Goal: Task Accomplishment & Management: Complete application form

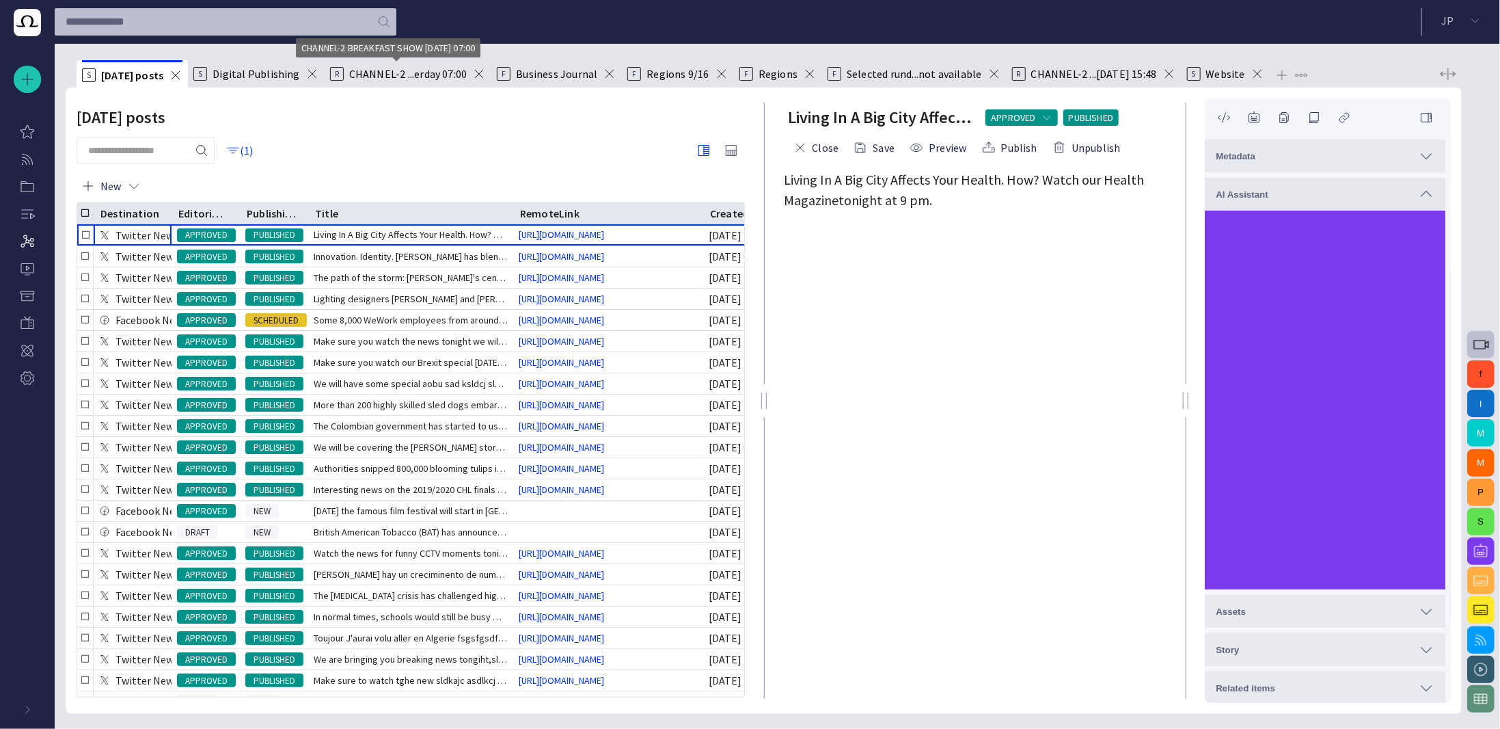
click at [394, 76] on span "CHANNEL-2 ...erday 07:00" at bounding box center [408, 74] width 118 height 14
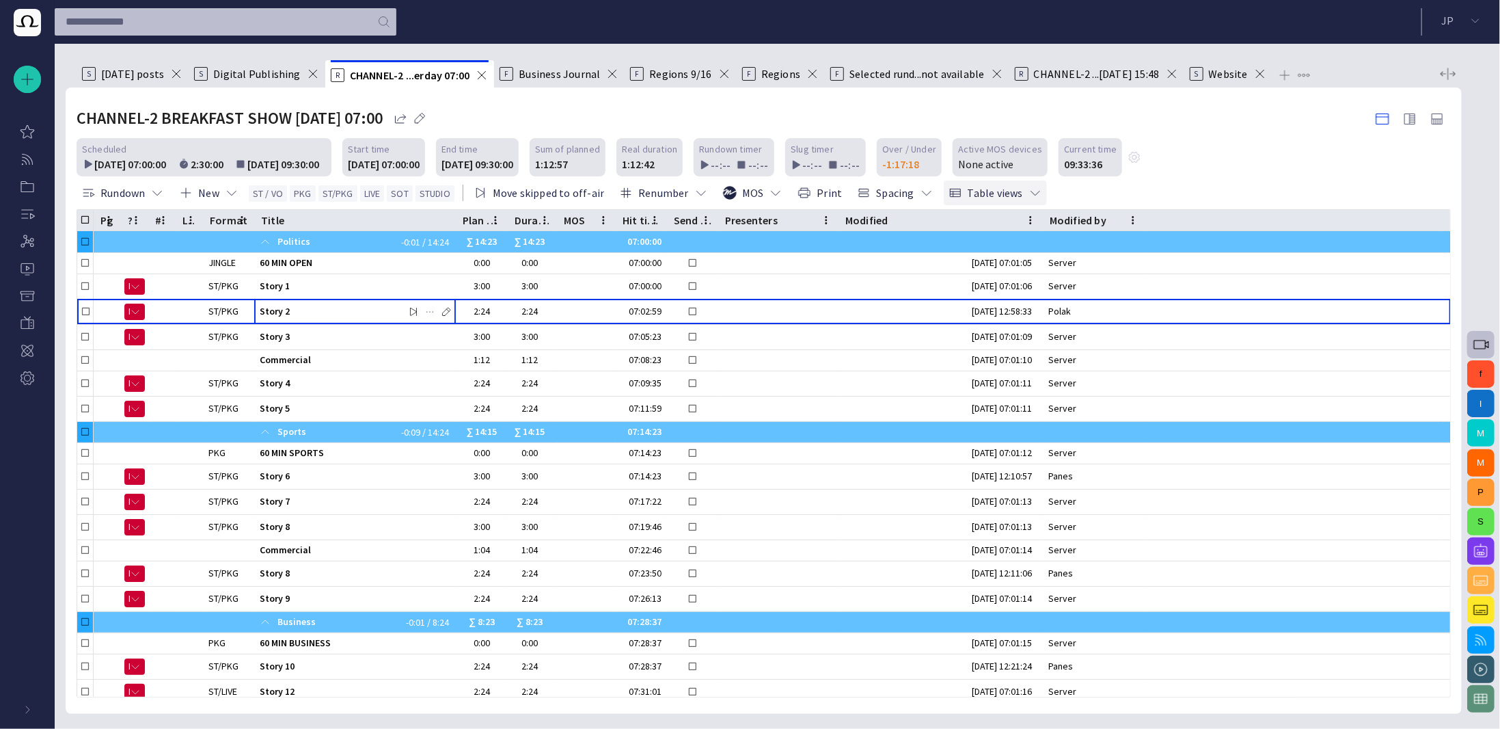
click at [982, 193] on button "Table views" at bounding box center [995, 192] width 103 height 25
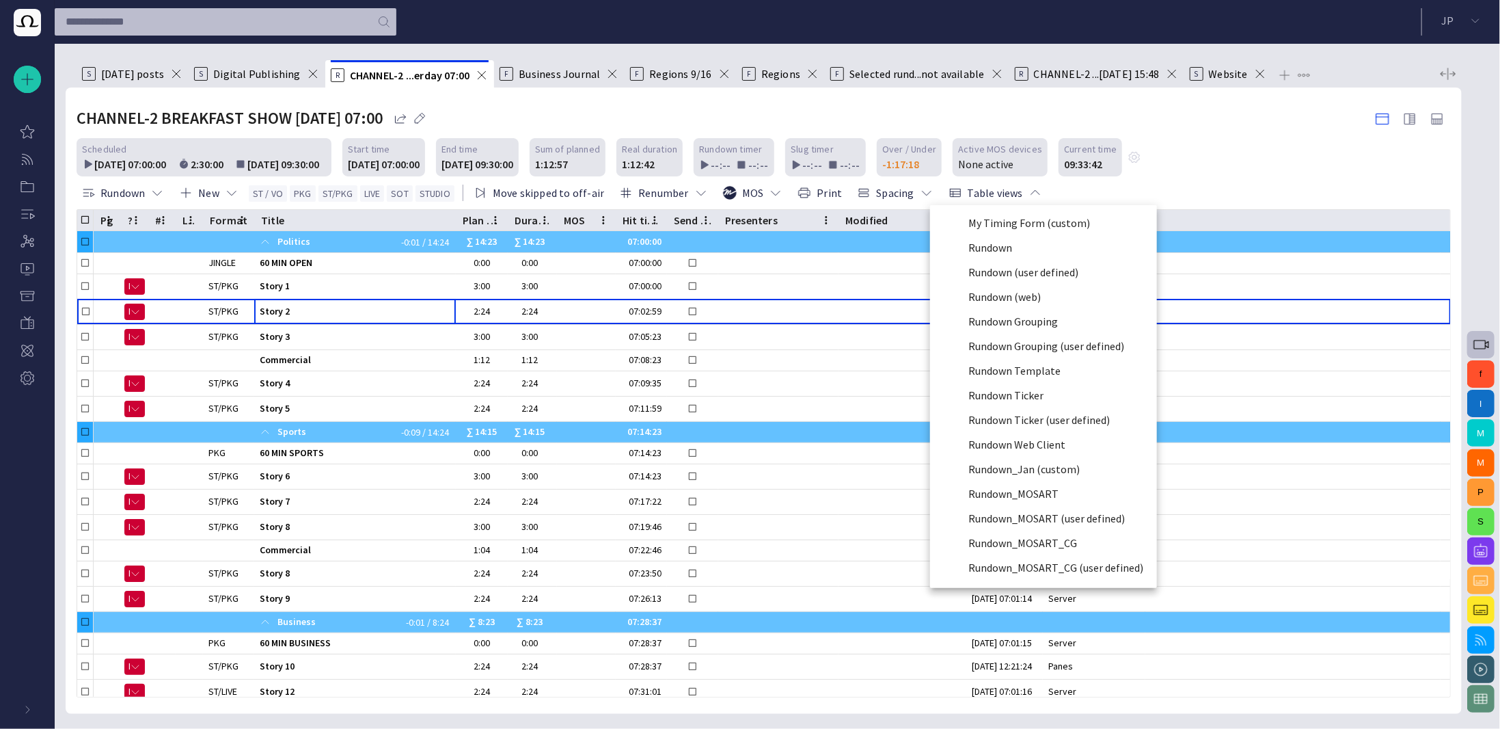
click at [1025, 563] on li "Rundown_MOSART_CG (user defined)" at bounding box center [1043, 567] width 227 height 25
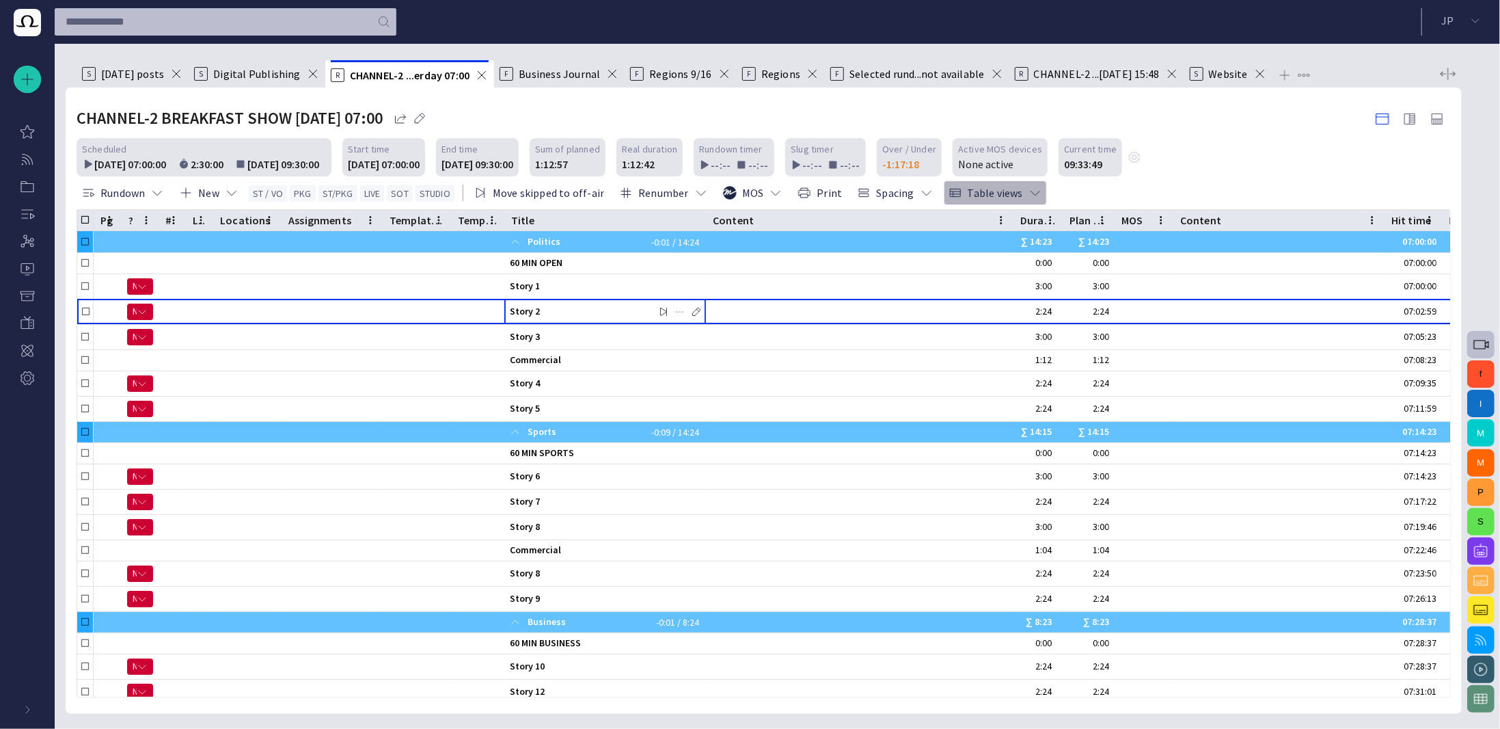
click at [1029, 196] on span "button" at bounding box center [1036, 193] width 14 height 14
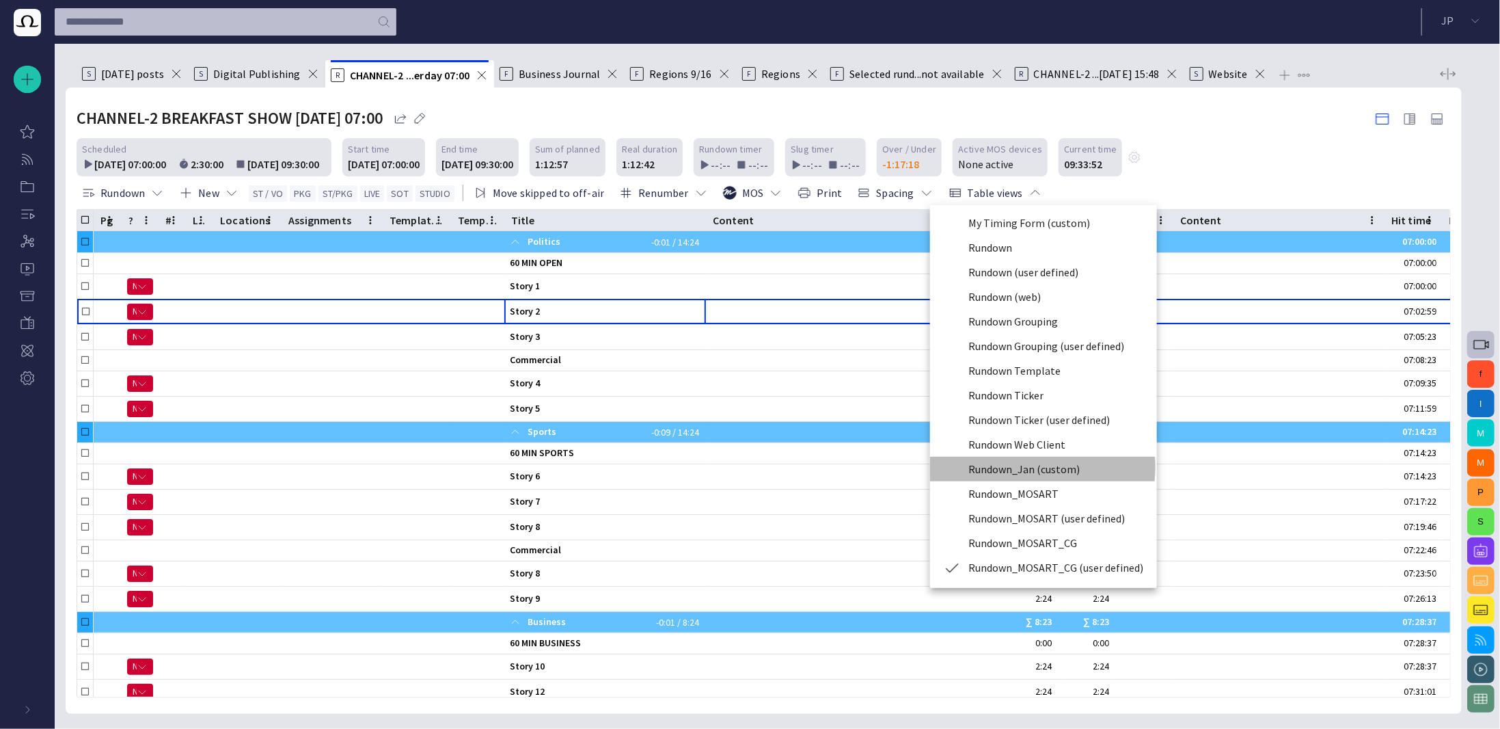
click at [1028, 467] on li "Rundown_Jan (custom)" at bounding box center [1043, 469] width 227 height 25
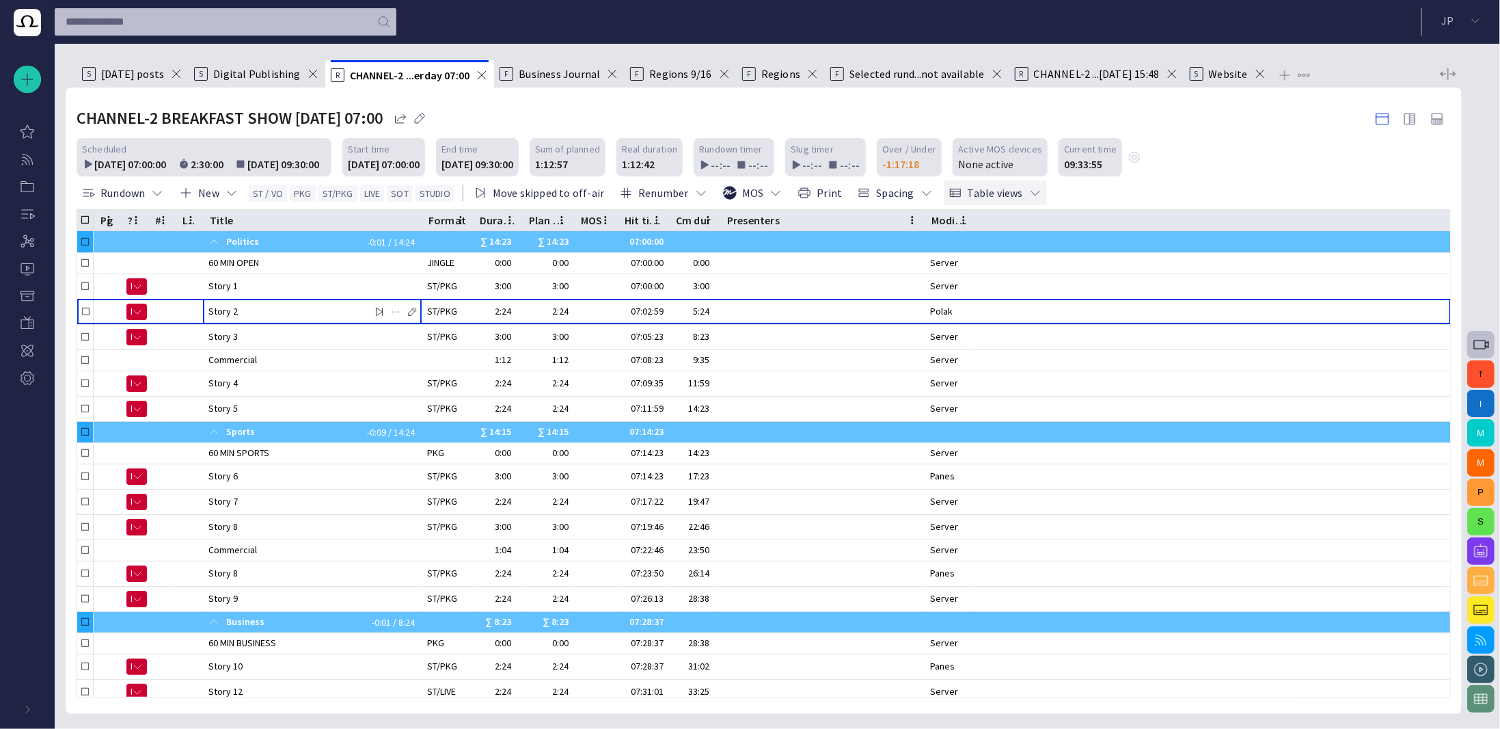
click at [980, 193] on button "Table views" at bounding box center [995, 192] width 103 height 25
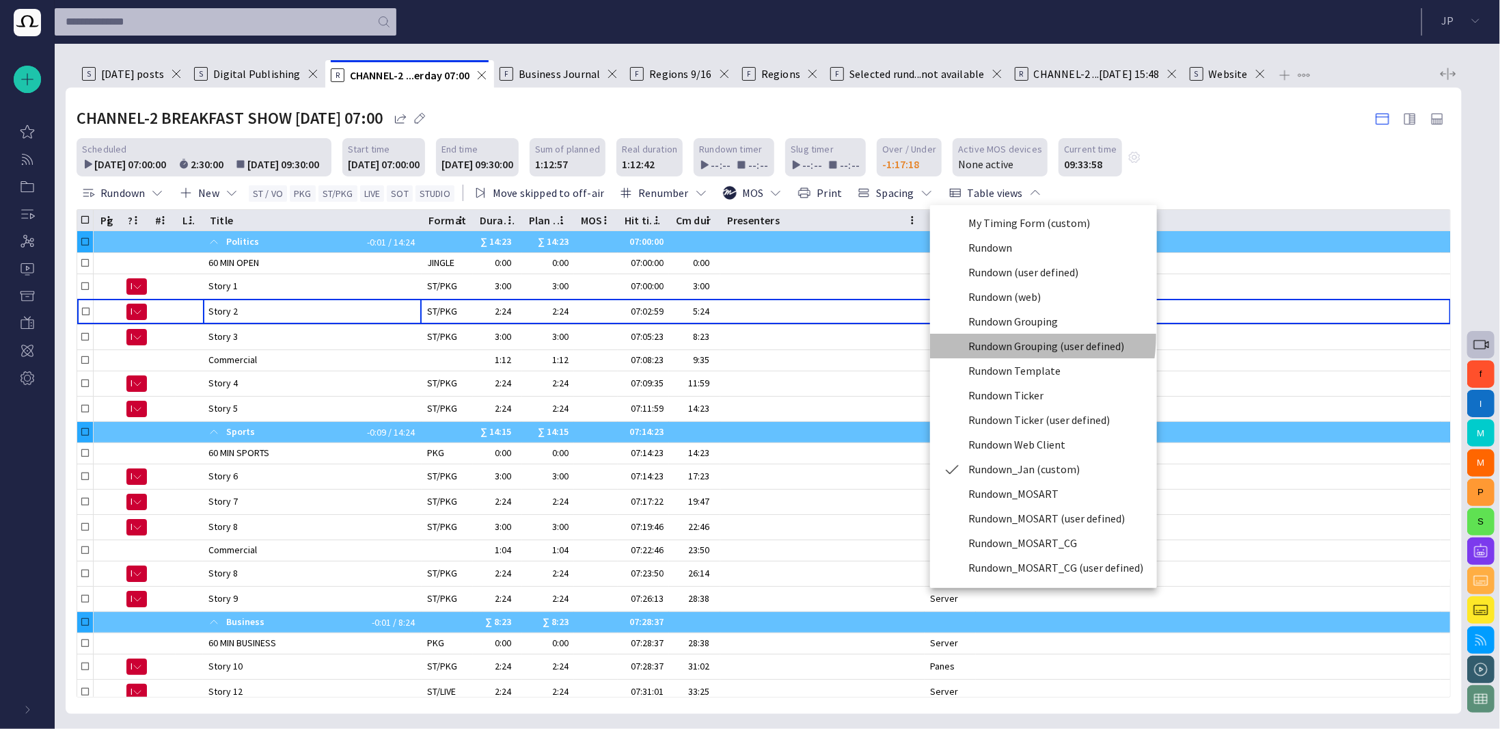
click at [999, 336] on li "Rundown Grouping (user defined)" at bounding box center [1043, 346] width 227 height 25
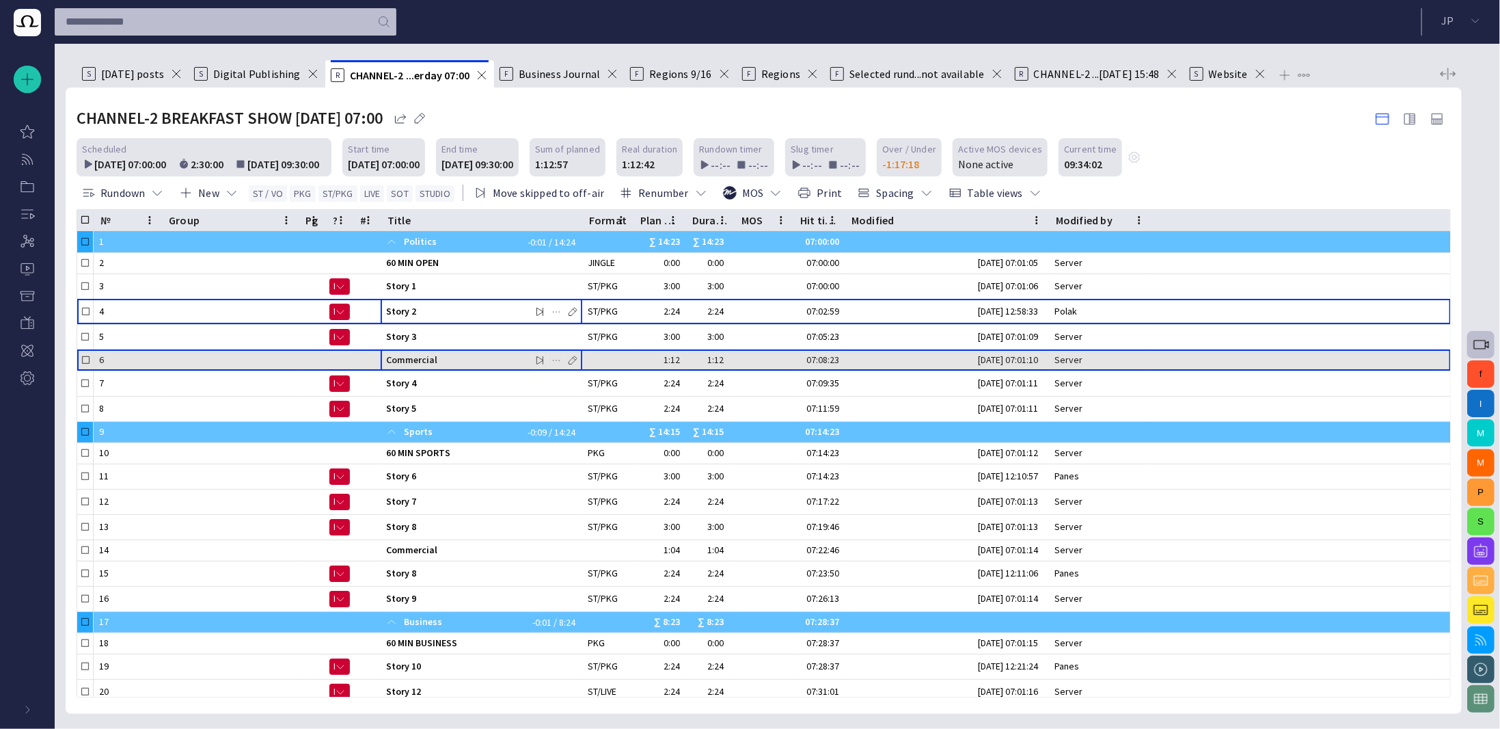
click at [391, 350] on div "Commercial" at bounding box center [481, 360] width 191 height 21
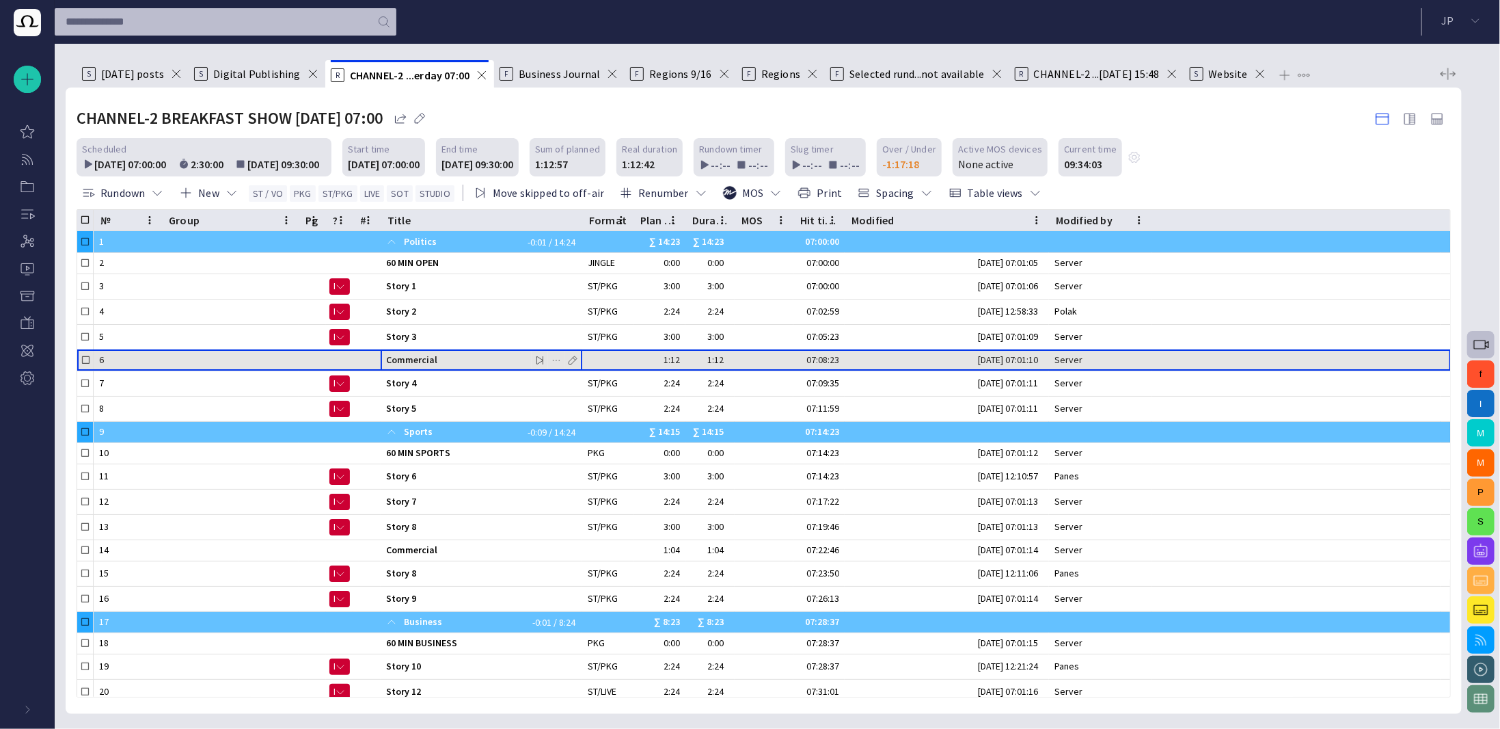
click at [400, 363] on span "Commercial" at bounding box center [481, 359] width 191 height 13
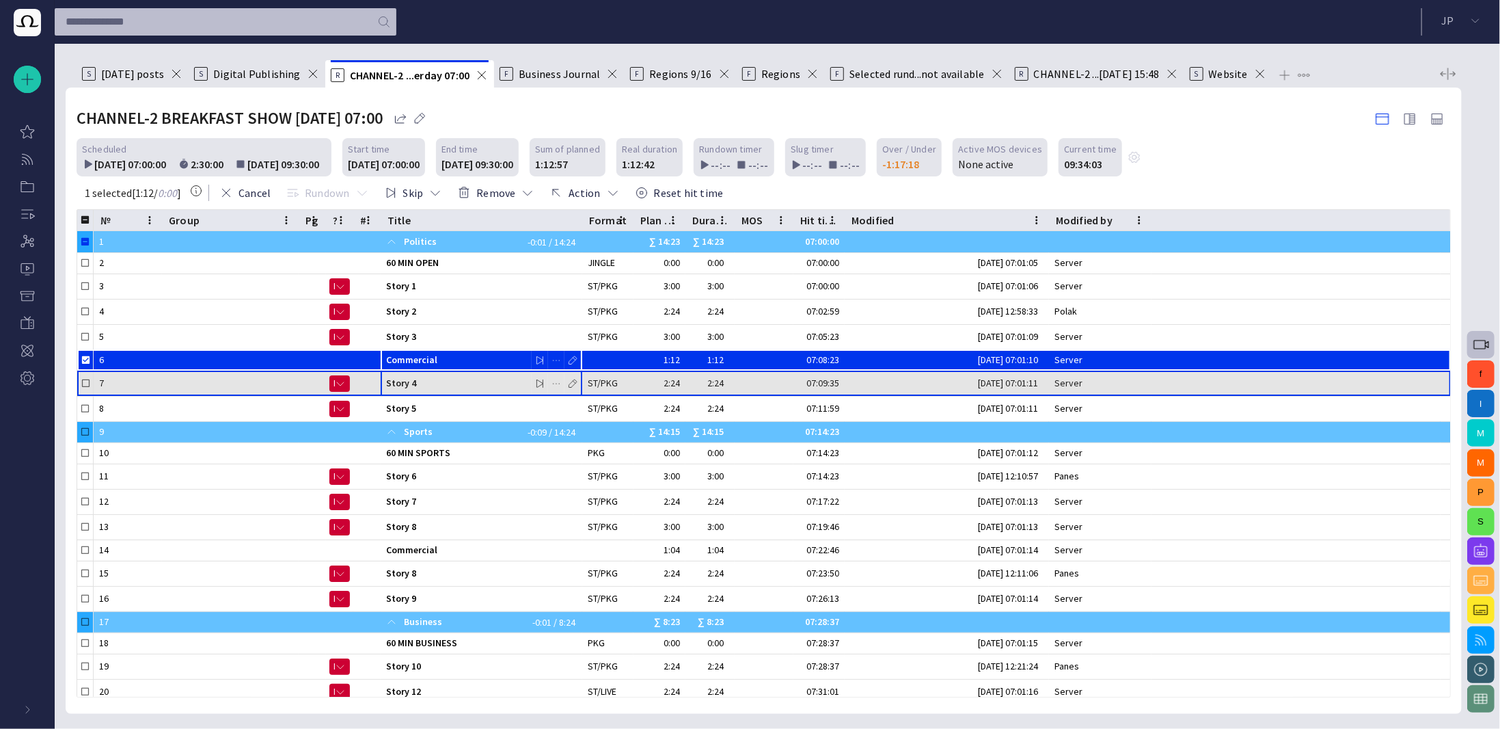
click at [397, 381] on span "Story 4" at bounding box center [481, 383] width 191 height 13
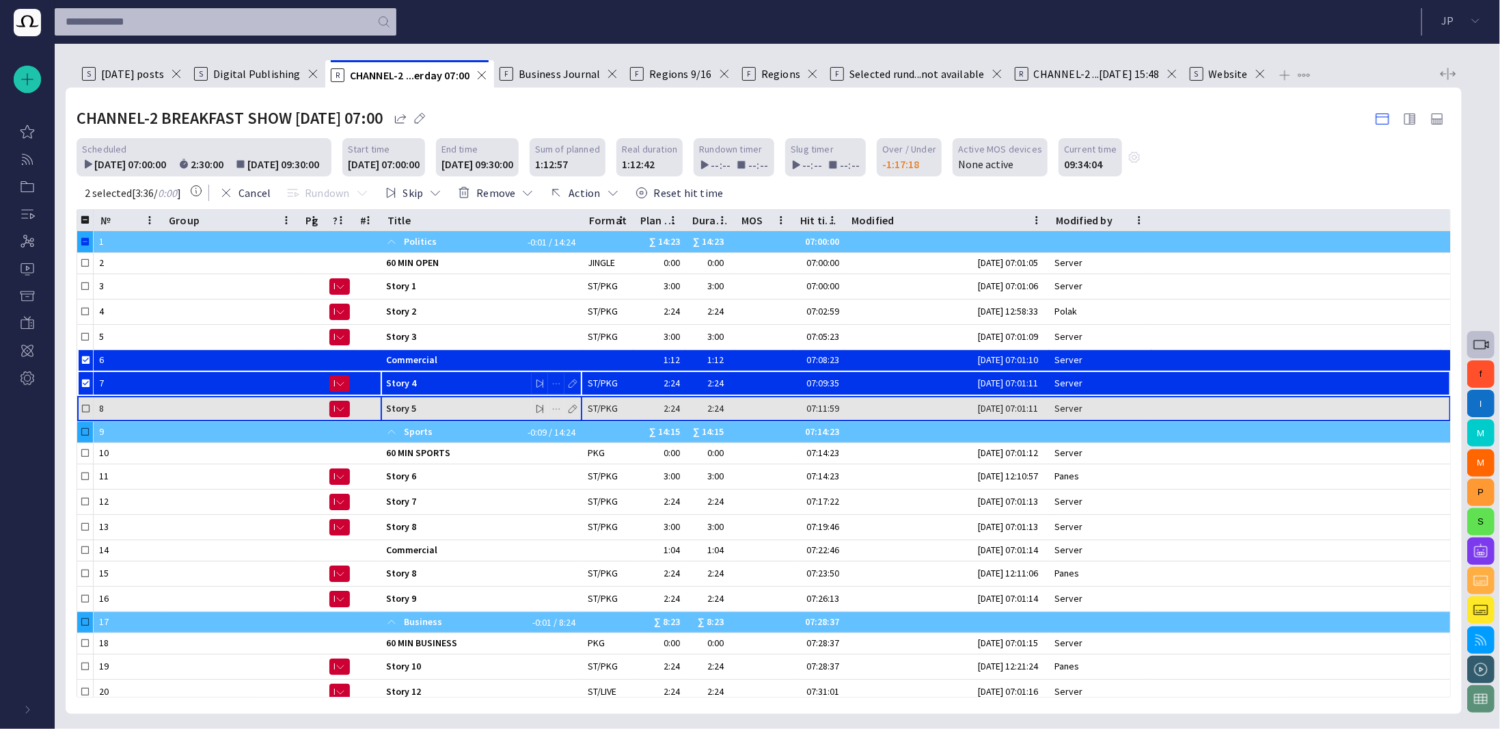
click at [405, 405] on span "Story 5" at bounding box center [481, 408] width 191 height 13
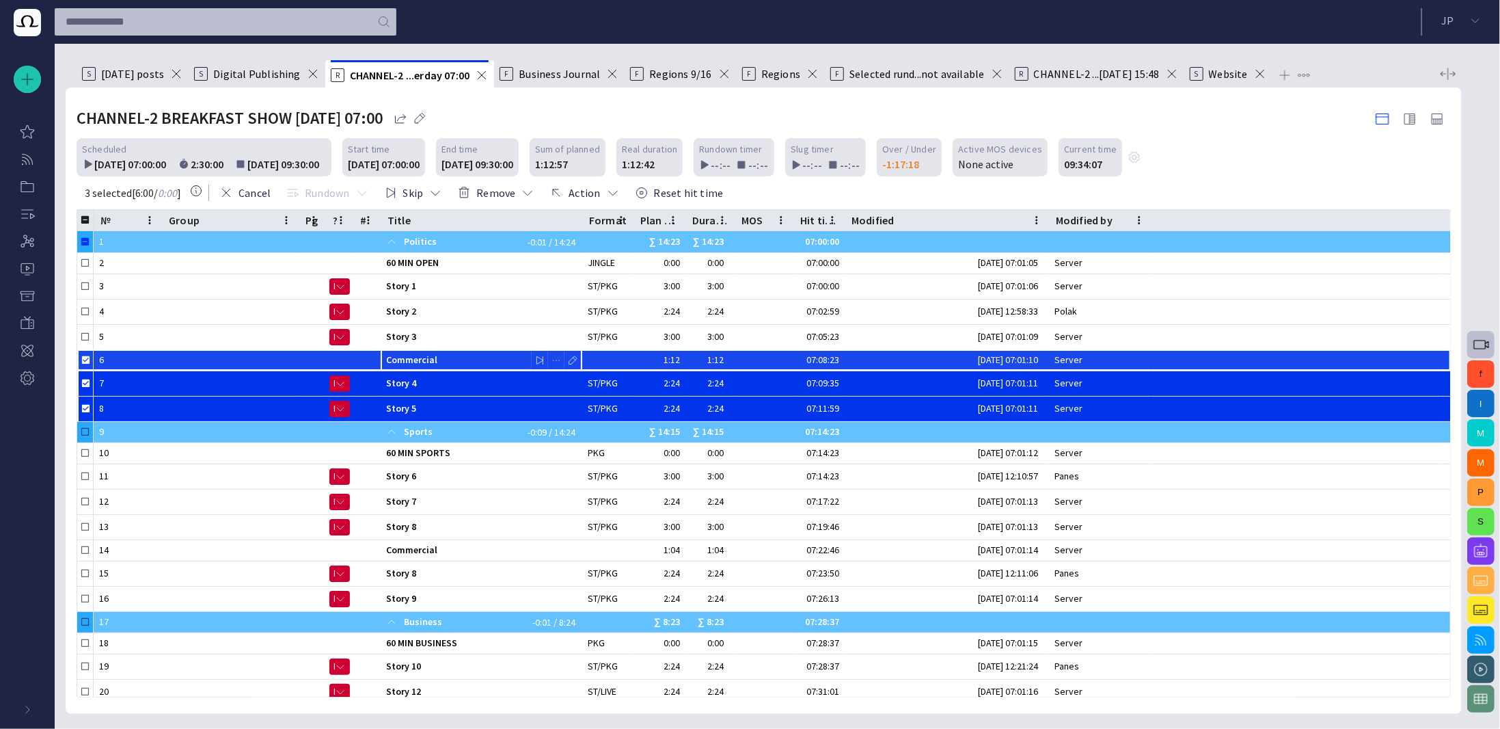
click at [397, 357] on span "Commercial" at bounding box center [481, 359] width 191 height 13
click at [554, 358] on span "button" at bounding box center [556, 360] width 11 height 11
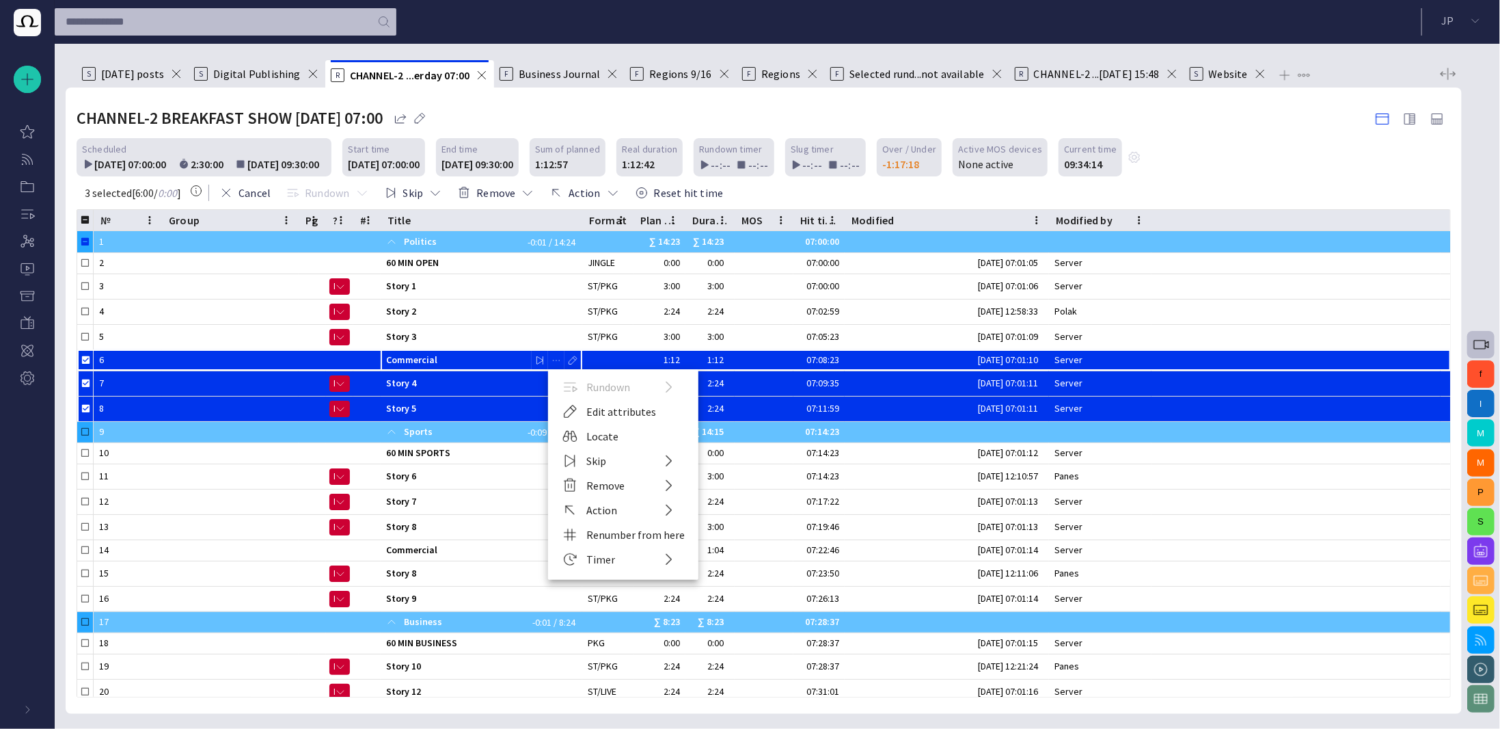
click at [738, 366] on div at bounding box center [750, 364] width 1500 height 729
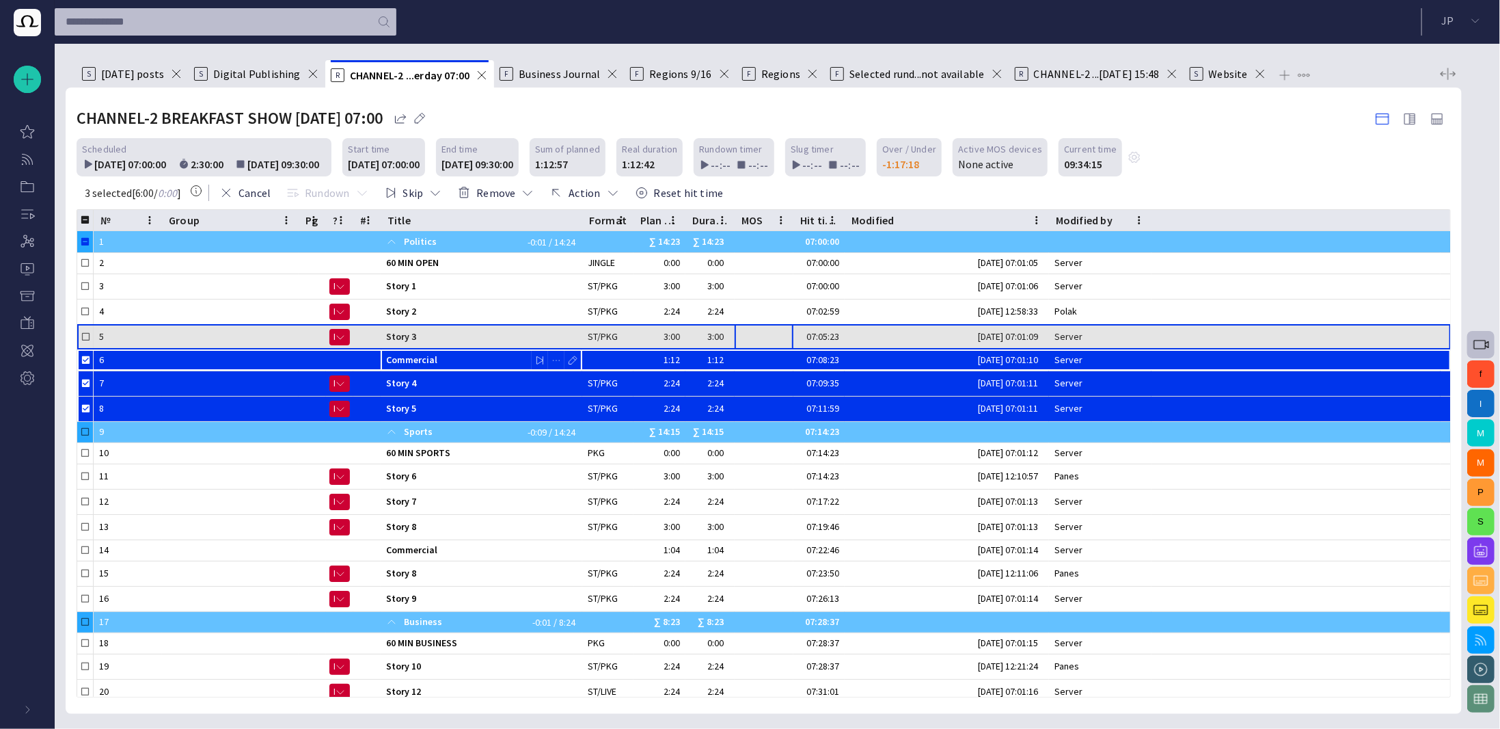
click at [757, 333] on div at bounding box center [764, 336] width 59 height 25
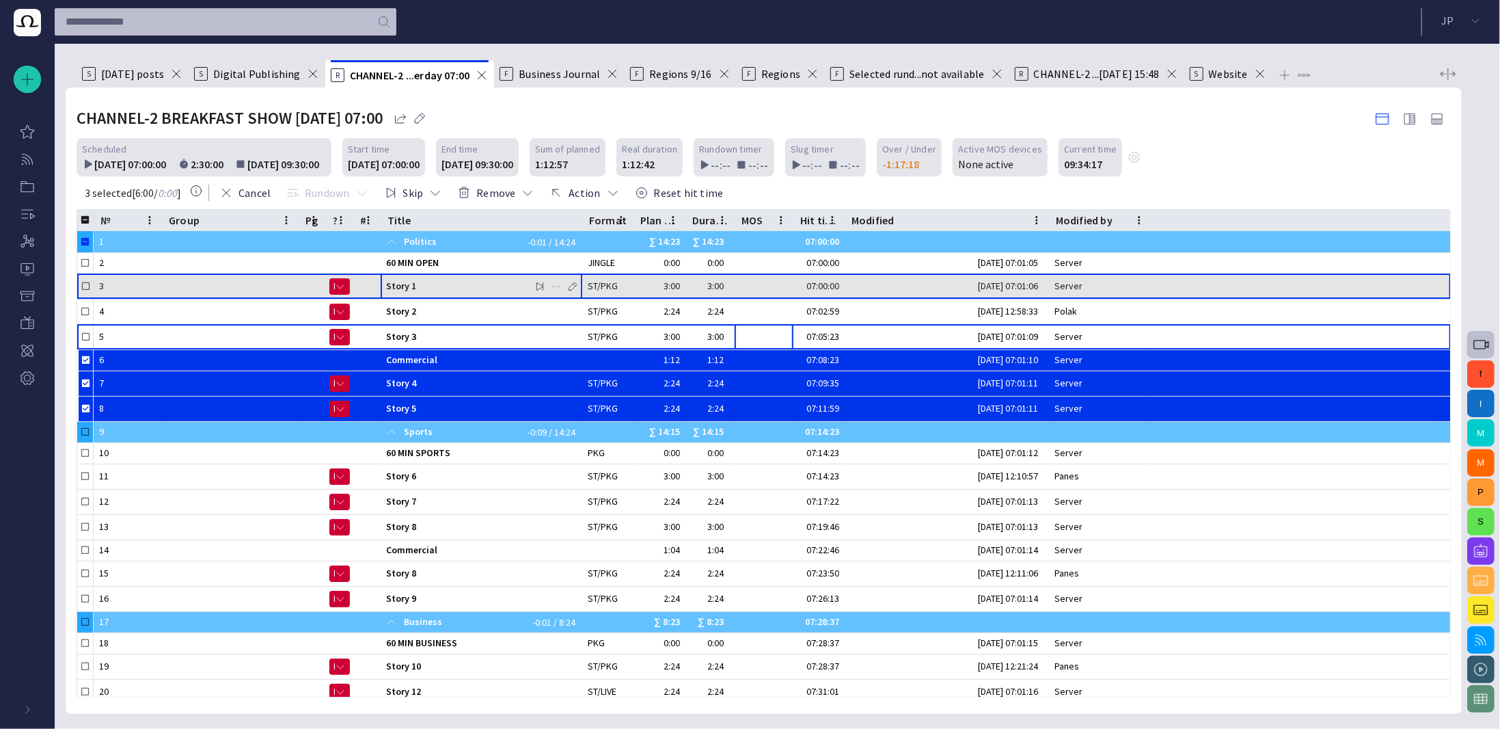
click at [457, 293] on div "Story 1" at bounding box center [481, 286] width 191 height 25
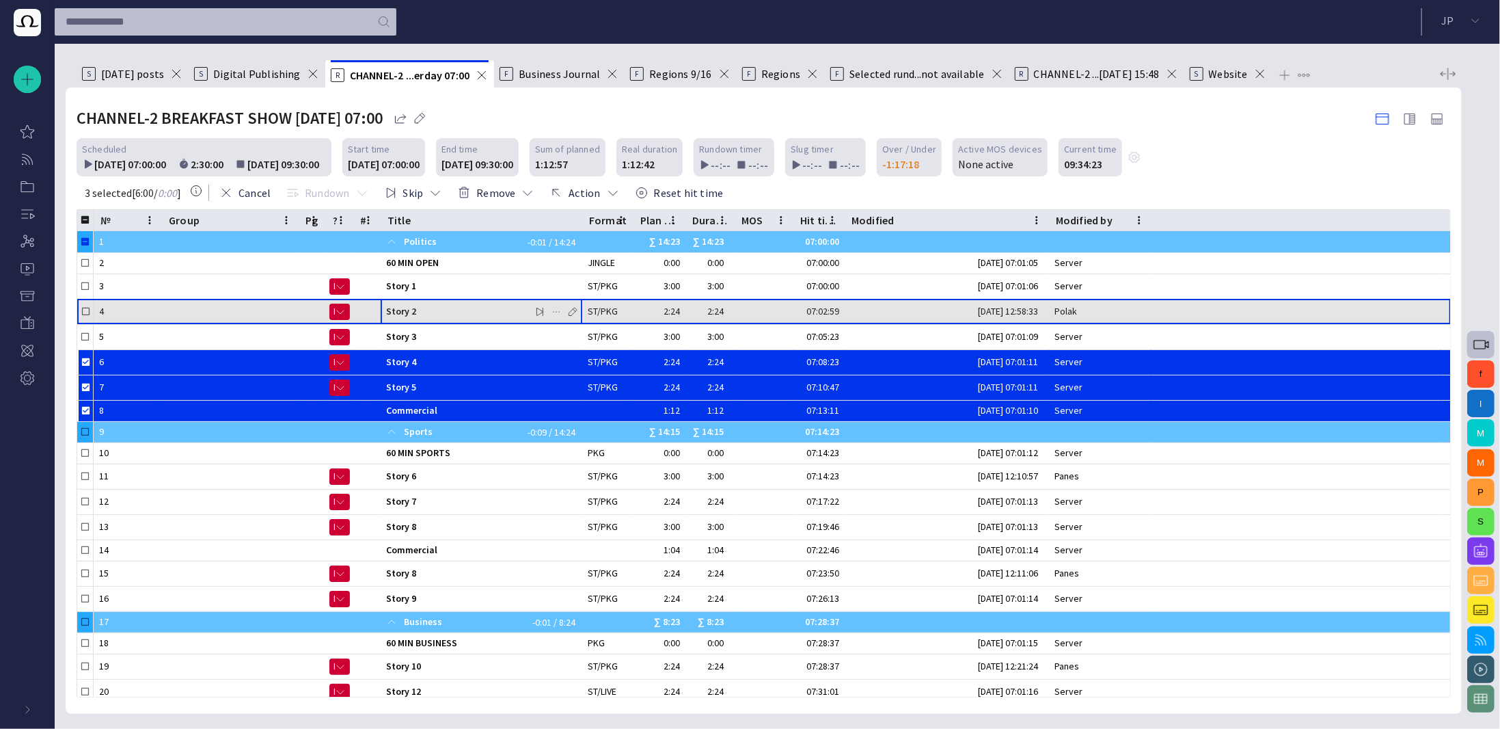
click at [483, 305] on span "Story 2" at bounding box center [481, 311] width 191 height 13
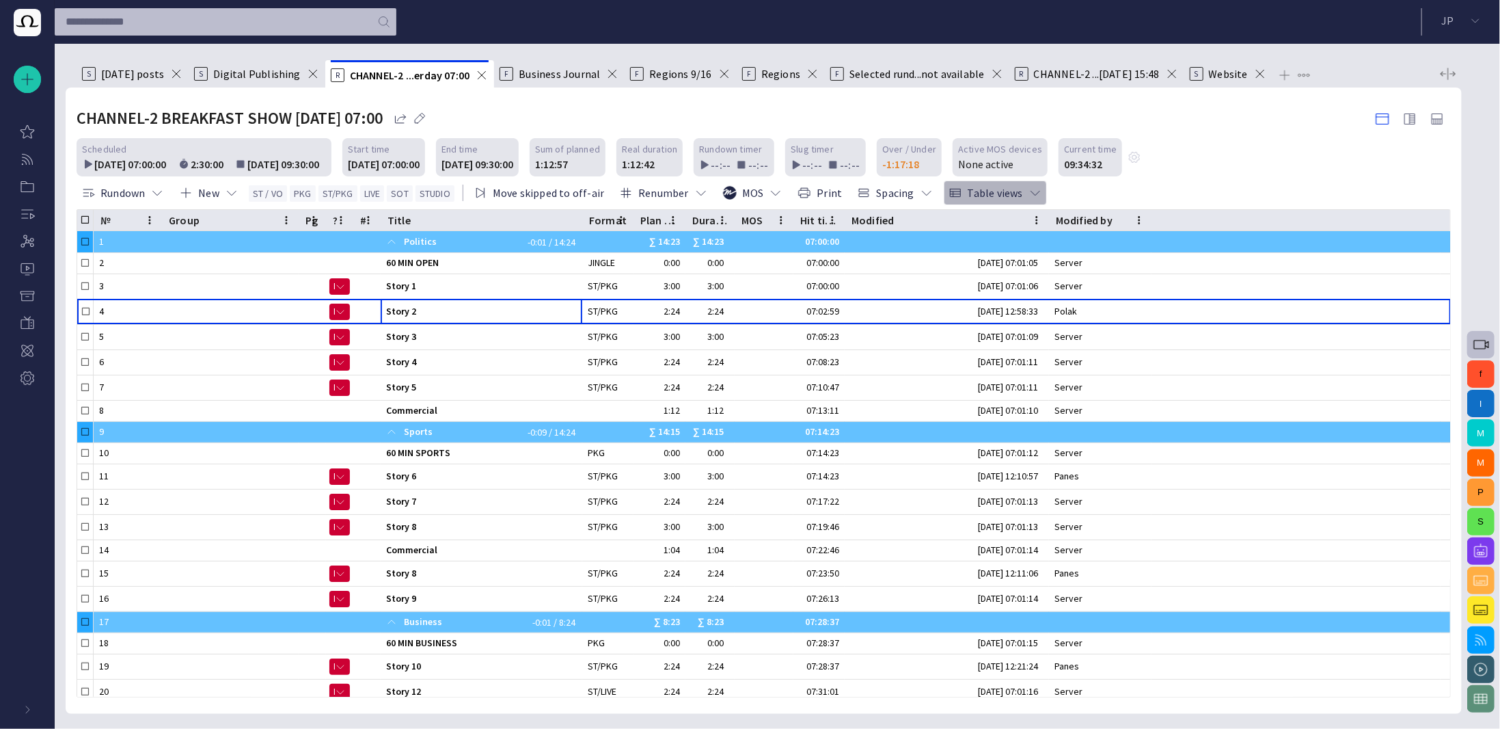
click at [968, 193] on button "Table views" at bounding box center [995, 192] width 103 height 25
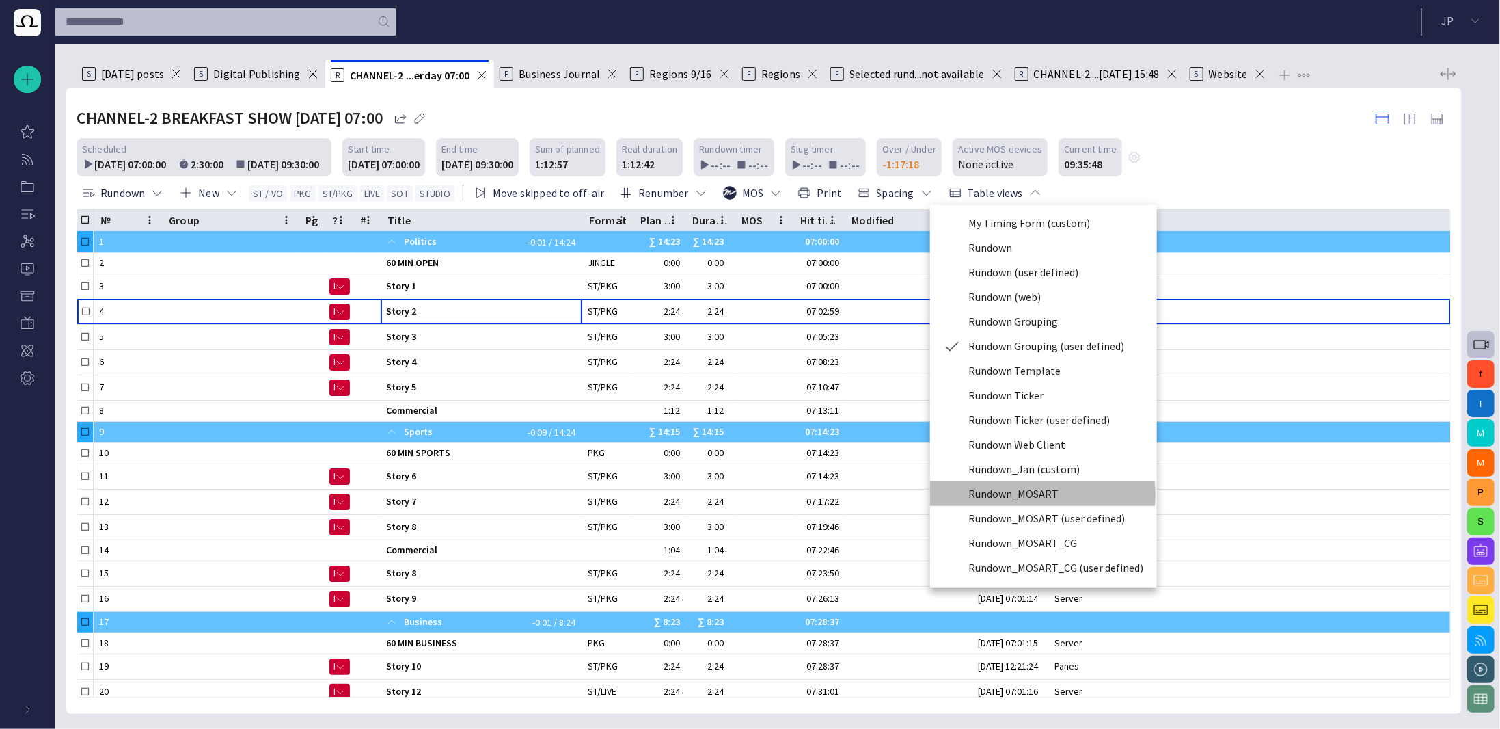
click at [1015, 495] on li "Rundown_MOSART" at bounding box center [1043, 493] width 227 height 25
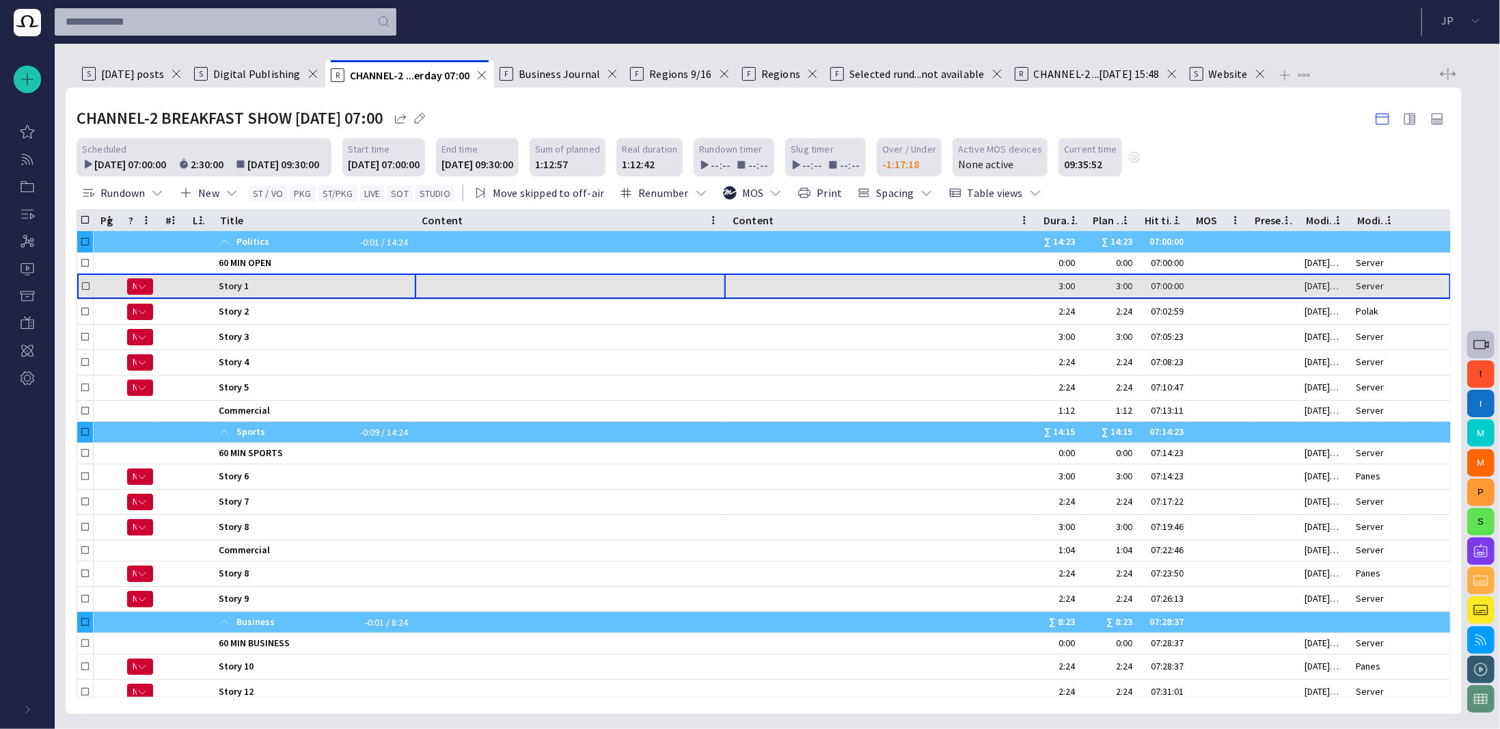
click at [685, 288] on div at bounding box center [570, 286] width 311 height 25
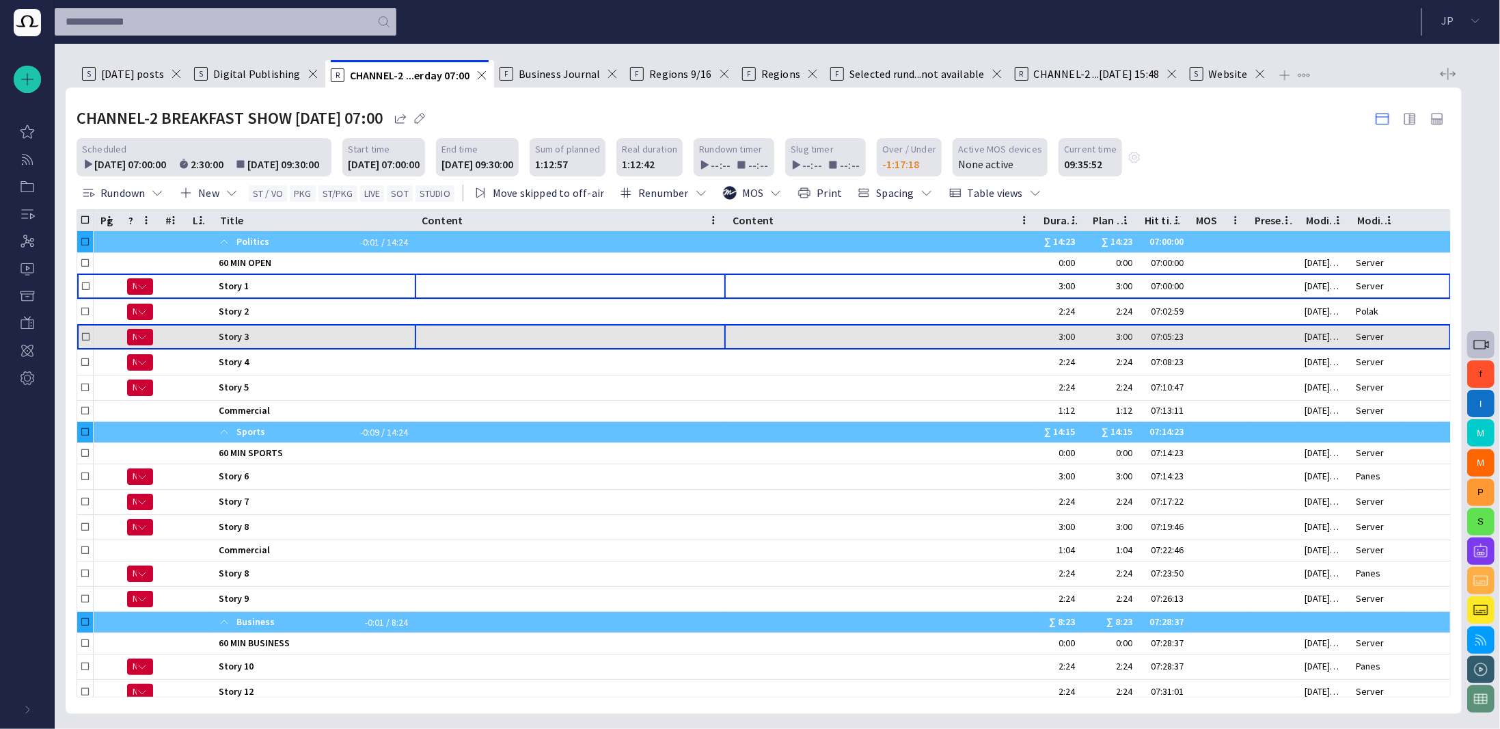
click at [665, 327] on div at bounding box center [570, 337] width 311 height 25
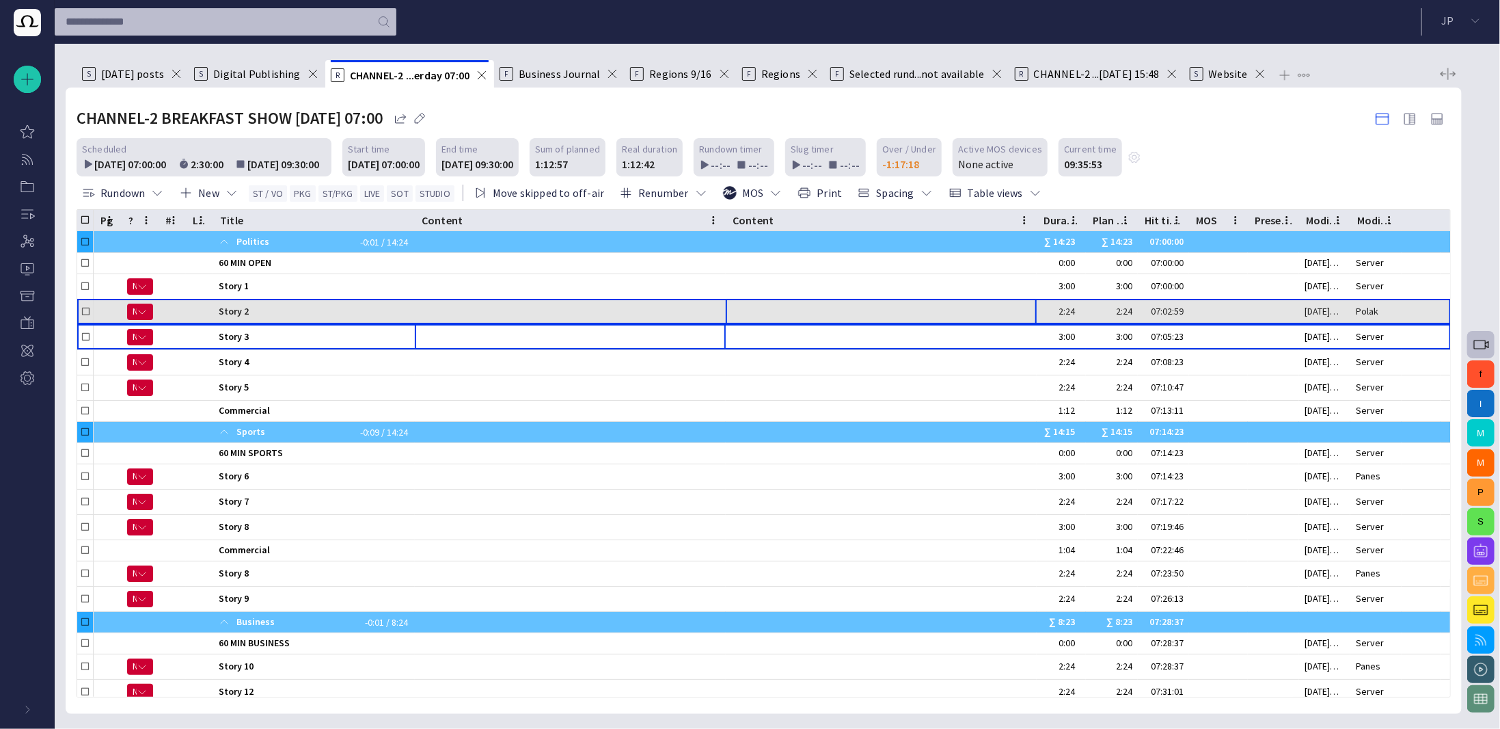
click at [736, 303] on div at bounding box center [881, 311] width 311 height 25
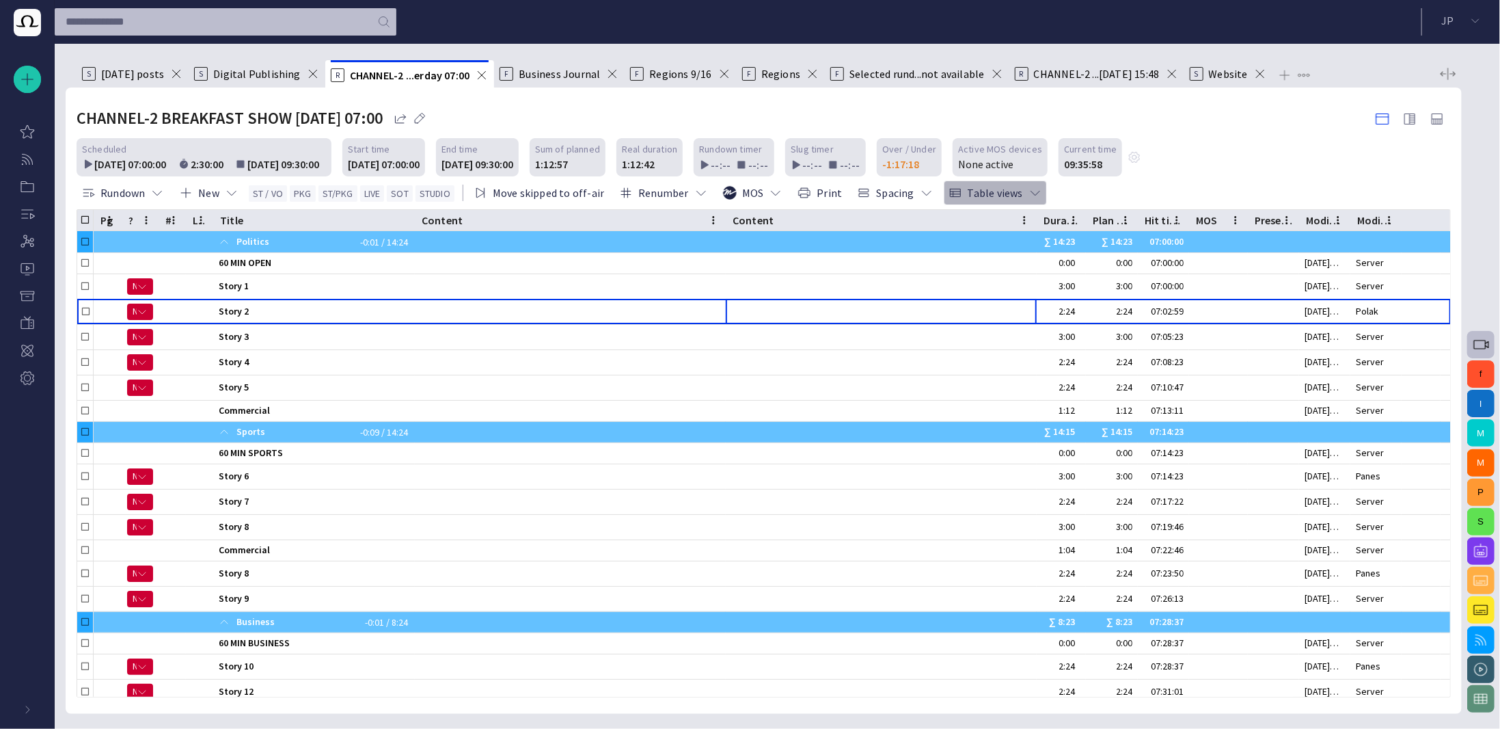
click at [1029, 198] on span "button" at bounding box center [1036, 193] width 14 height 14
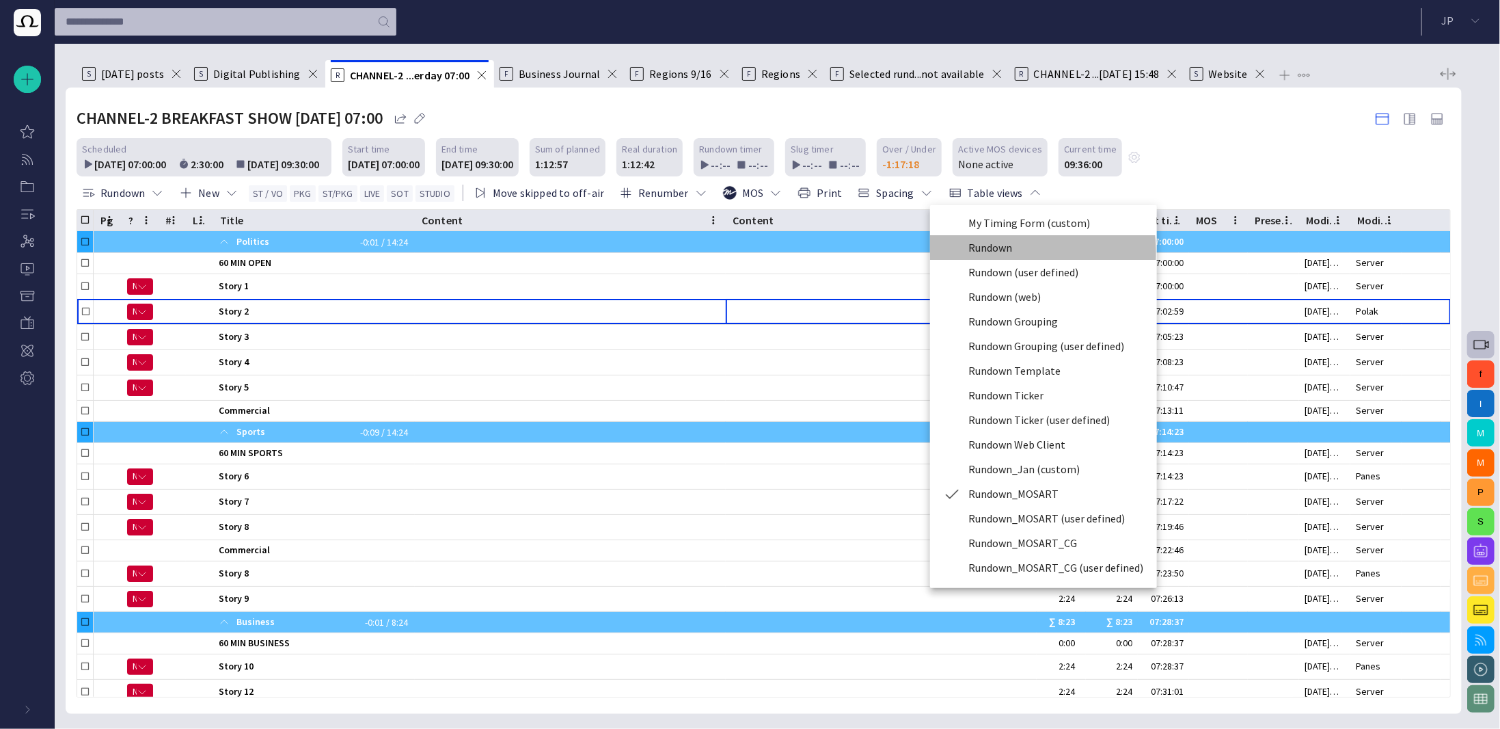
click at [1003, 252] on li "Rundown" at bounding box center [1043, 247] width 227 height 25
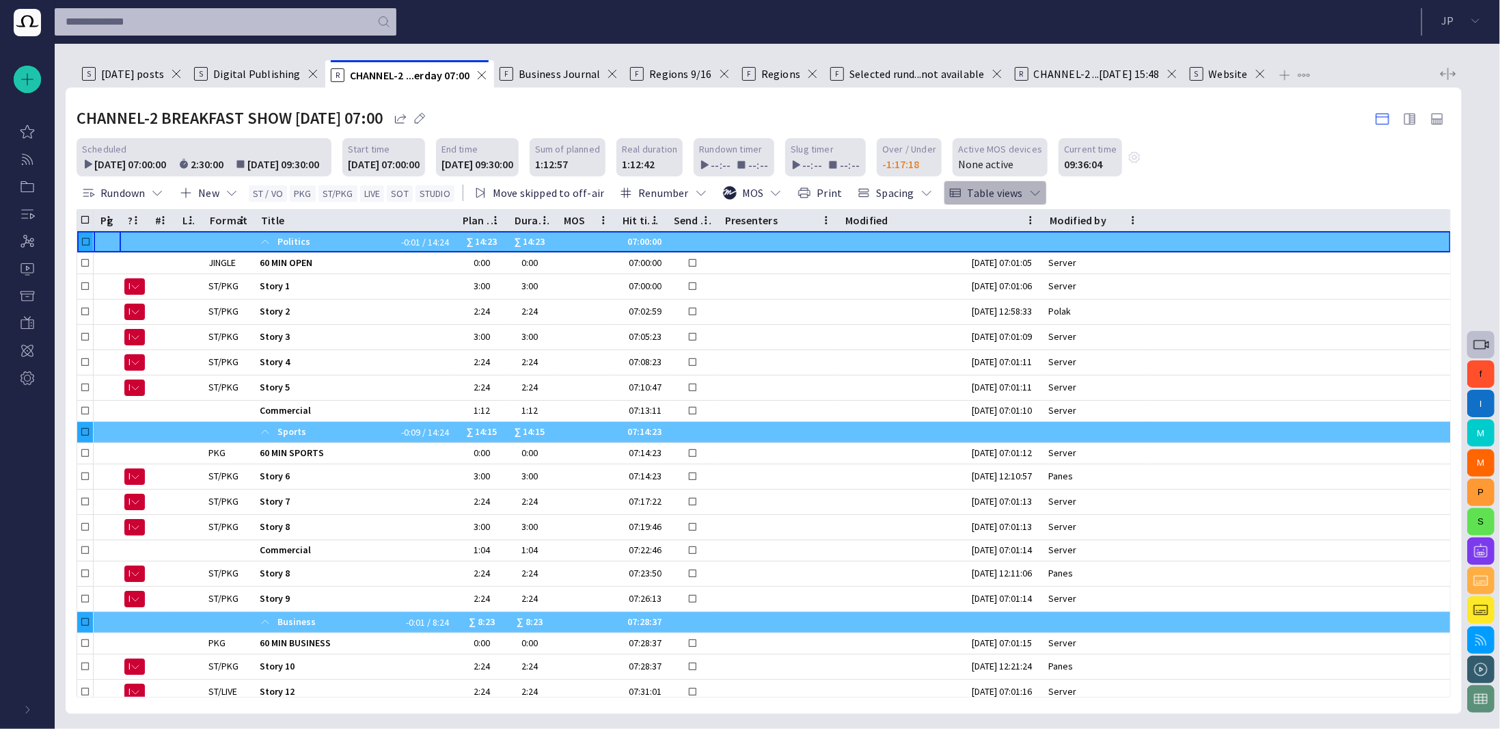
click at [981, 195] on button "Table views" at bounding box center [995, 192] width 103 height 25
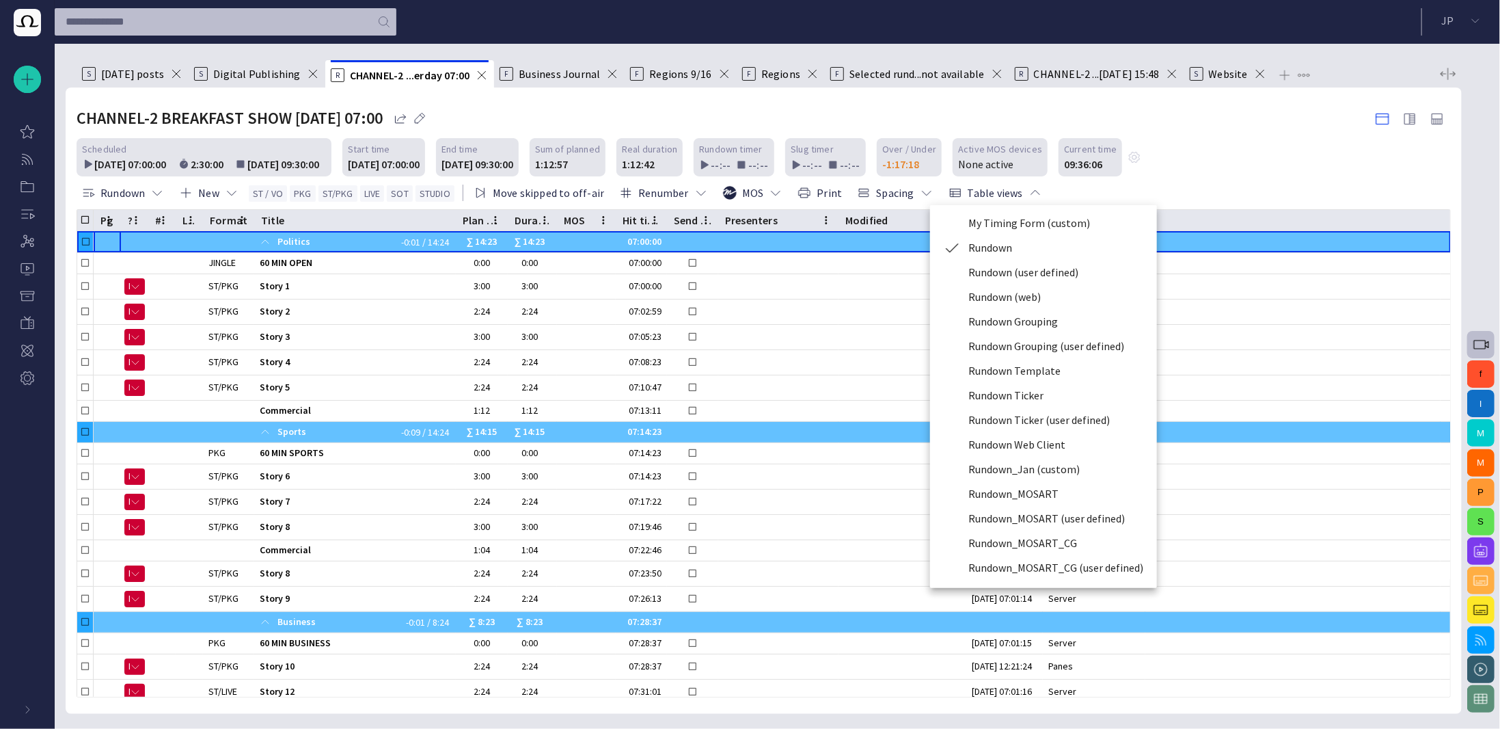
click at [1014, 230] on li "My Timing Form (custom)" at bounding box center [1043, 223] width 227 height 25
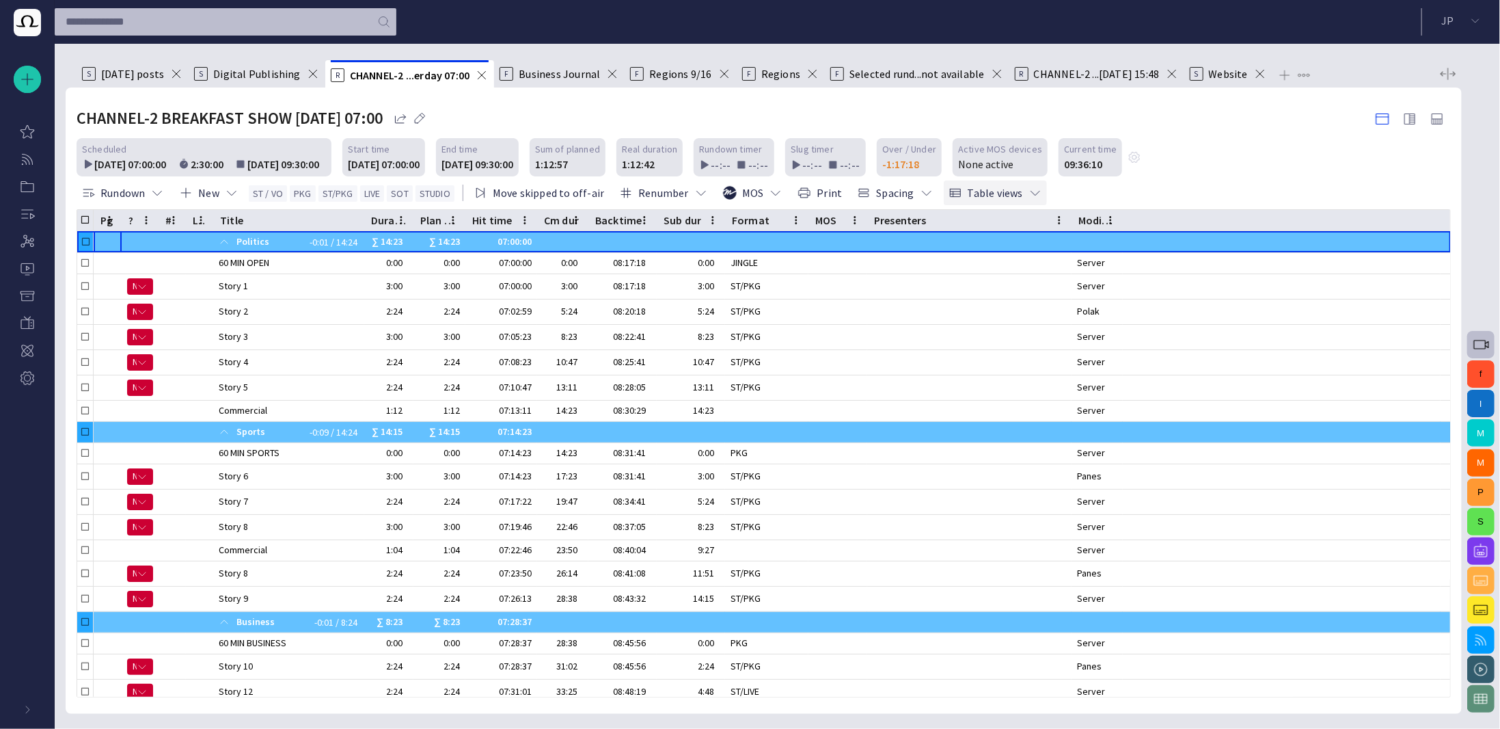
click at [1012, 196] on button "Table views" at bounding box center [995, 192] width 103 height 25
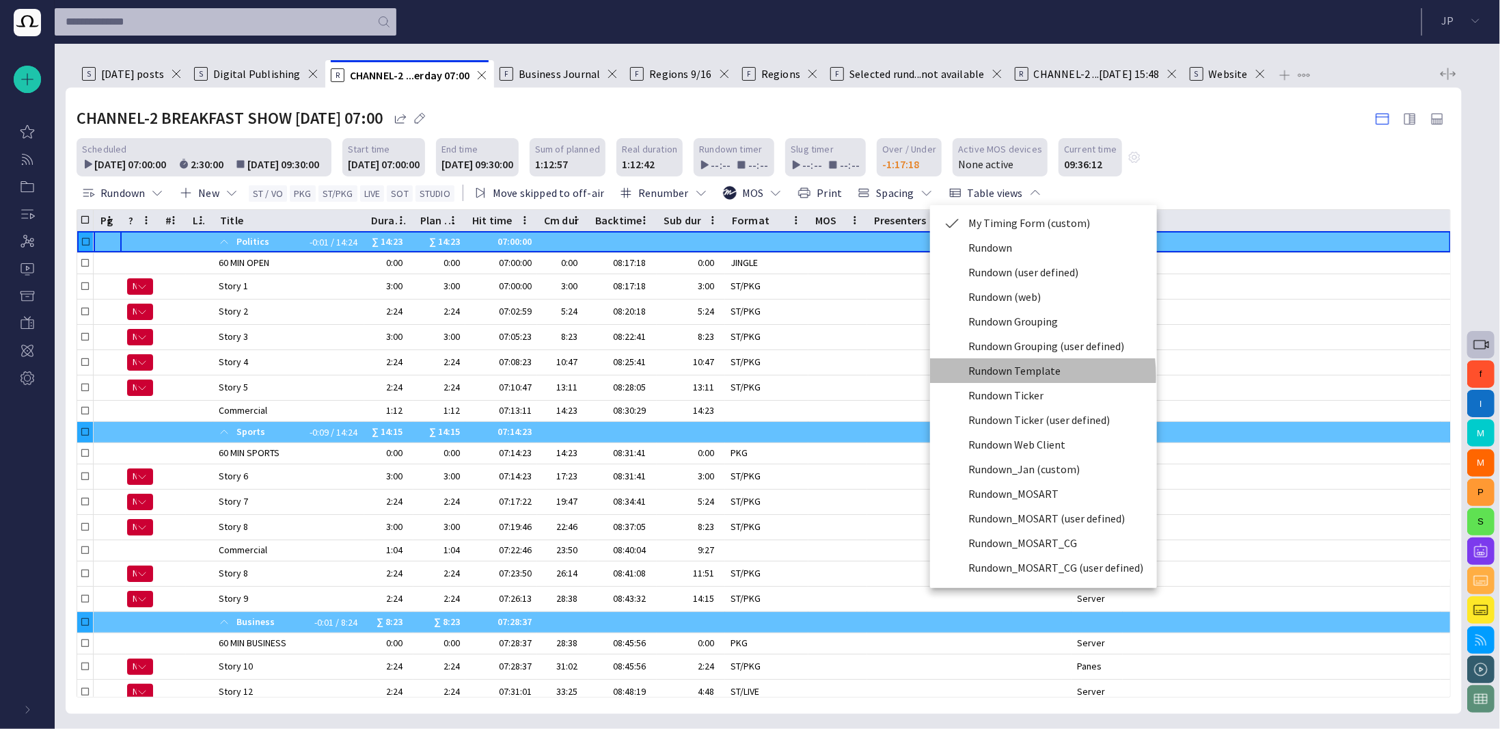
click at [991, 377] on li "Rundown Template" at bounding box center [1043, 370] width 227 height 25
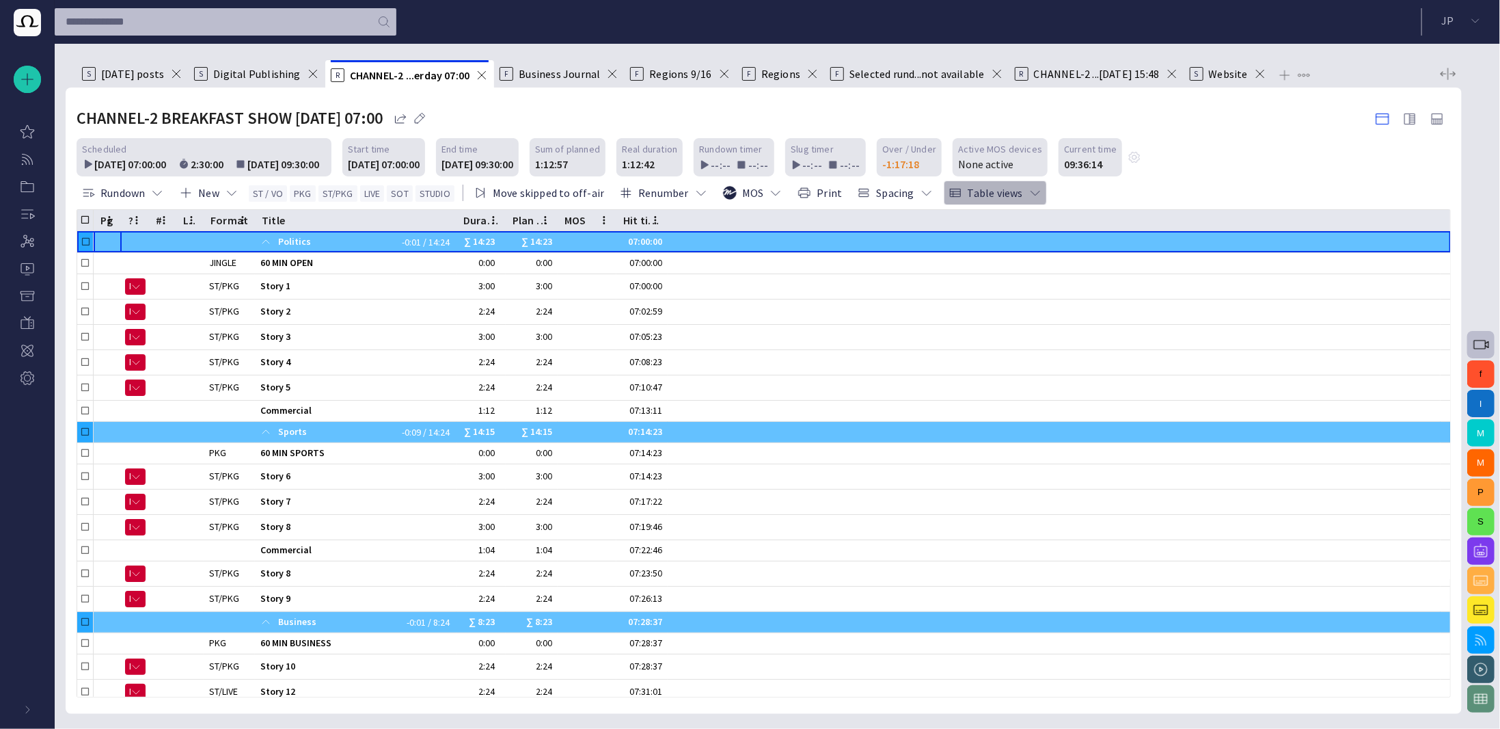
click at [976, 192] on button "Table views" at bounding box center [995, 192] width 103 height 25
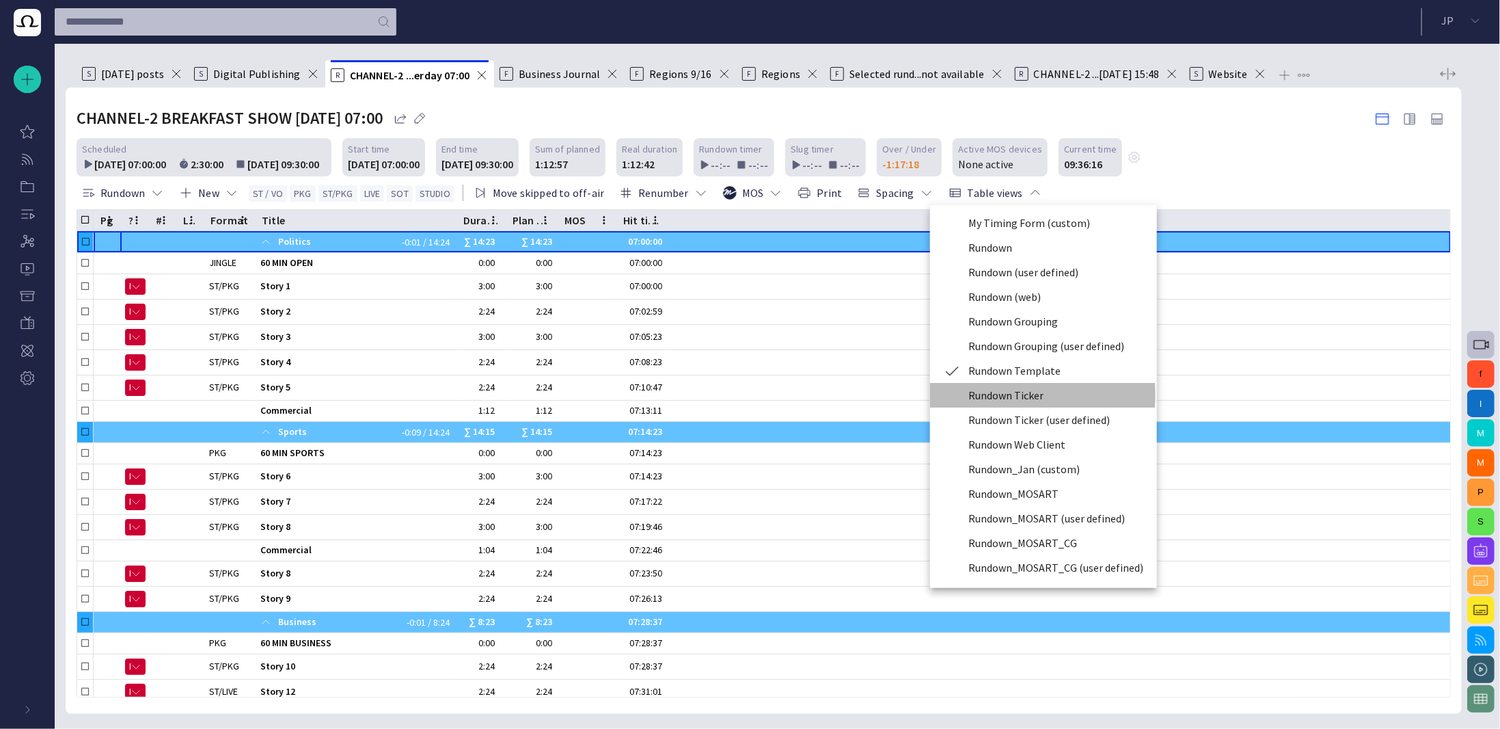
click at [996, 395] on li "Rundown Ticker" at bounding box center [1043, 395] width 227 height 25
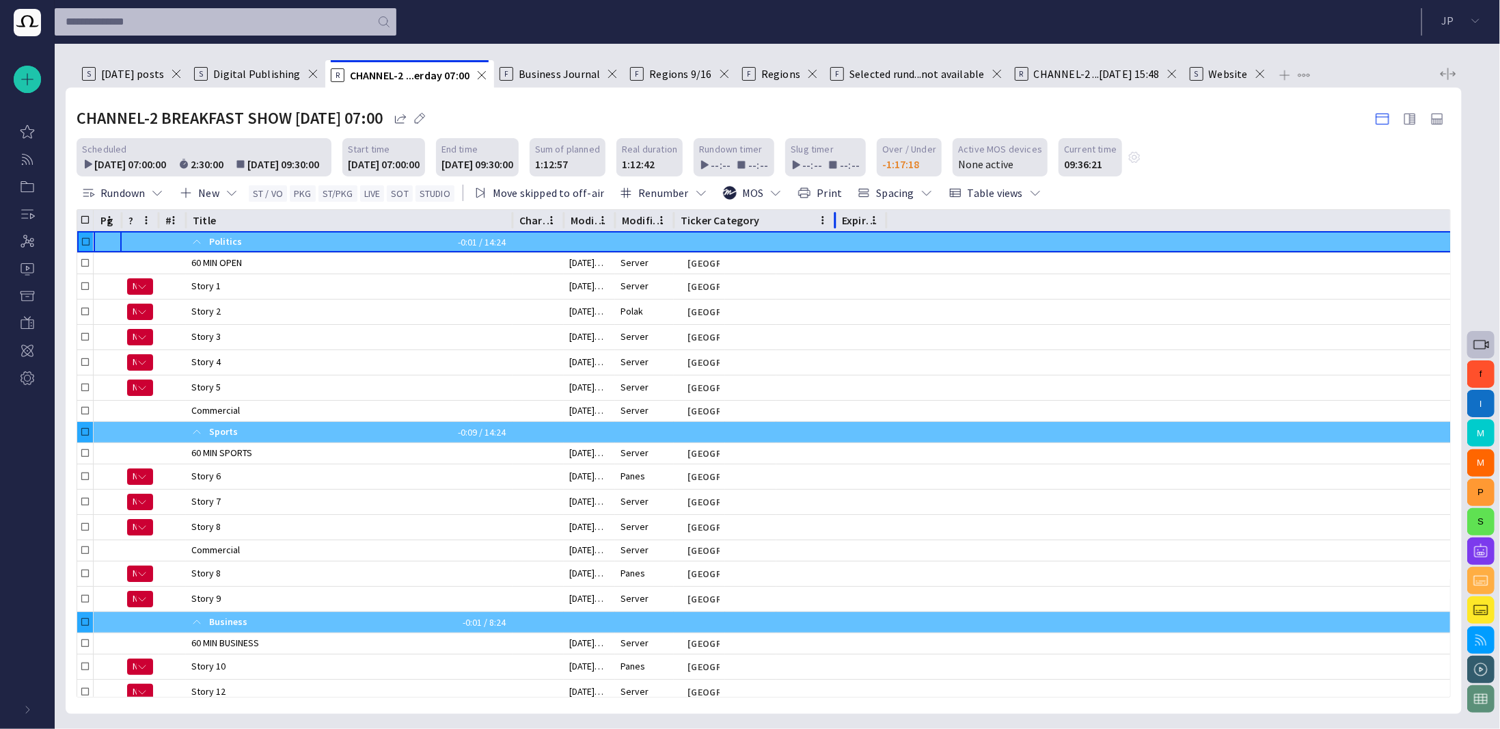
drag, startPoint x: 725, startPoint y: 216, endPoint x: 835, endPoint y: 218, distance: 110.1
click at [835, 218] on div at bounding box center [835, 220] width 7 height 21
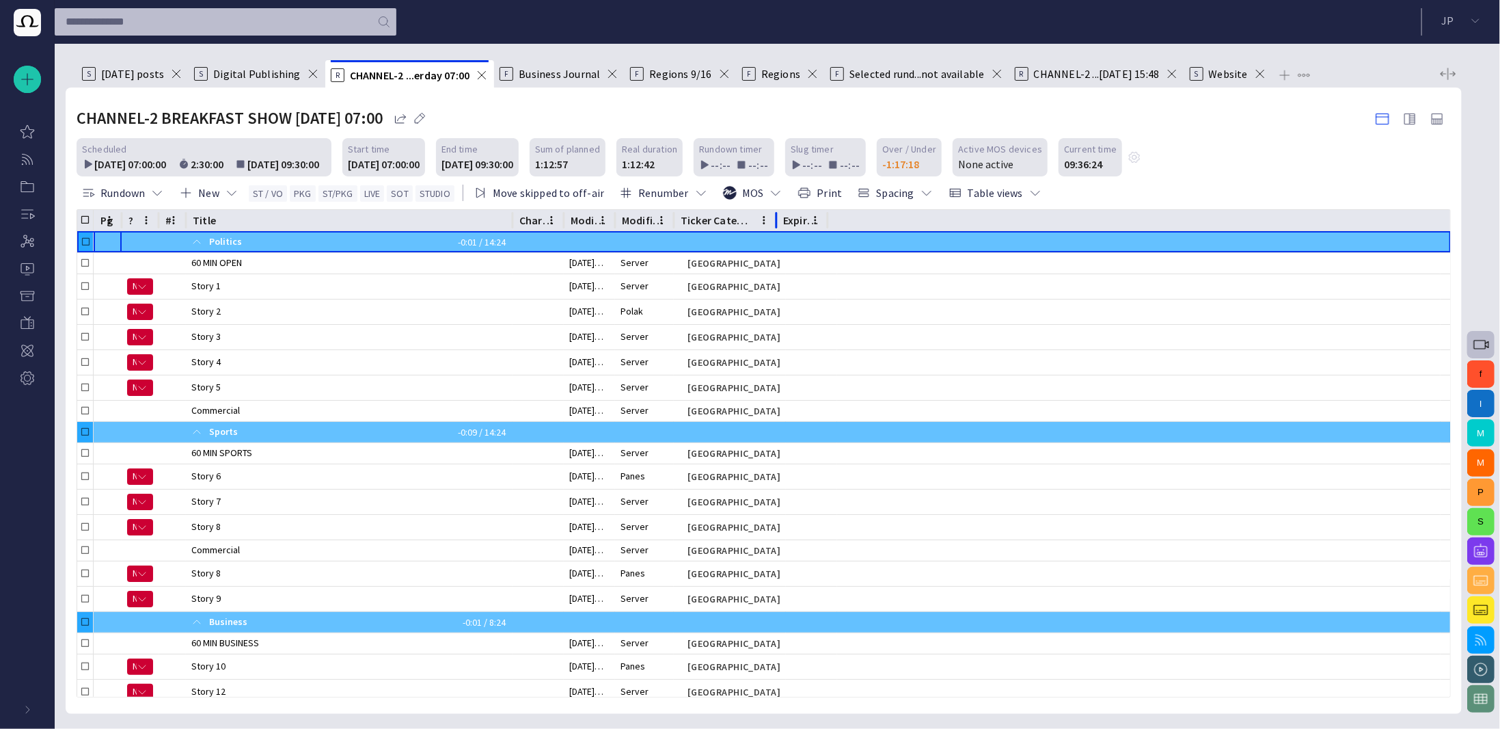
drag, startPoint x: 833, startPoint y: 218, endPoint x: 774, endPoint y: 228, distance: 59.6
click at [774, 228] on div at bounding box center [776, 220] width 7 height 21
click at [1000, 188] on button "Table views" at bounding box center [995, 192] width 103 height 25
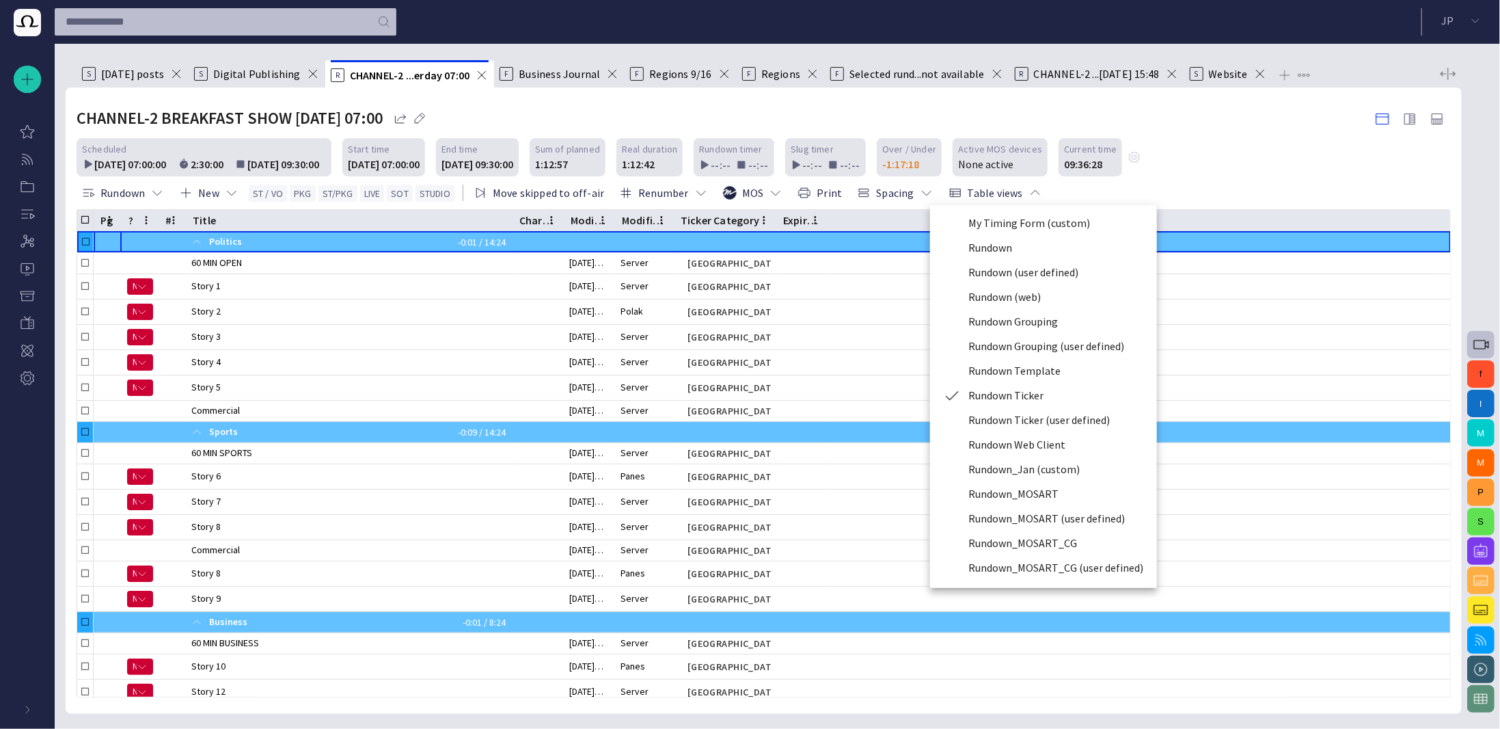
click at [998, 448] on li "Rundown Web Client" at bounding box center [1043, 444] width 227 height 25
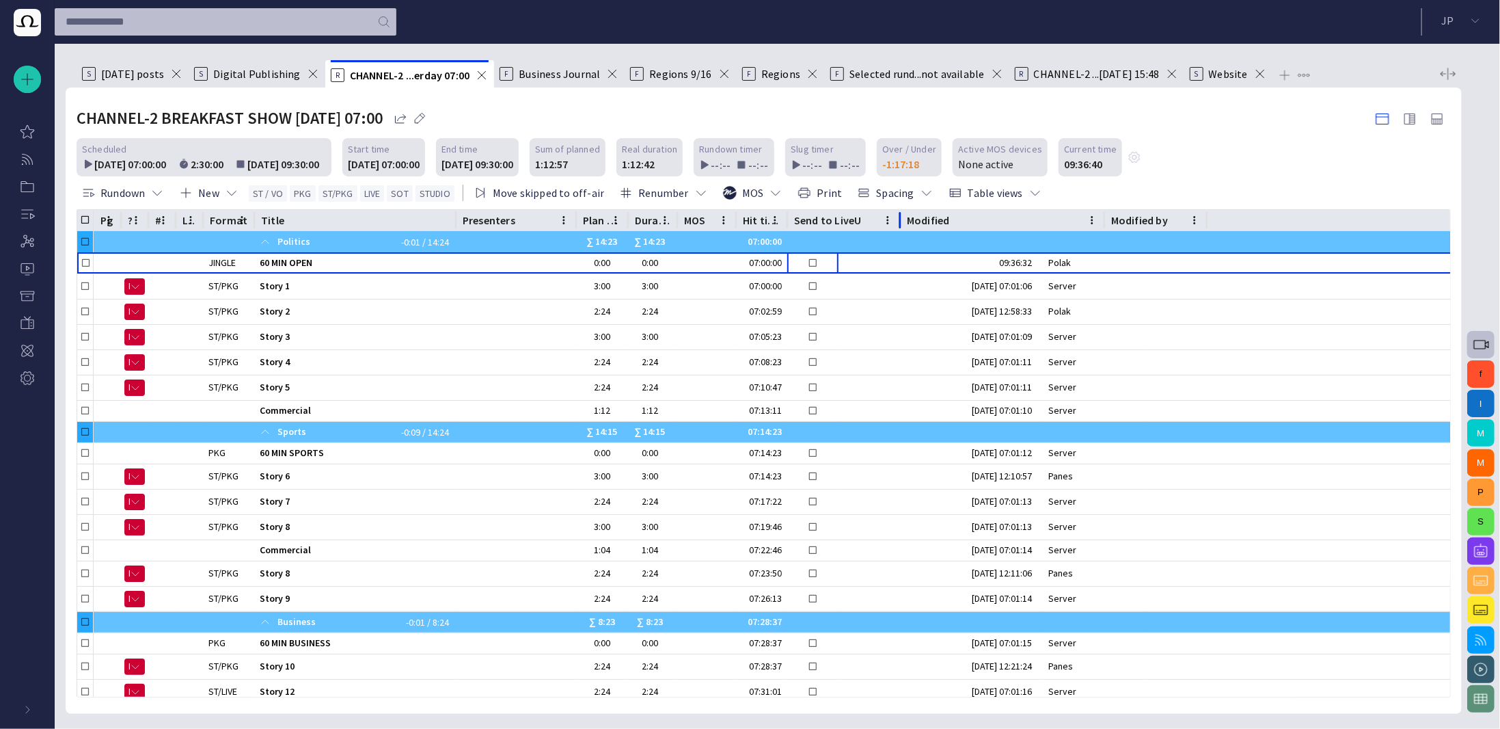
drag, startPoint x: 839, startPoint y: 224, endPoint x: 900, endPoint y: 228, distance: 61.7
click at [900, 228] on div at bounding box center [900, 220] width 7 height 21
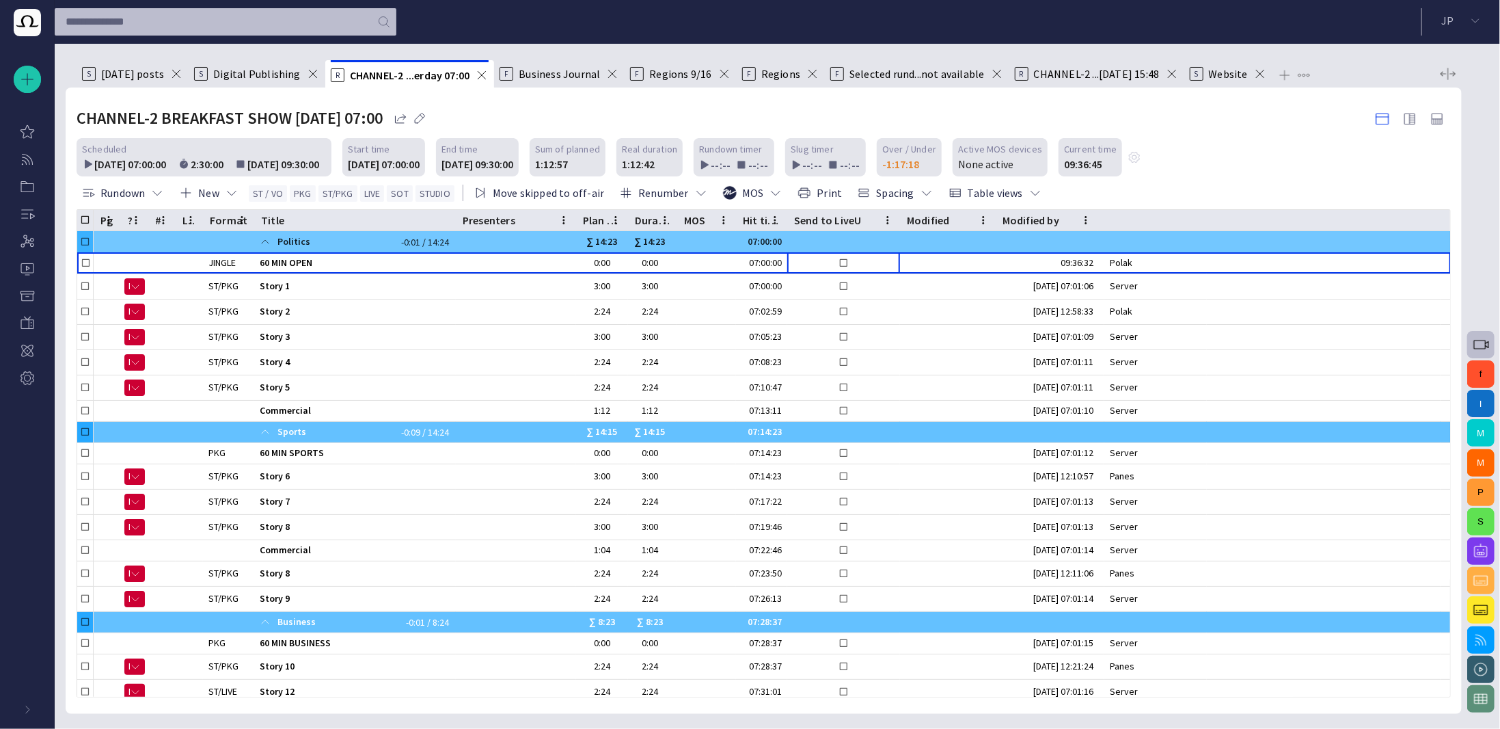
drag, startPoint x: 1103, startPoint y: 217, endPoint x: 994, endPoint y: 234, distance: 110.0
click at [994, 234] on div "Pg ? # Lck Format Title Presenters Plan dur Duration MOS Hit time Send to LiveU…" at bounding box center [763, 453] width 1373 height 487
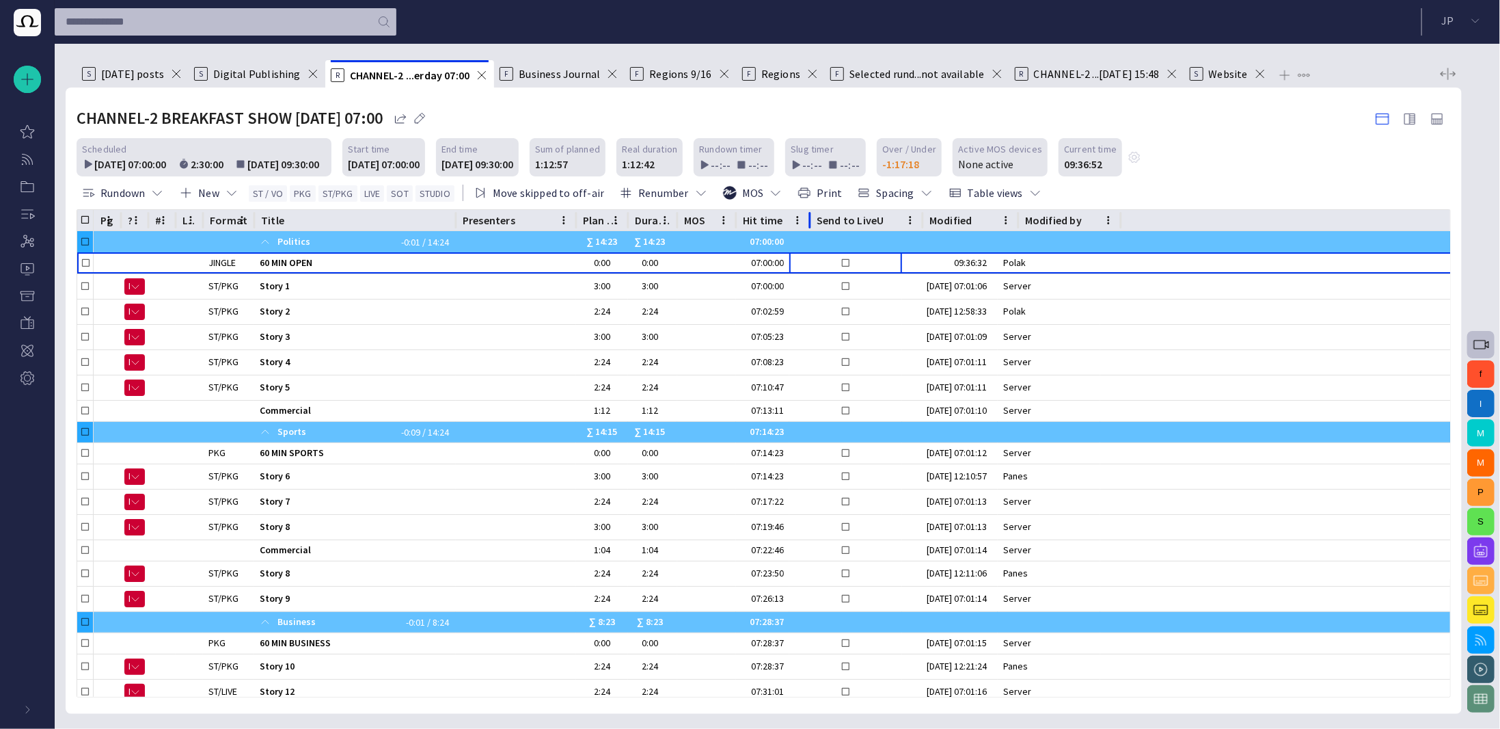
drag, startPoint x: 788, startPoint y: 224, endPoint x: 811, endPoint y: 225, distance: 22.6
click at [811, 225] on div at bounding box center [810, 220] width 7 height 21
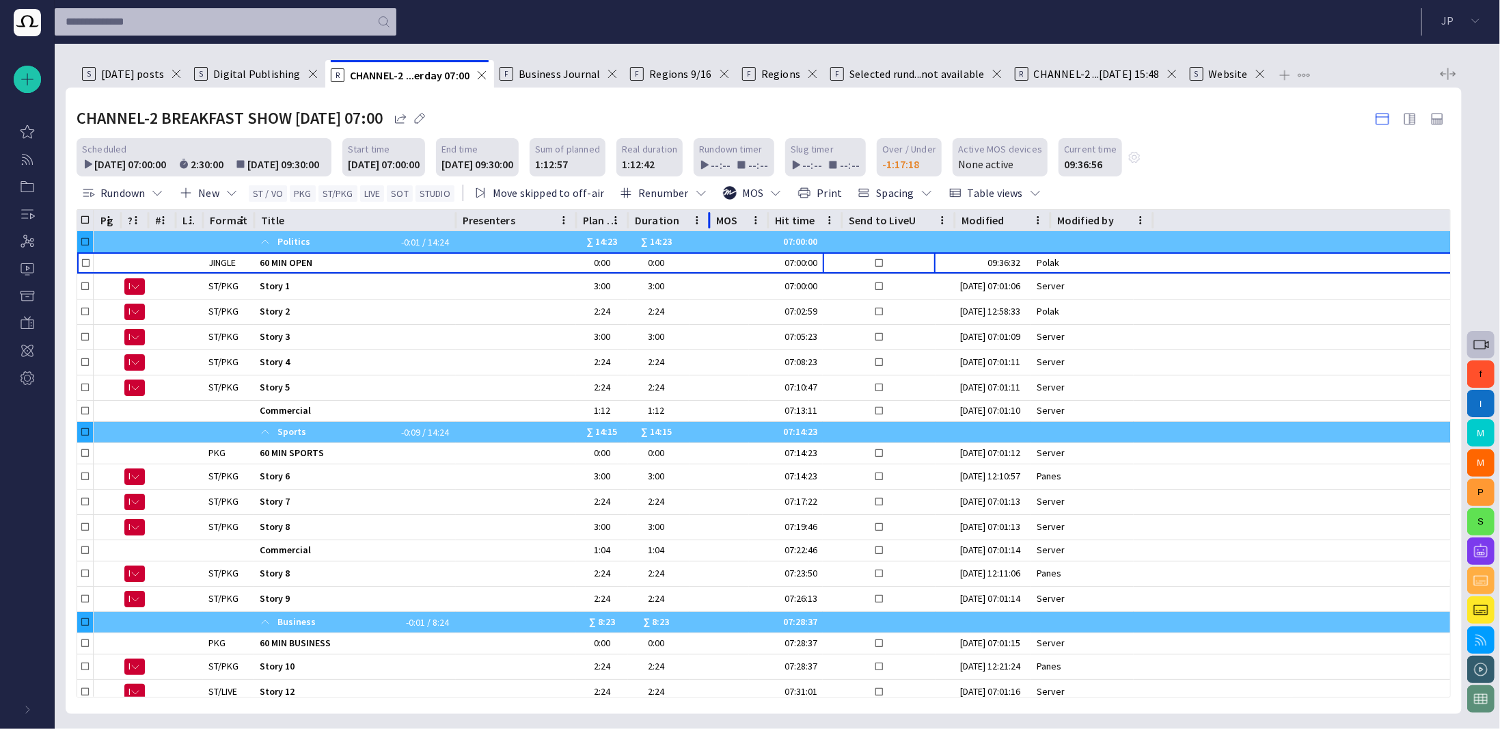
drag, startPoint x: 679, startPoint y: 221, endPoint x: 711, endPoint y: 224, distance: 32.2
click at [711, 224] on div at bounding box center [709, 220] width 7 height 21
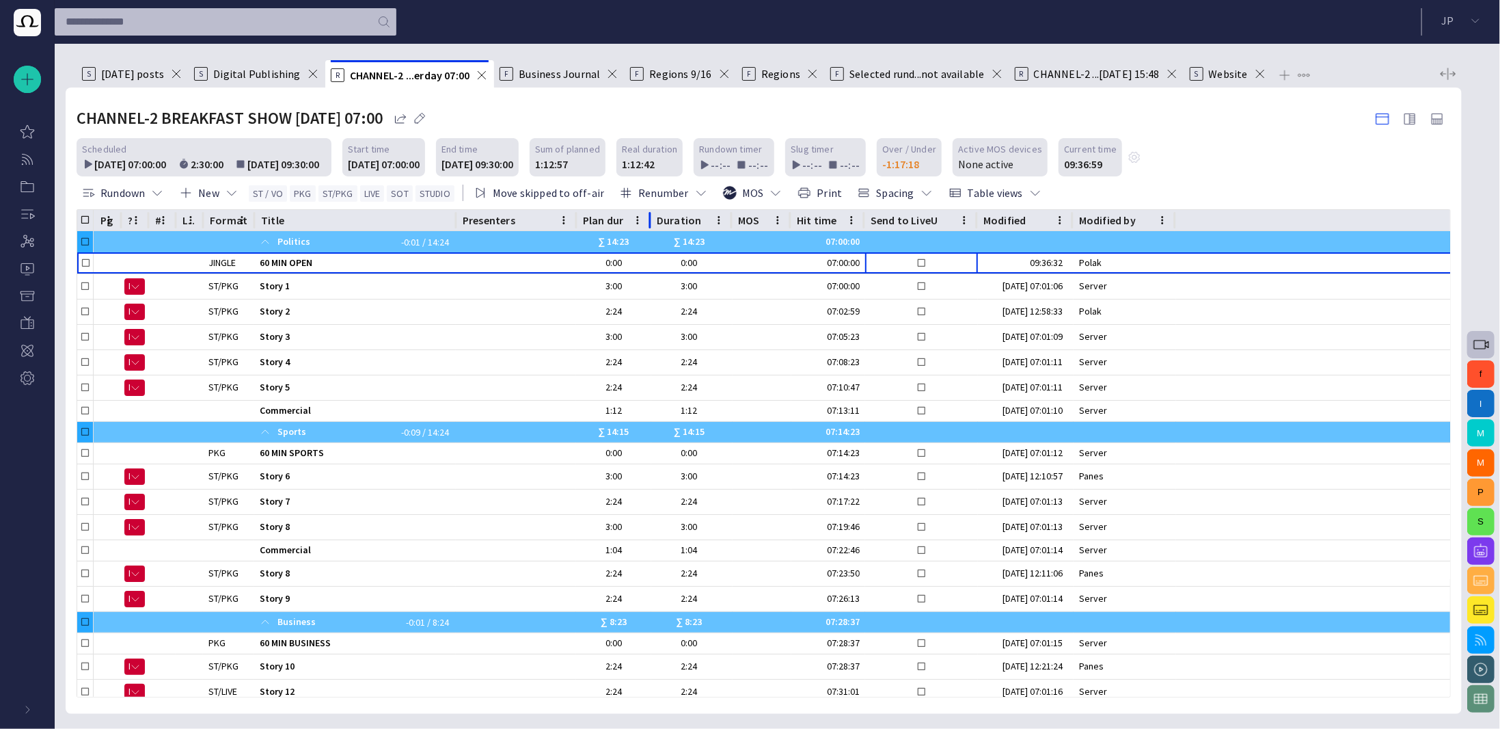
drag, startPoint x: 626, startPoint y: 221, endPoint x: 648, endPoint y: 224, distance: 22.0
click at [648, 224] on div at bounding box center [650, 220] width 7 height 21
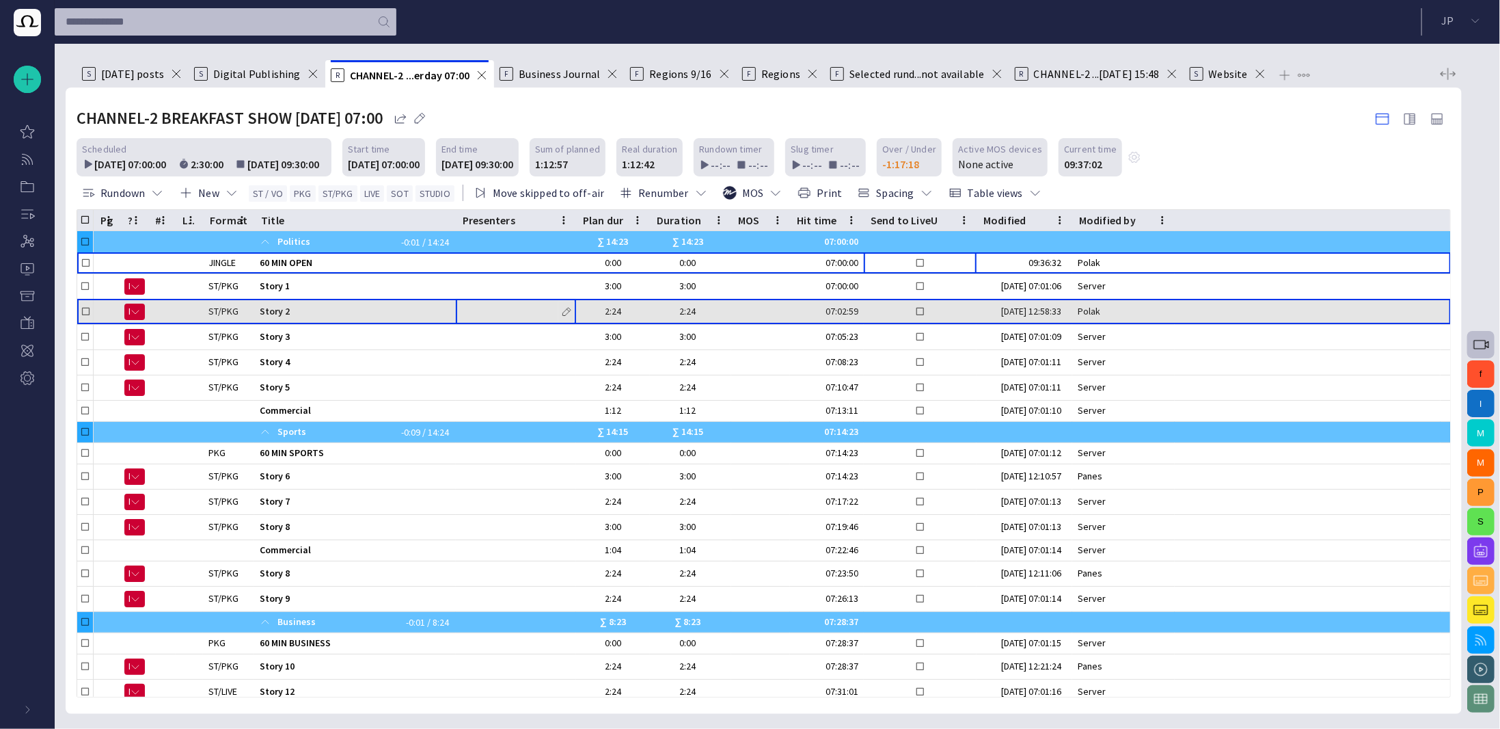
click at [508, 299] on div at bounding box center [516, 311] width 120 height 25
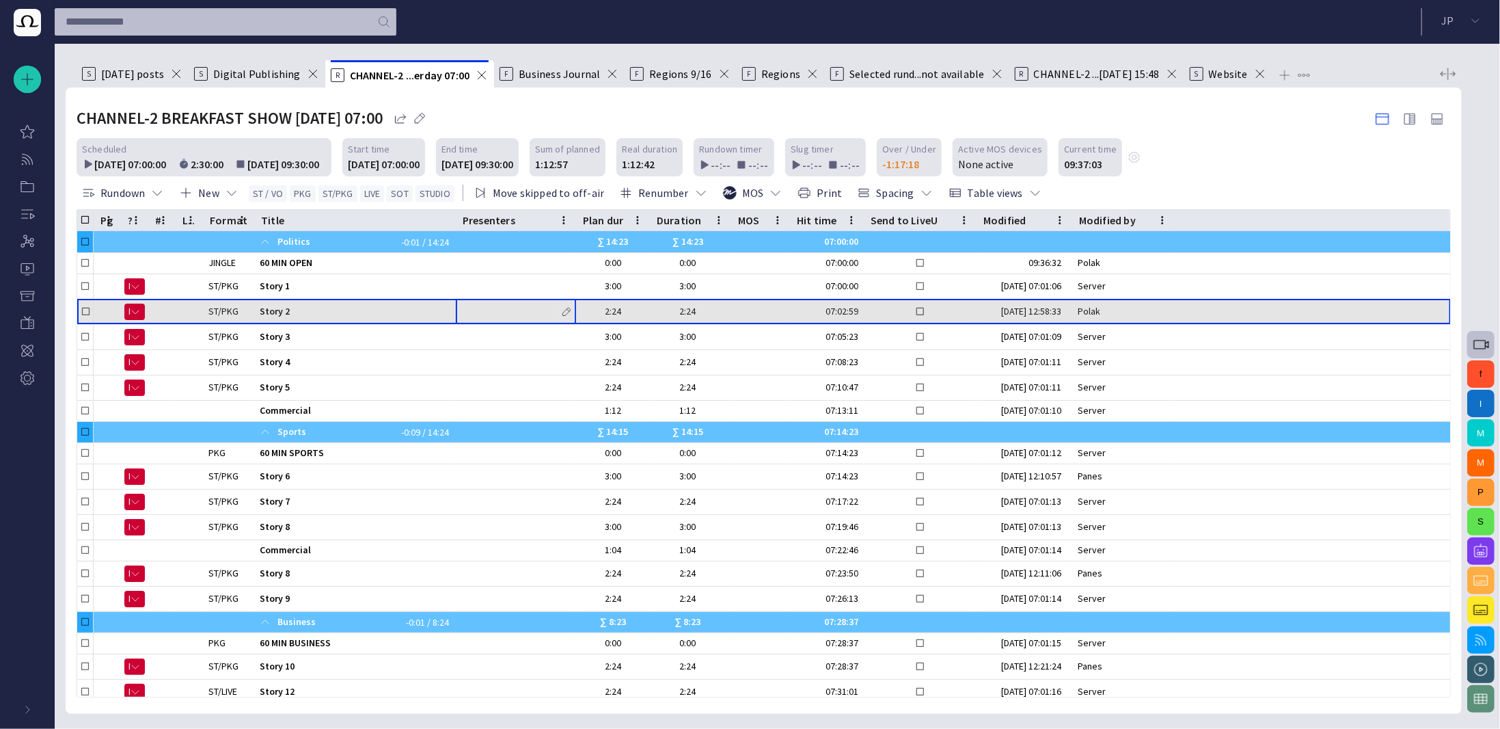
click at [570, 308] on span "button" at bounding box center [566, 311] width 11 height 11
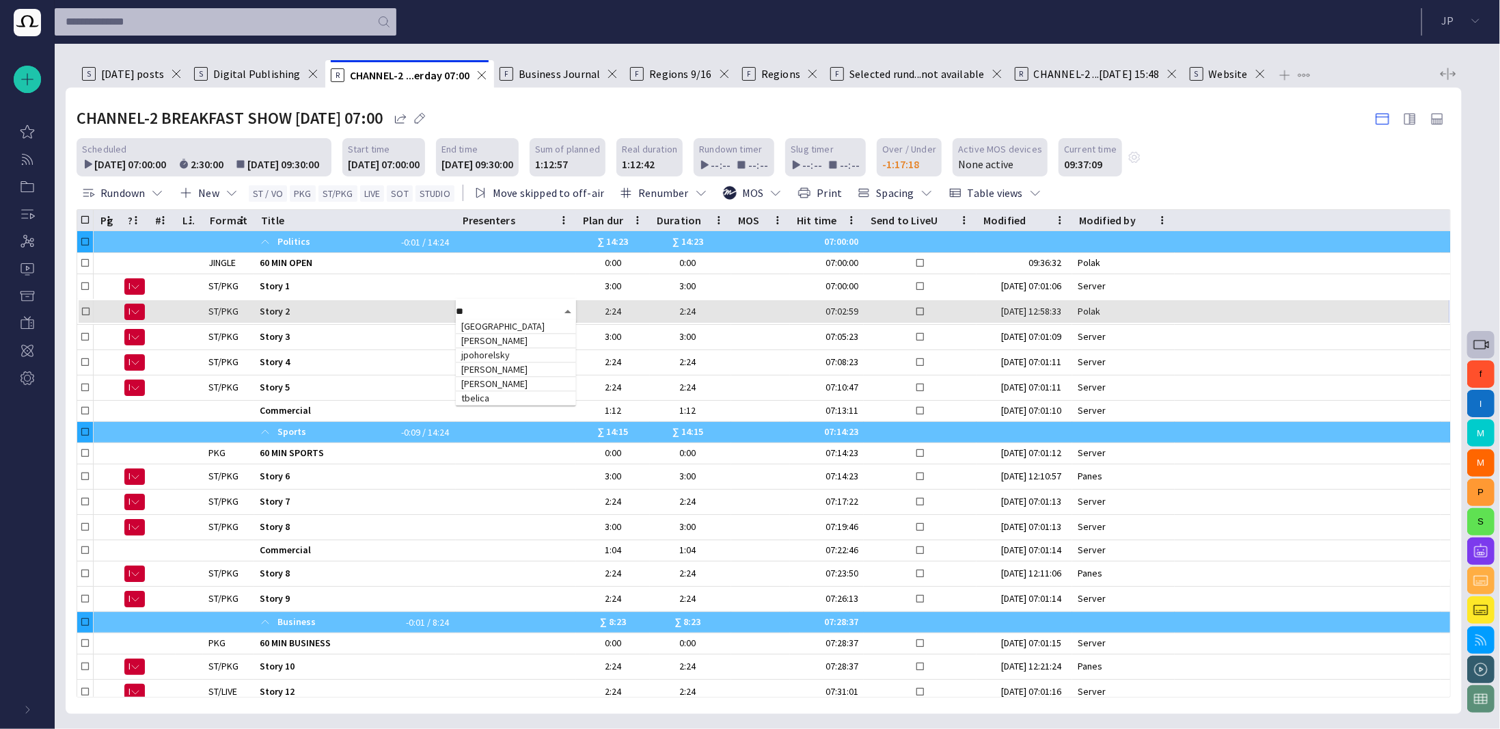
type input "*"
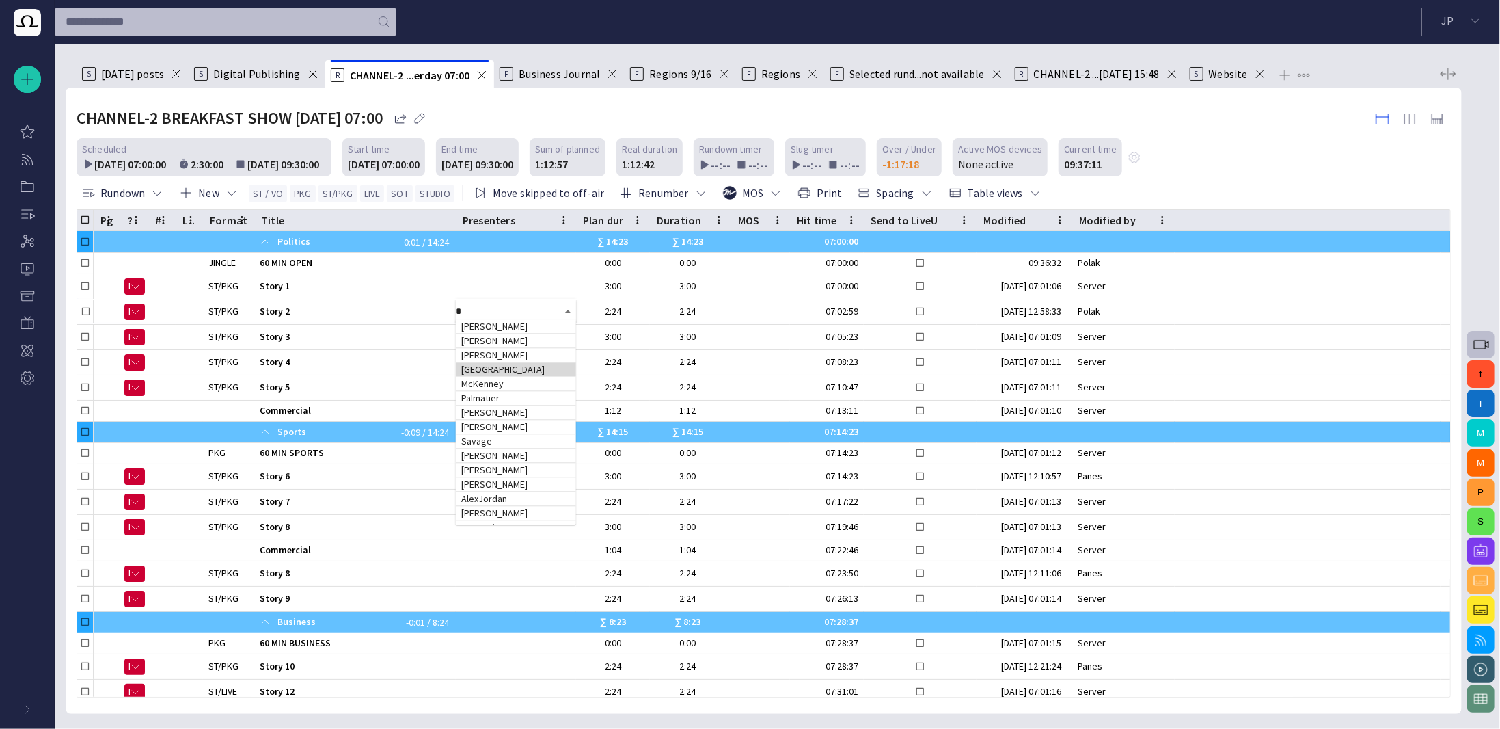
click at [479, 364] on td "[GEOGRAPHIC_DATA]" at bounding box center [516, 369] width 120 height 14
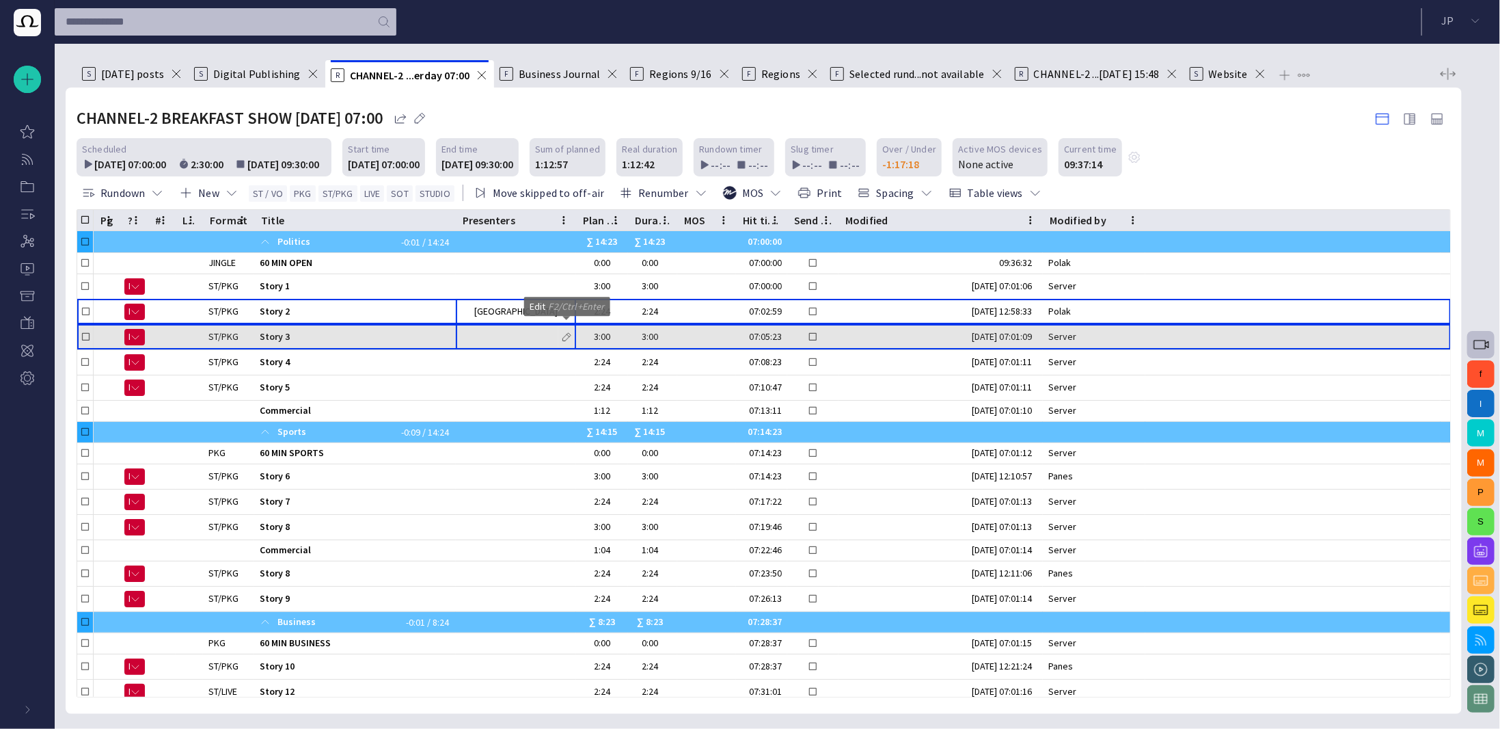
click at [565, 337] on span "button" at bounding box center [566, 337] width 11 height 11
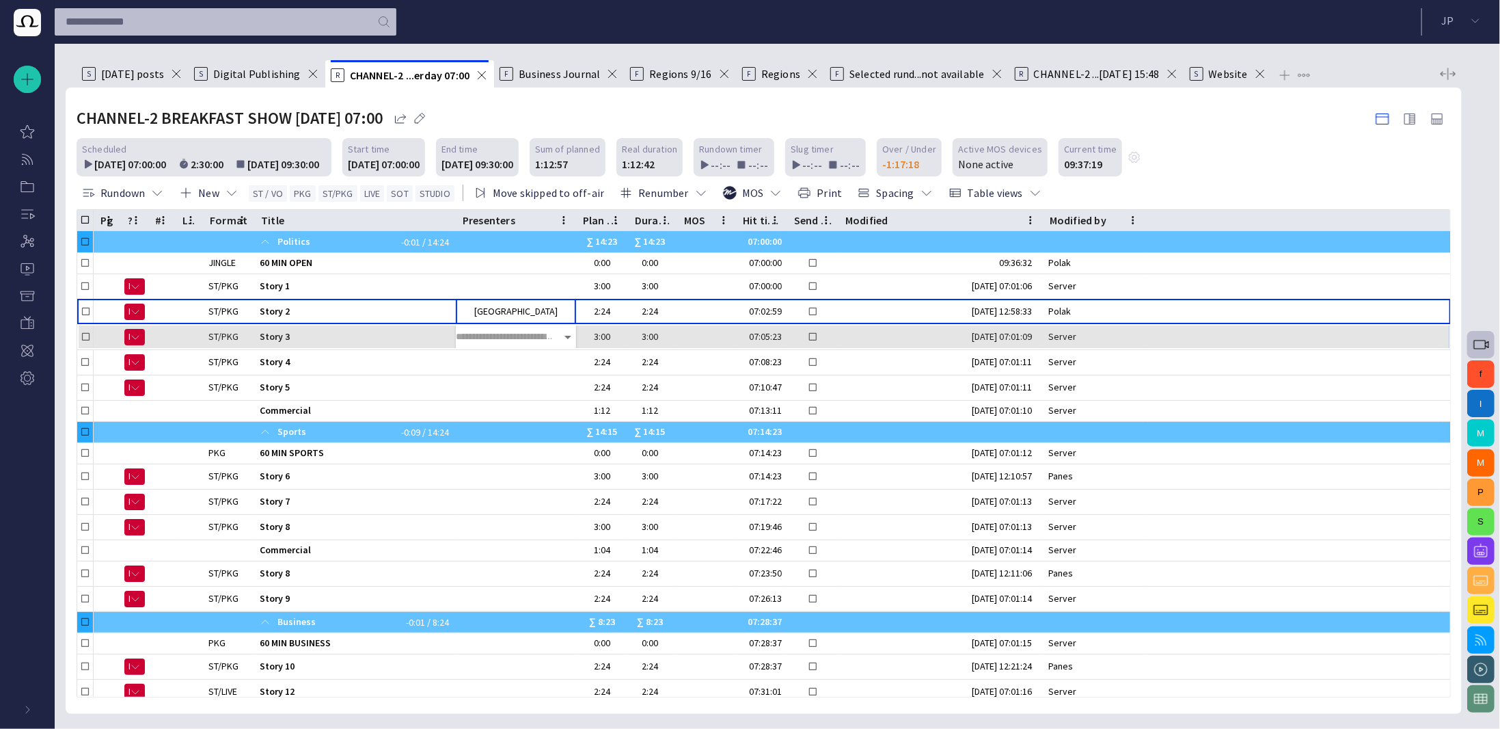
click at [512, 337] on input "text" at bounding box center [506, 336] width 100 height 17
type input "*"
click at [482, 334] on input "text" at bounding box center [506, 336] width 100 height 17
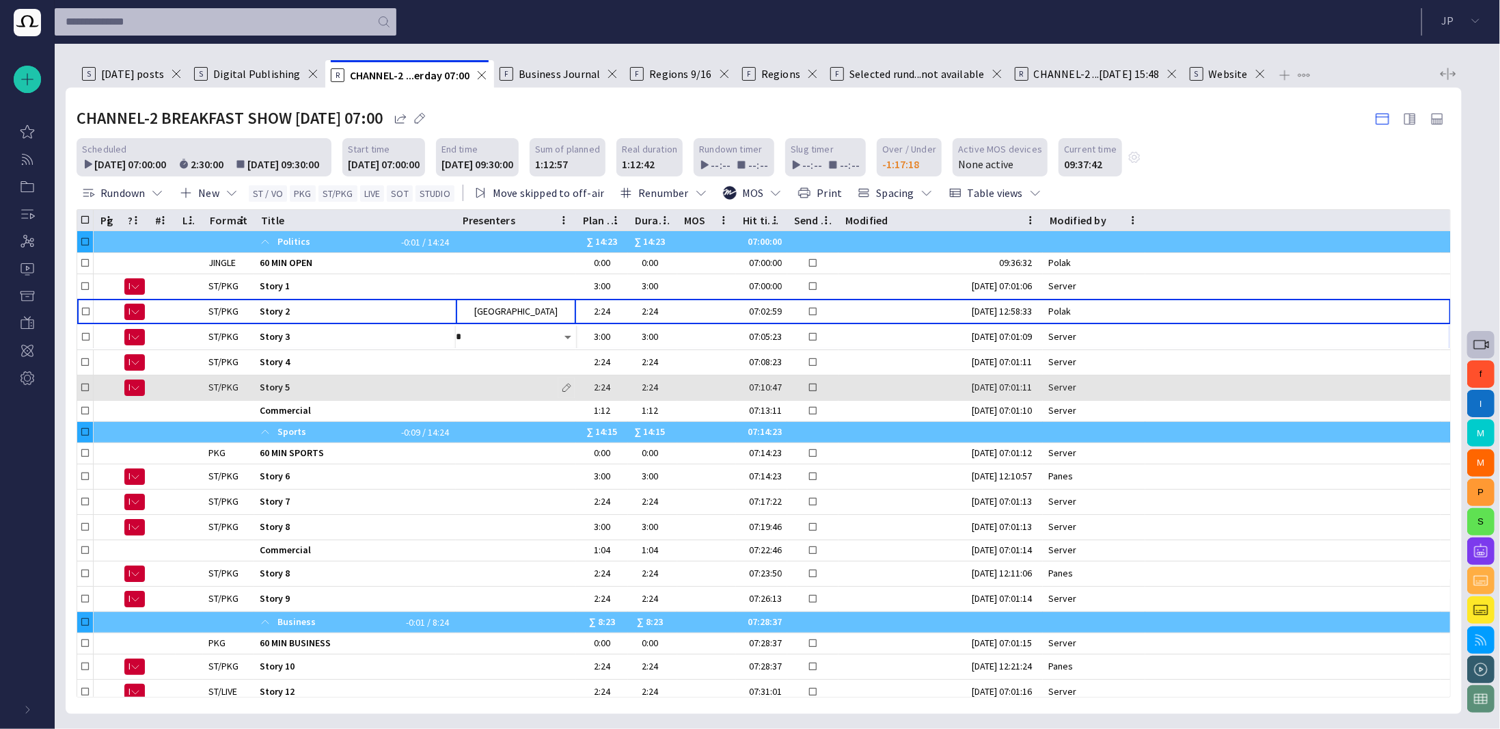
type input "**"
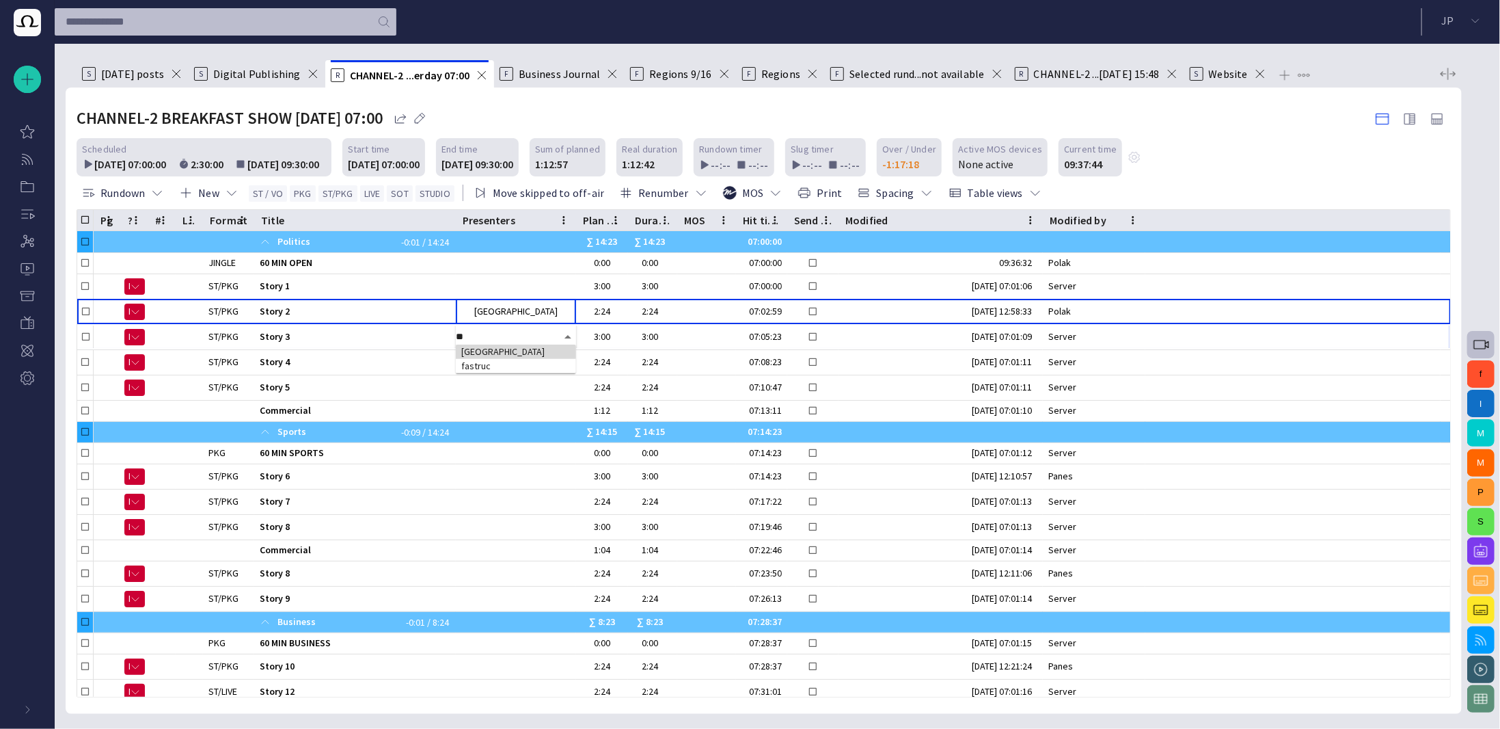
click at [481, 349] on td "[GEOGRAPHIC_DATA]" at bounding box center [516, 352] width 120 height 14
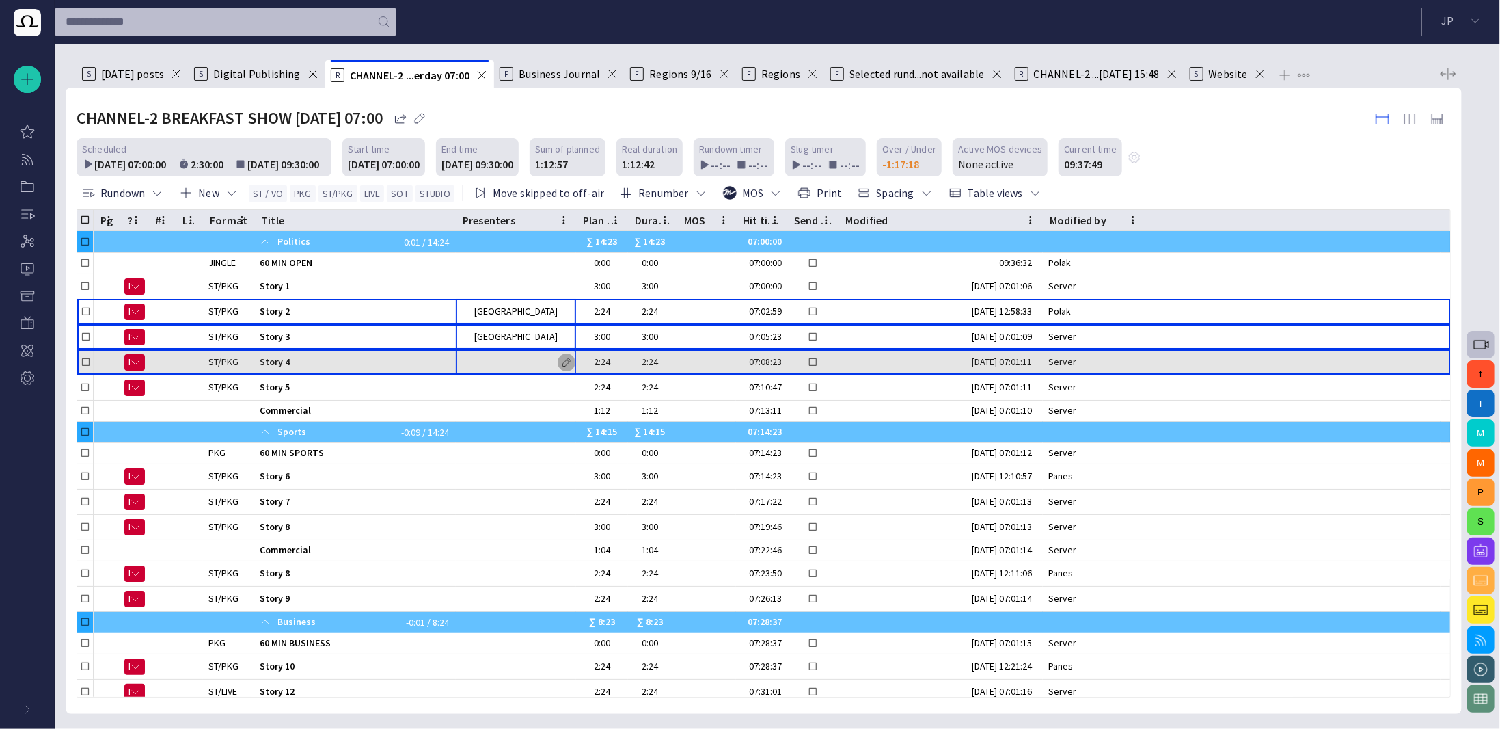
click at [563, 361] on span "button" at bounding box center [566, 362] width 11 height 11
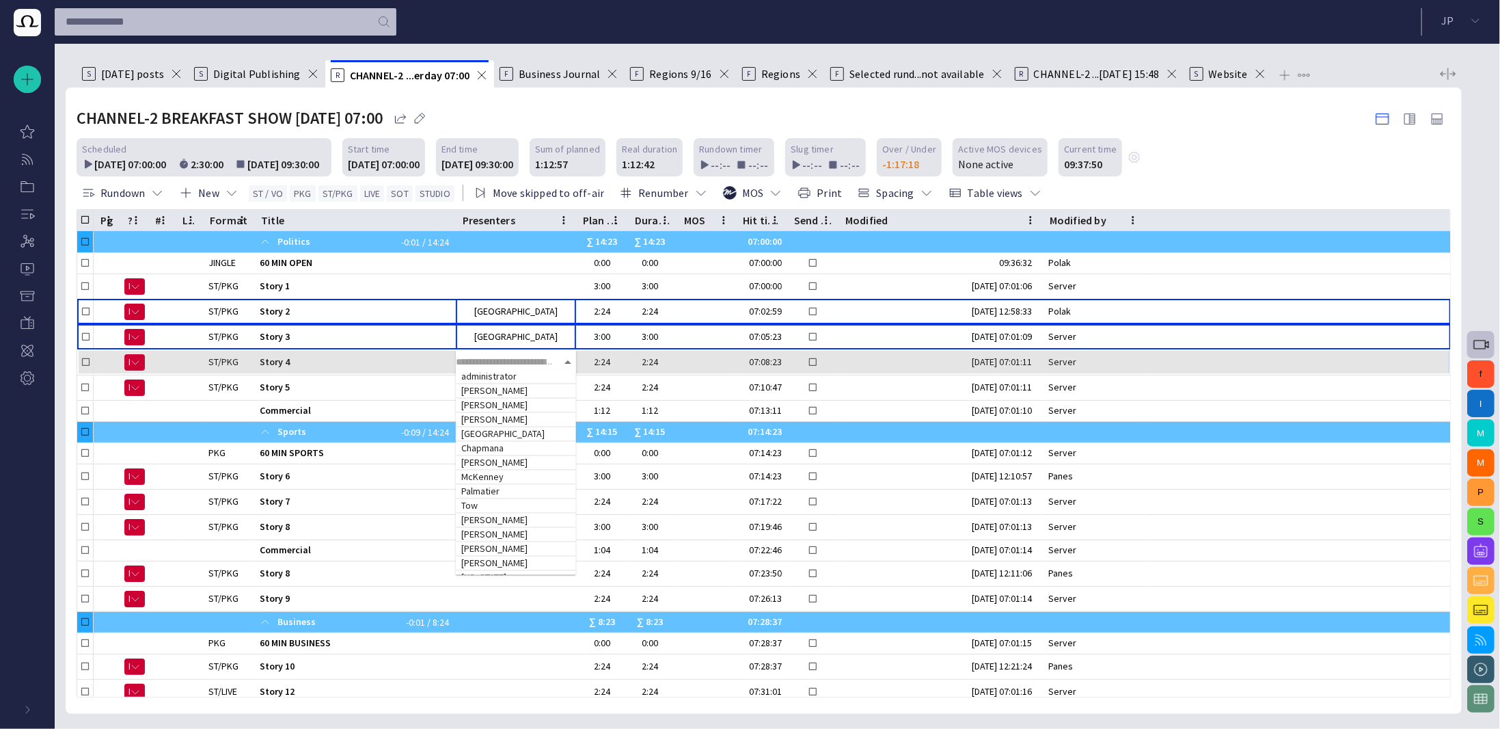
click at [528, 361] on input "text" at bounding box center [506, 361] width 100 height 17
type input "**"
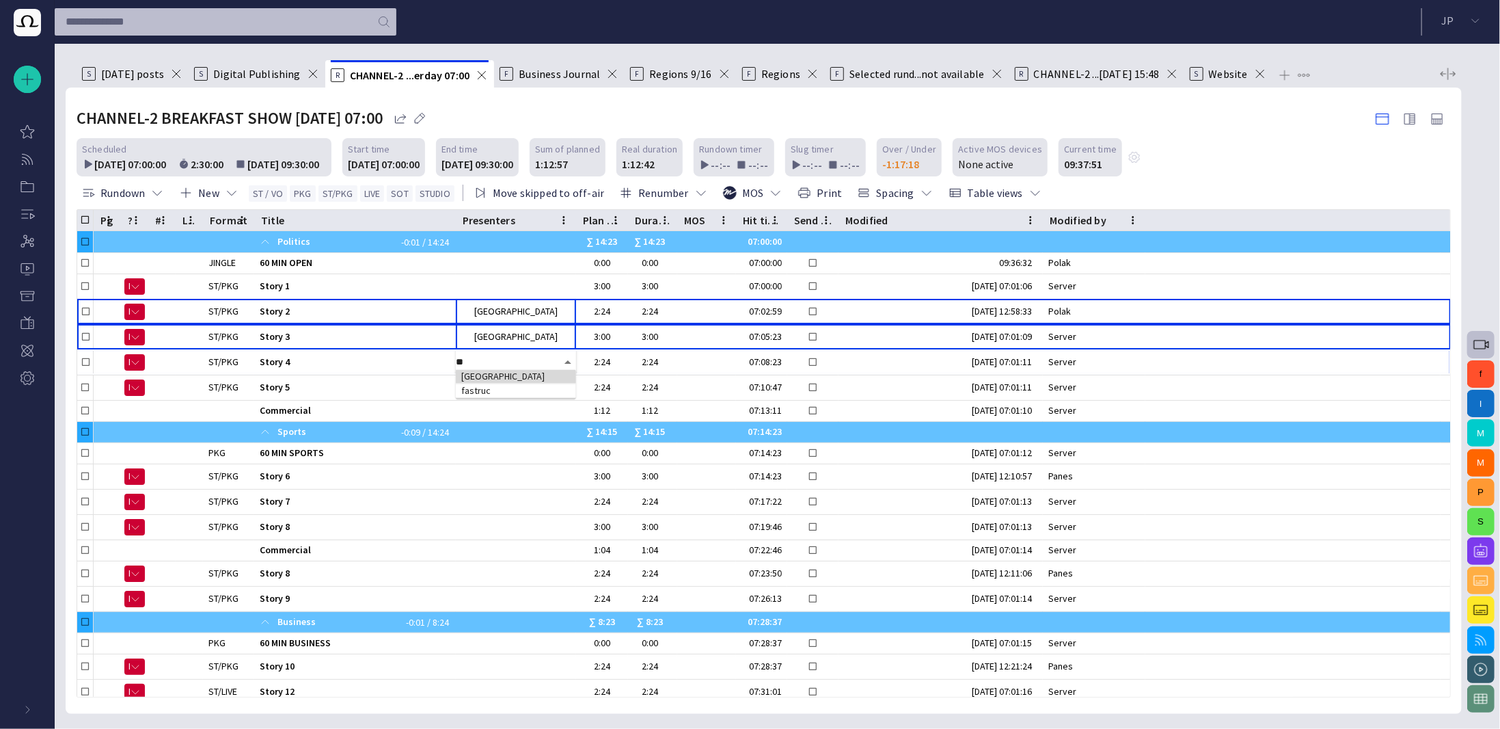
click at [509, 377] on td "[GEOGRAPHIC_DATA]" at bounding box center [516, 377] width 120 height 14
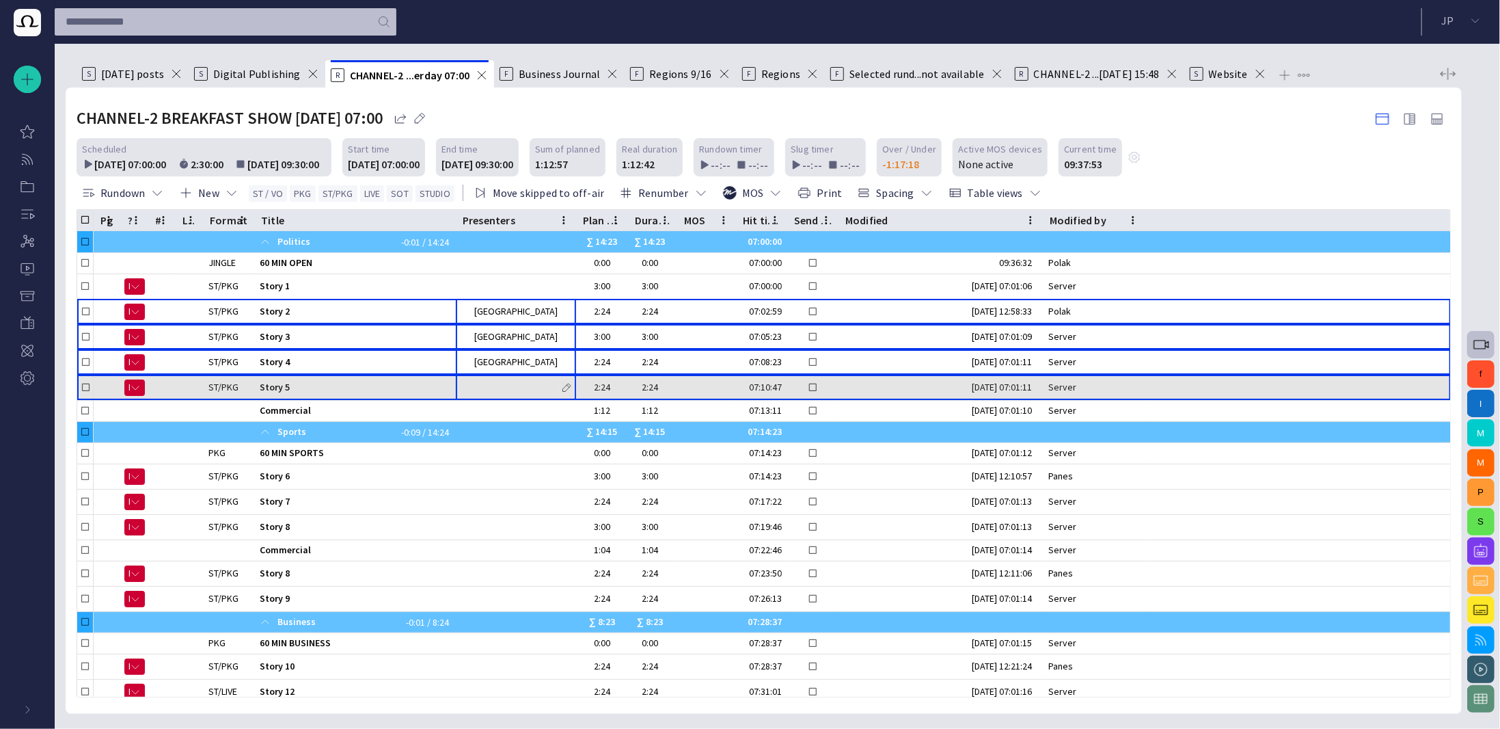
click at [563, 385] on span "button" at bounding box center [566, 387] width 11 height 11
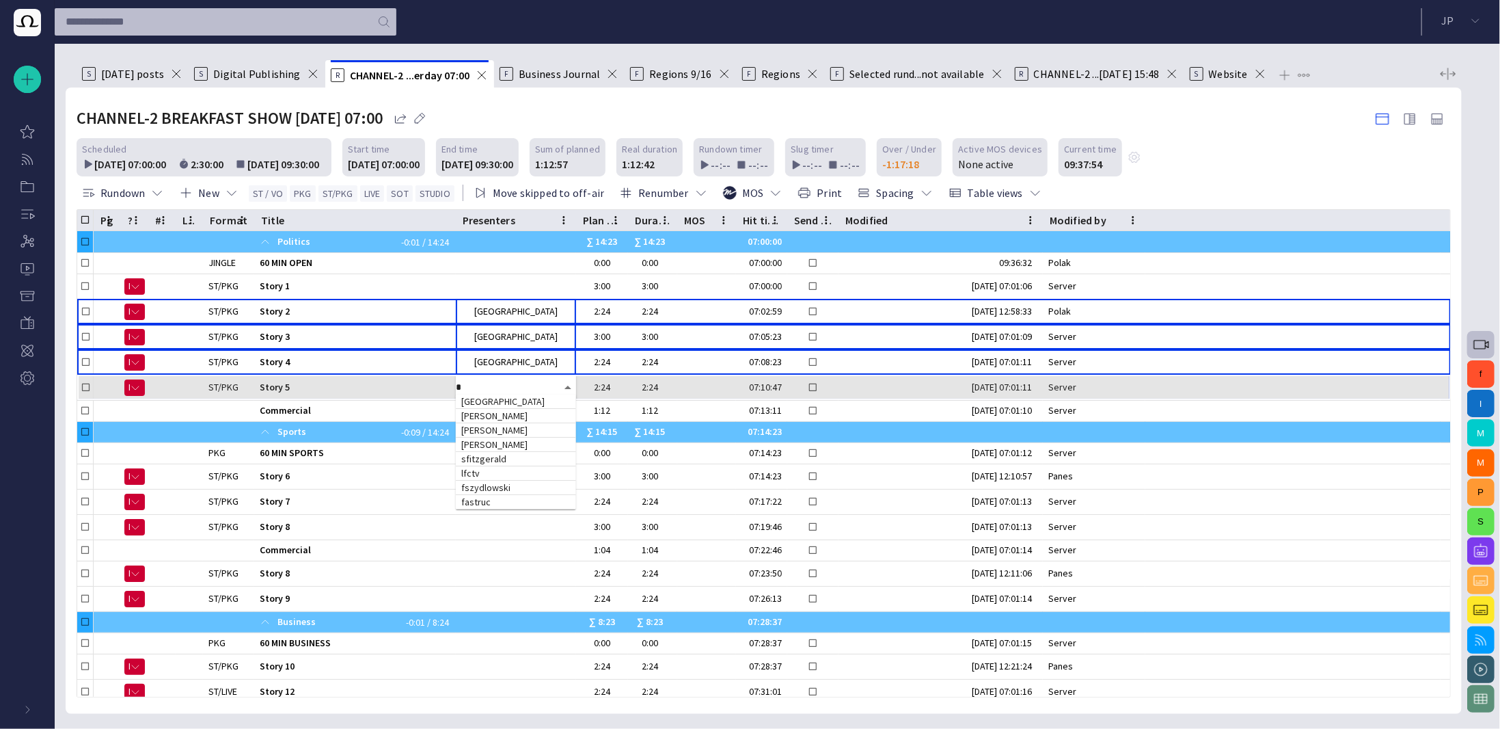
type input "**"
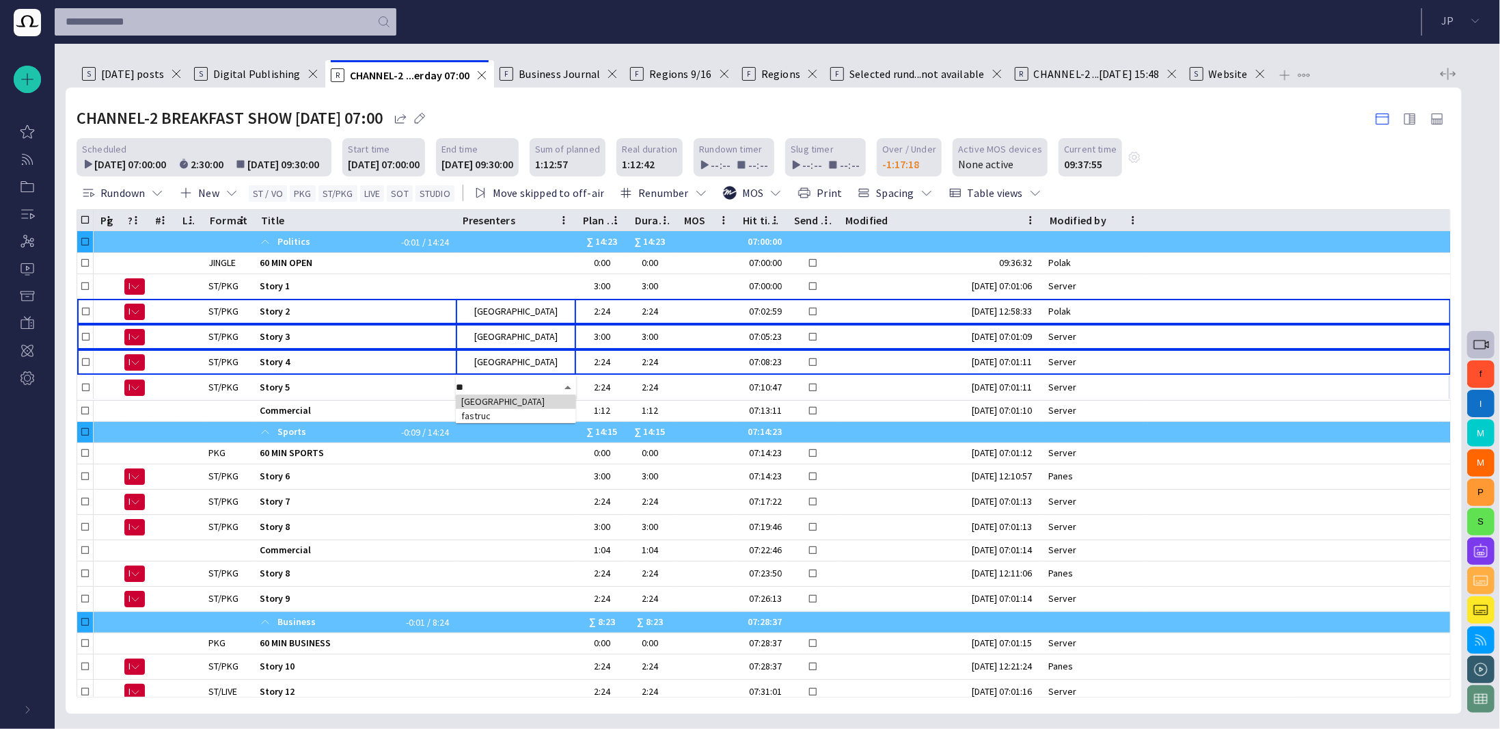
click at [511, 400] on td "[GEOGRAPHIC_DATA]" at bounding box center [516, 401] width 120 height 14
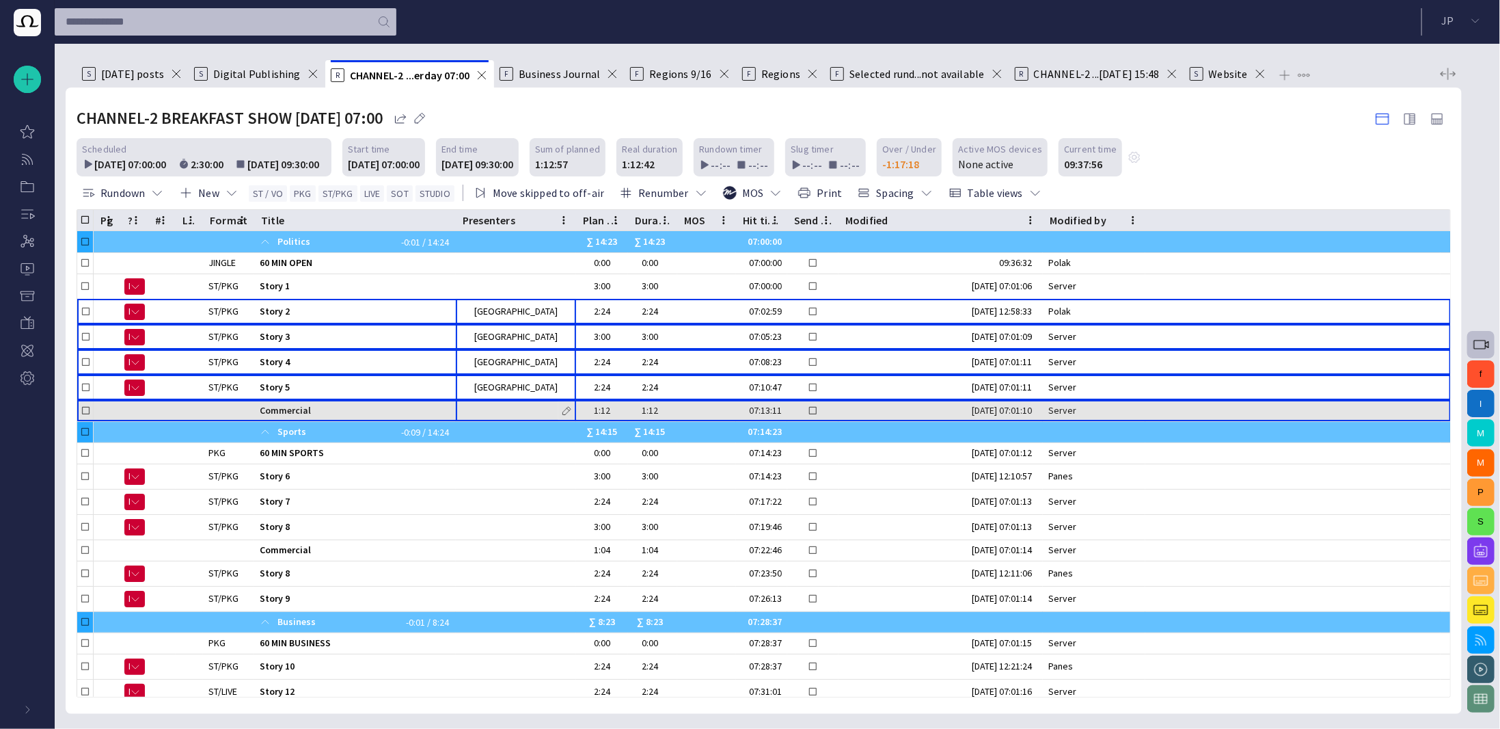
click at [562, 407] on span "button" at bounding box center [566, 410] width 11 height 11
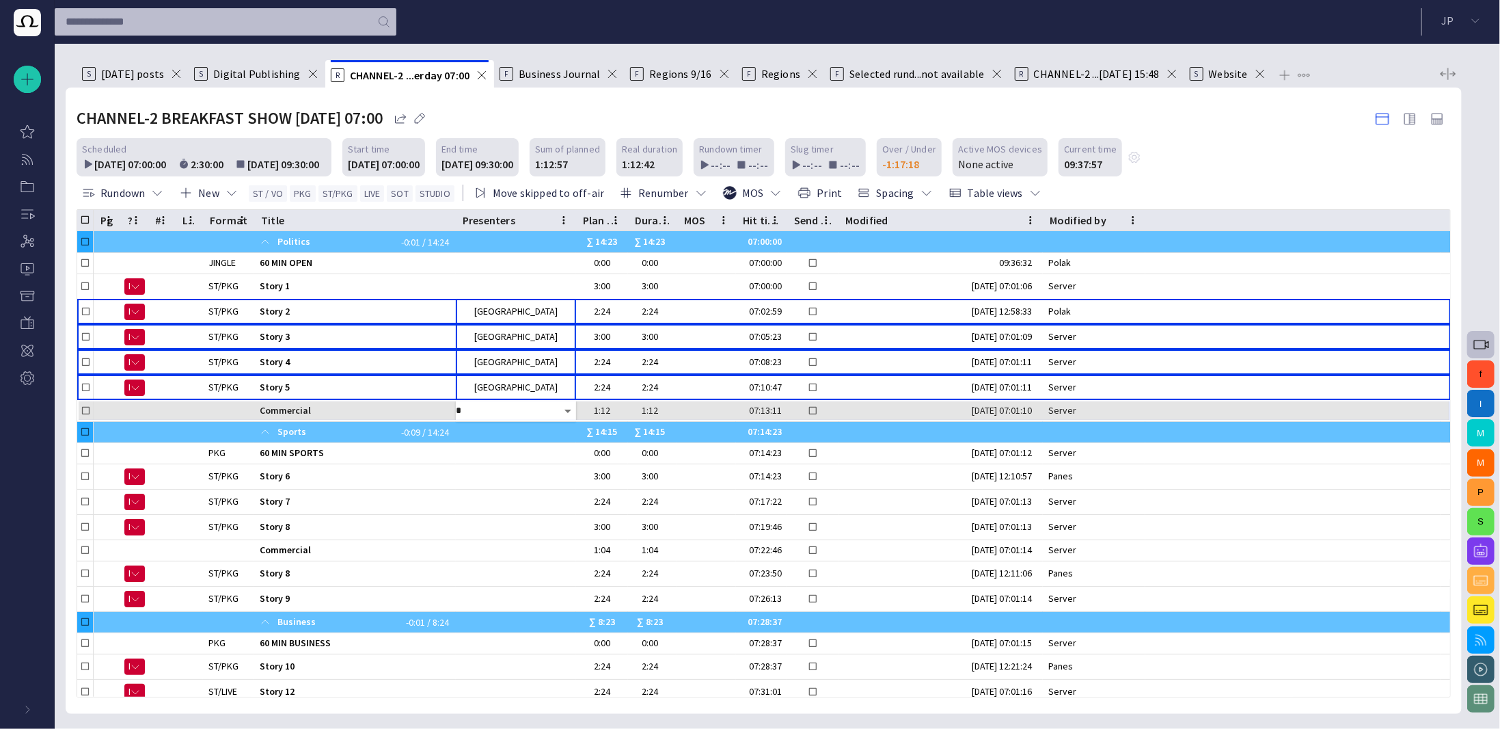
type input "**"
click at [529, 427] on td "[GEOGRAPHIC_DATA]" at bounding box center [516, 425] width 120 height 14
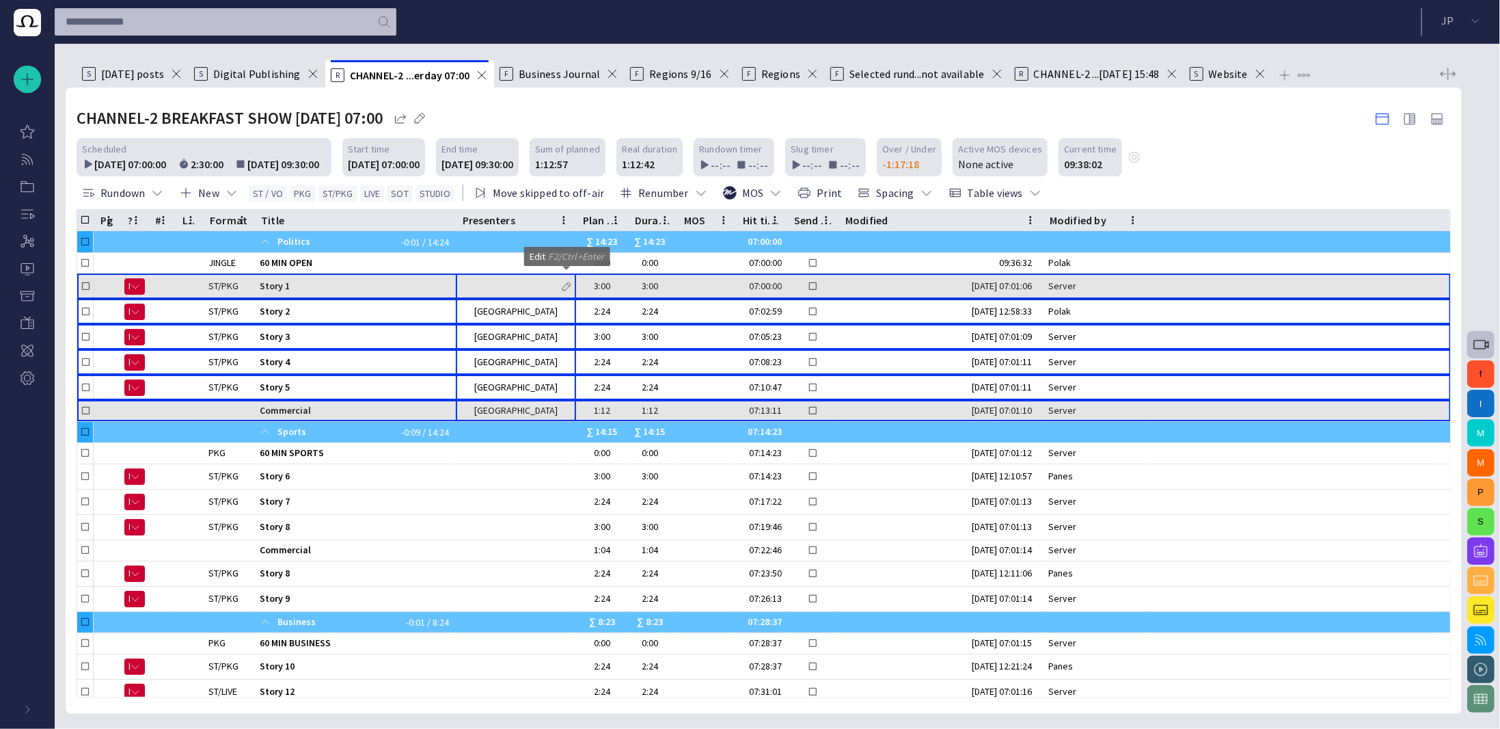
click at [568, 284] on span "button" at bounding box center [566, 286] width 11 height 11
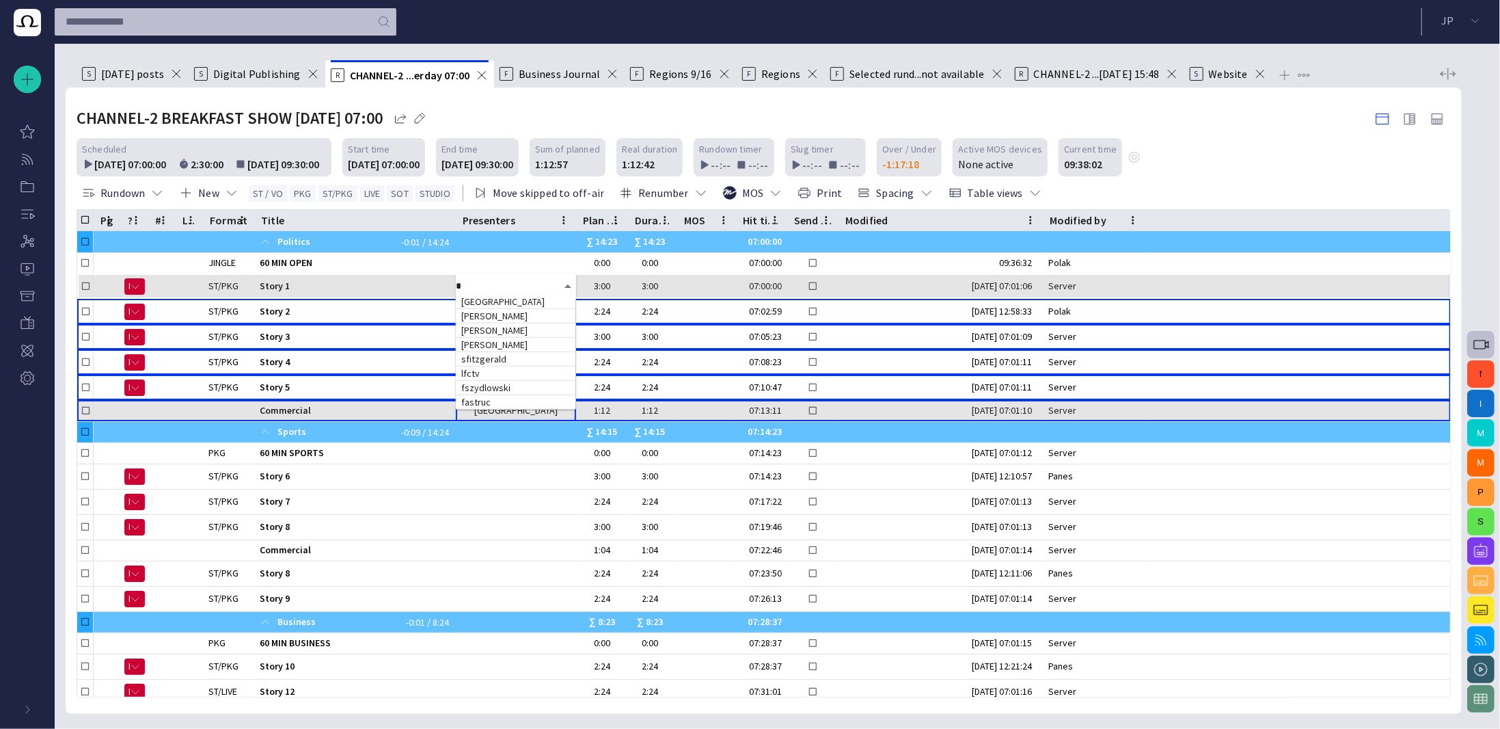
type input "**"
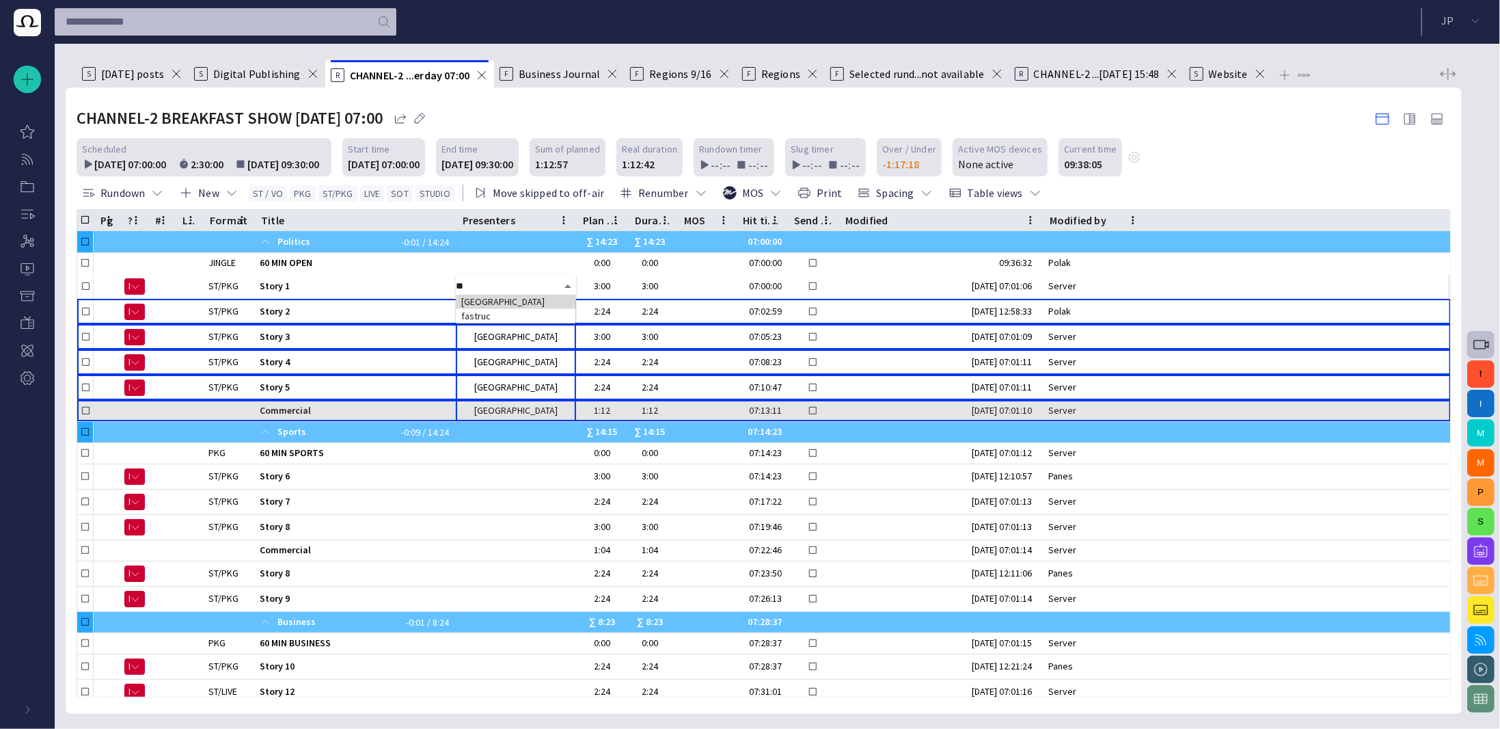
click at [516, 302] on td "[GEOGRAPHIC_DATA]" at bounding box center [516, 302] width 120 height 14
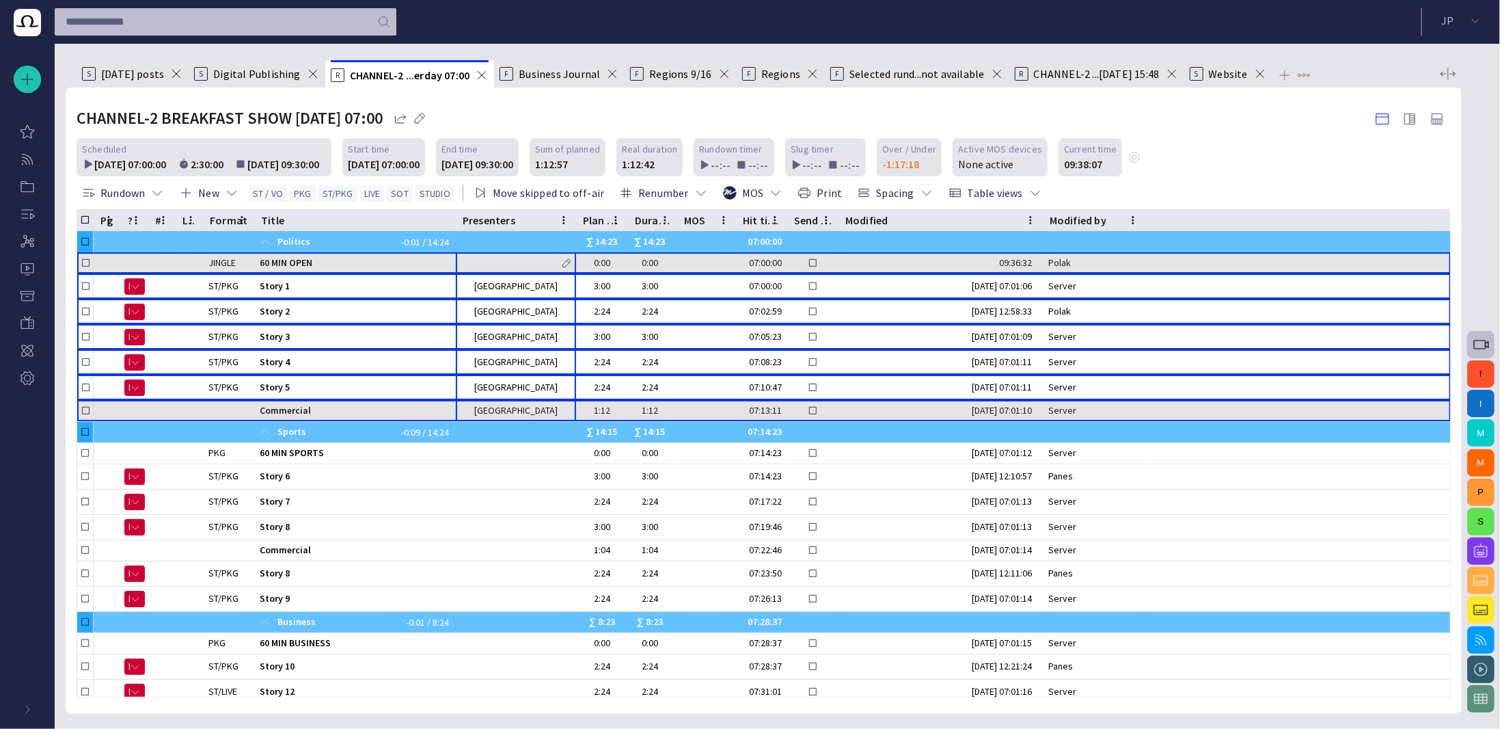
click at [566, 258] on span "button" at bounding box center [566, 263] width 11 height 11
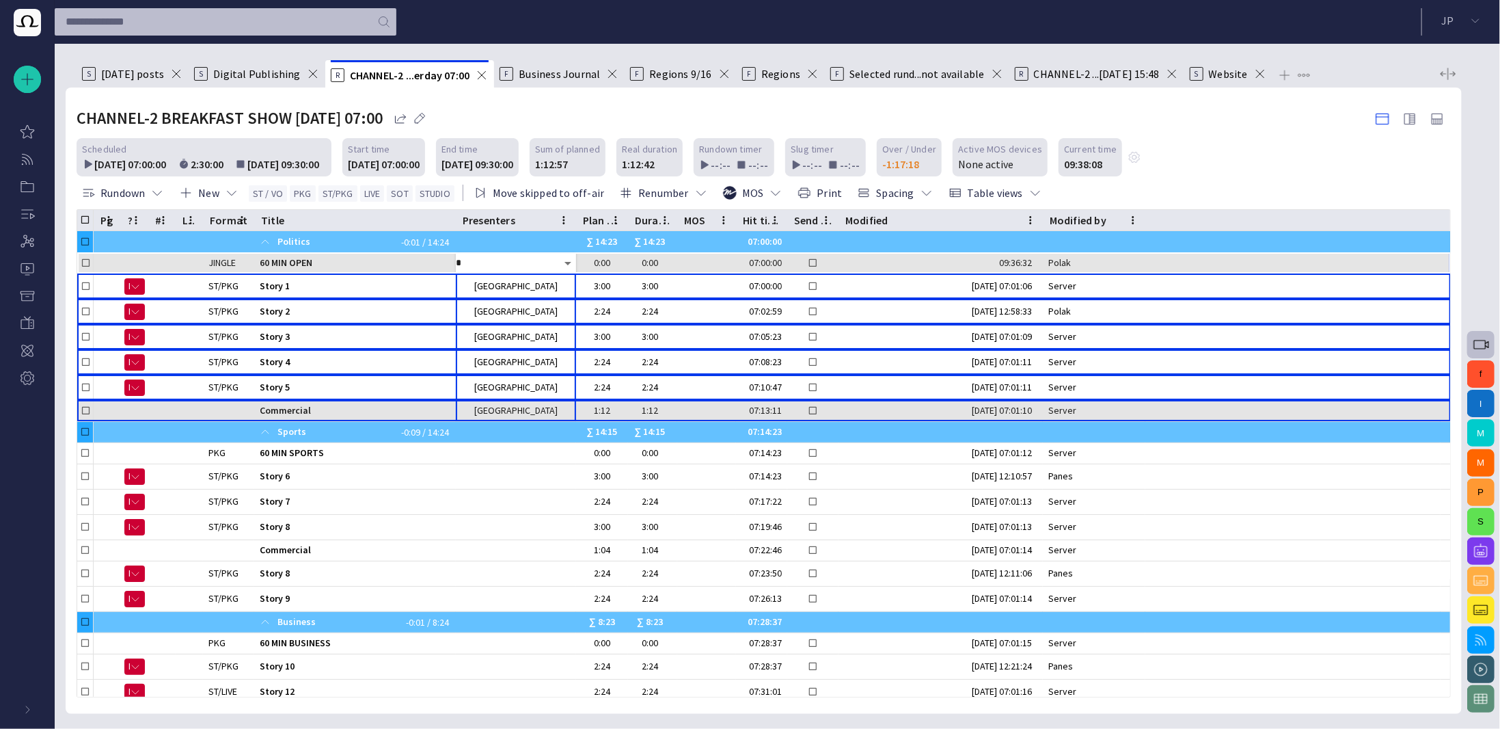
type input "**"
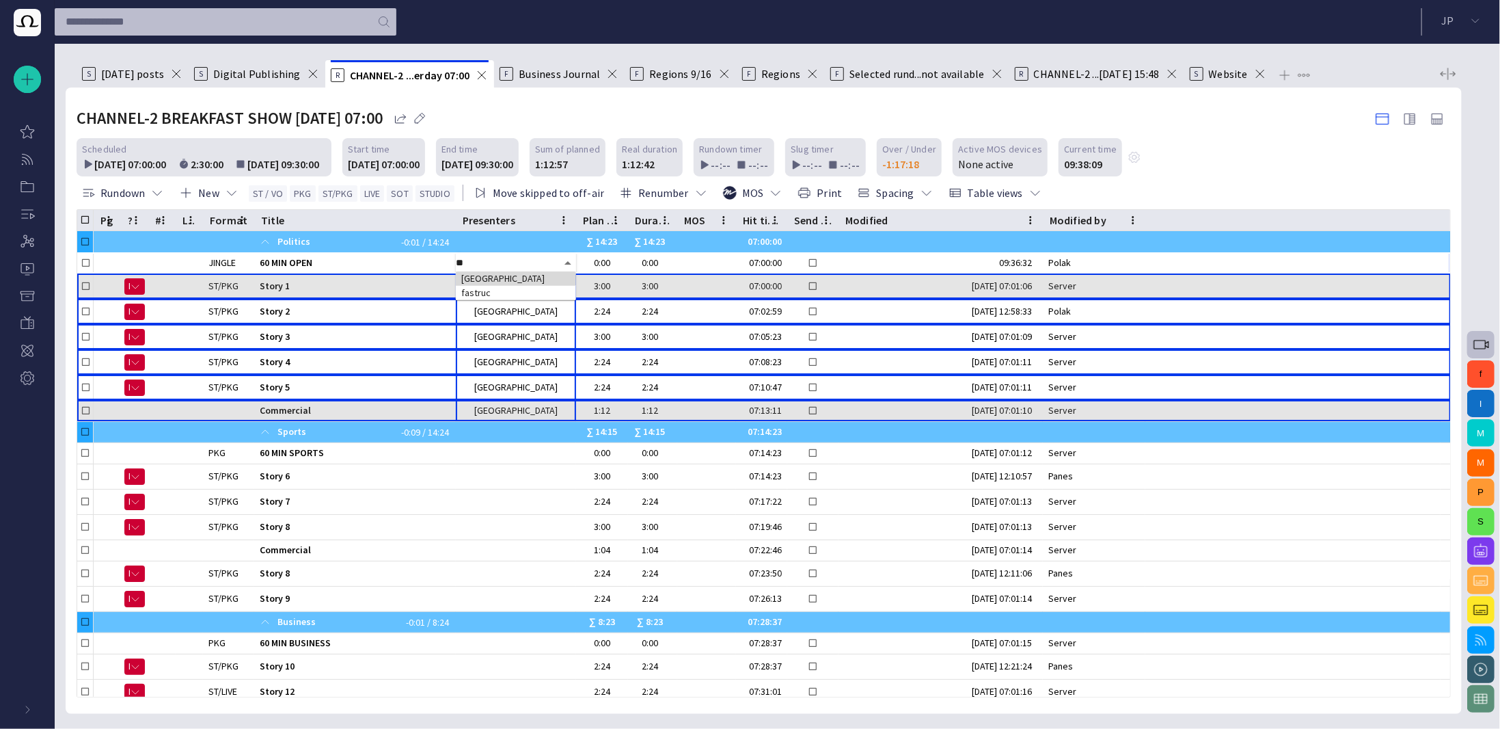
click at [519, 279] on td "[GEOGRAPHIC_DATA]" at bounding box center [516, 278] width 120 height 14
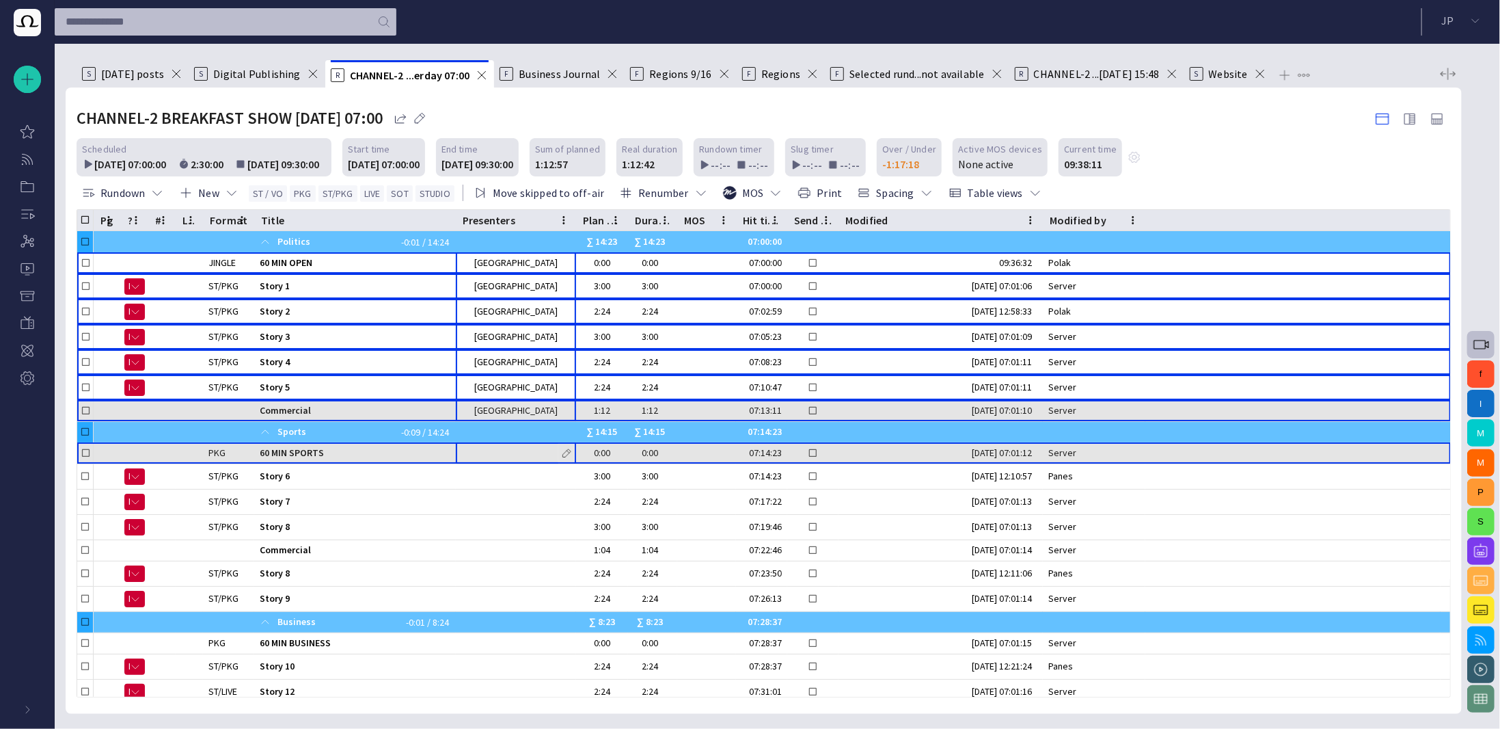
click at [565, 448] on span "button" at bounding box center [566, 453] width 11 height 11
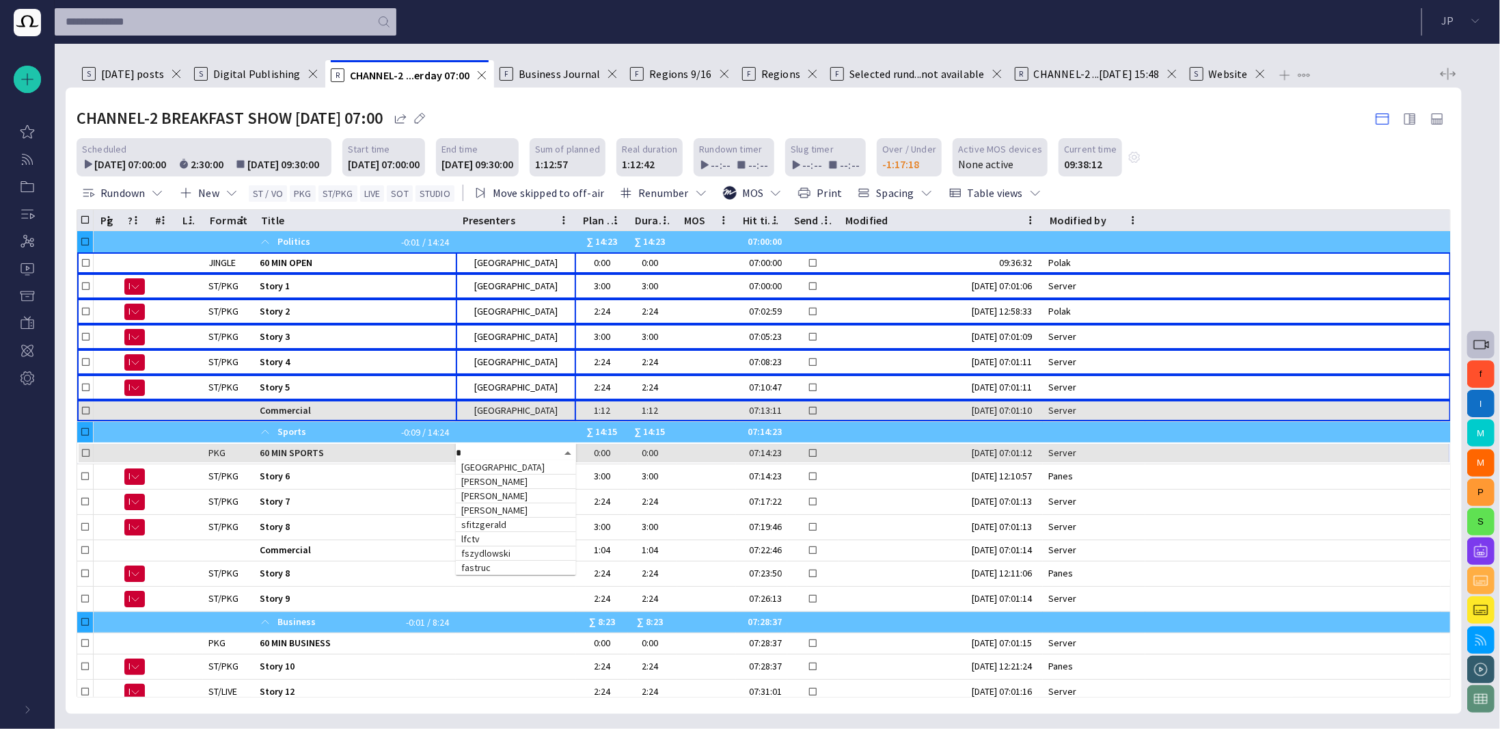
type input "**"
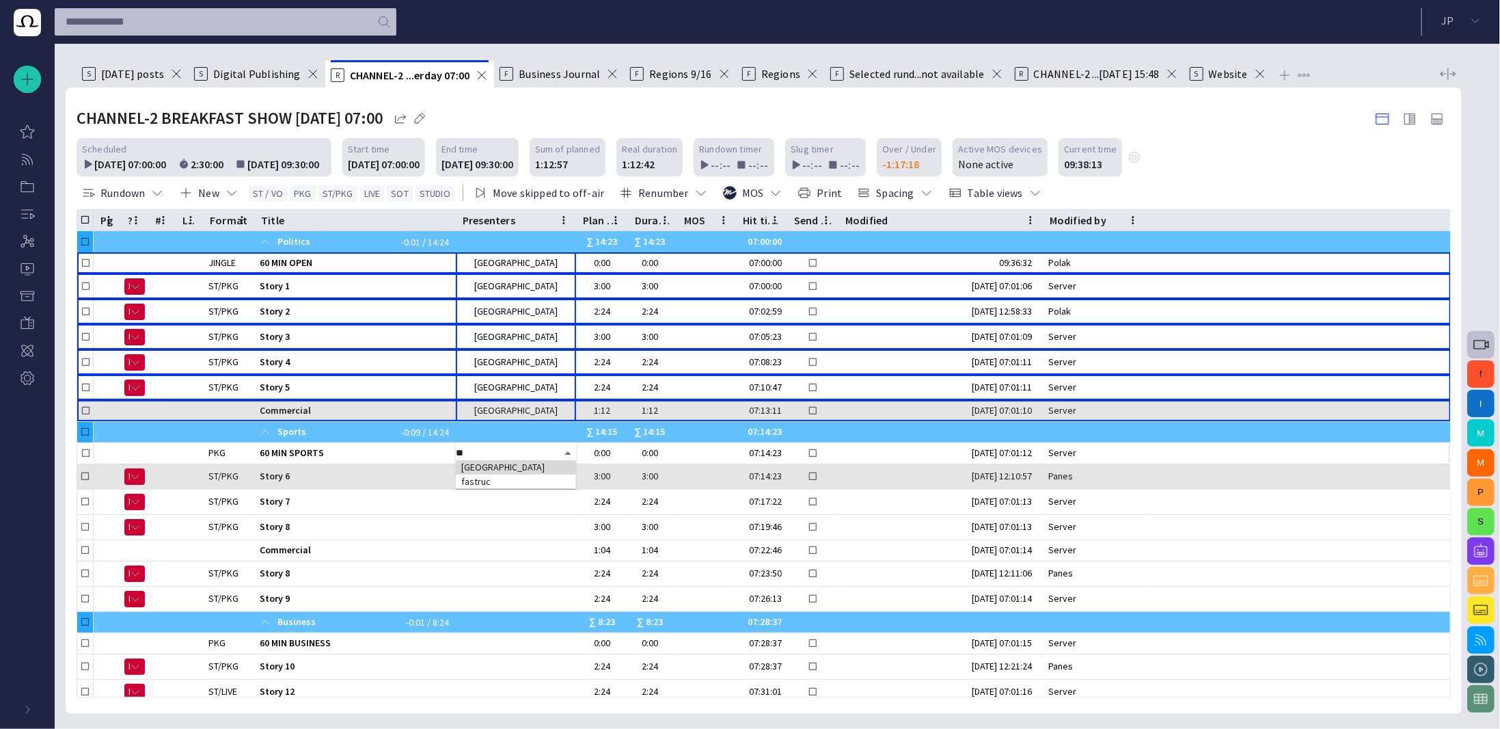
drag, startPoint x: 541, startPoint y: 461, endPoint x: 556, endPoint y: 467, distance: 16.0
click at [541, 462] on td "[GEOGRAPHIC_DATA]" at bounding box center [516, 467] width 120 height 14
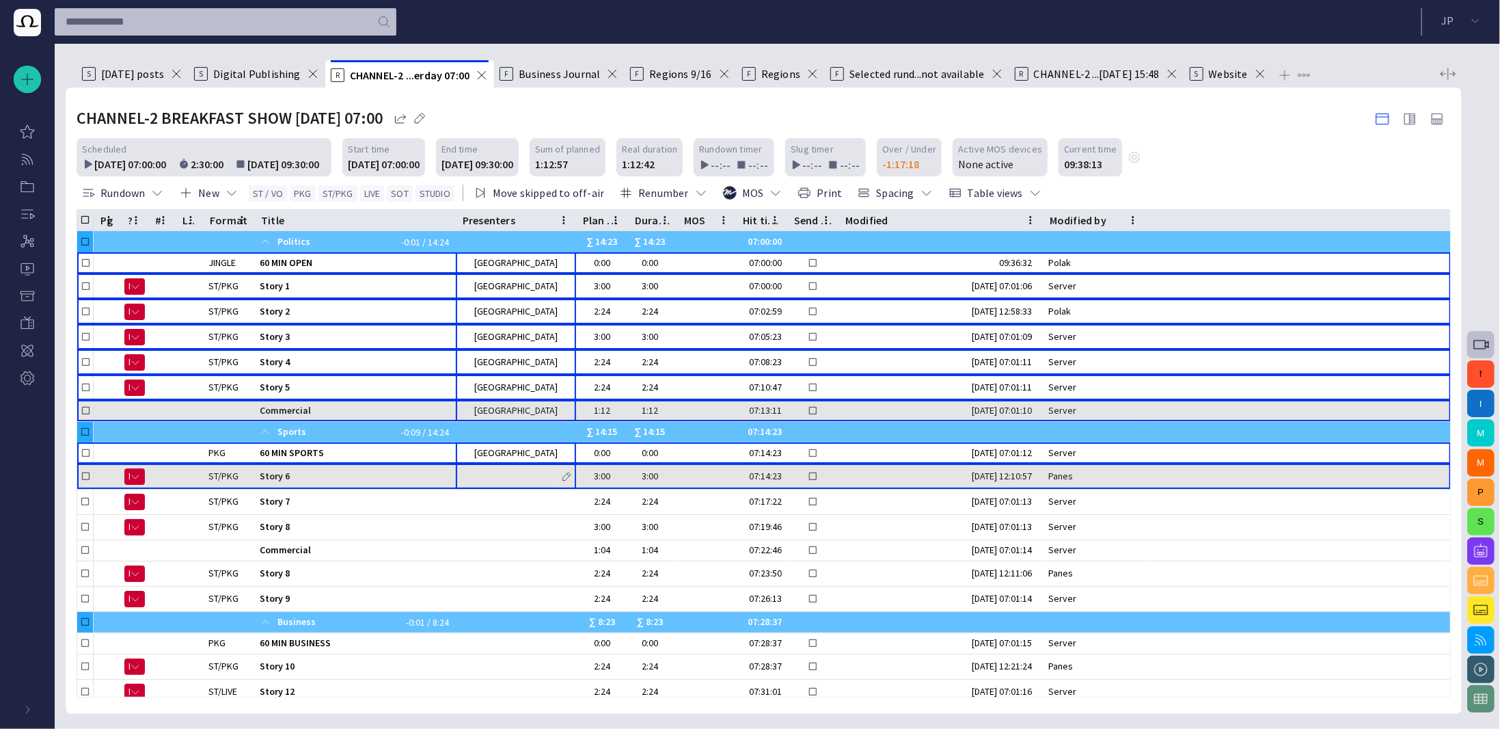
click at [565, 471] on span "button" at bounding box center [566, 476] width 11 height 11
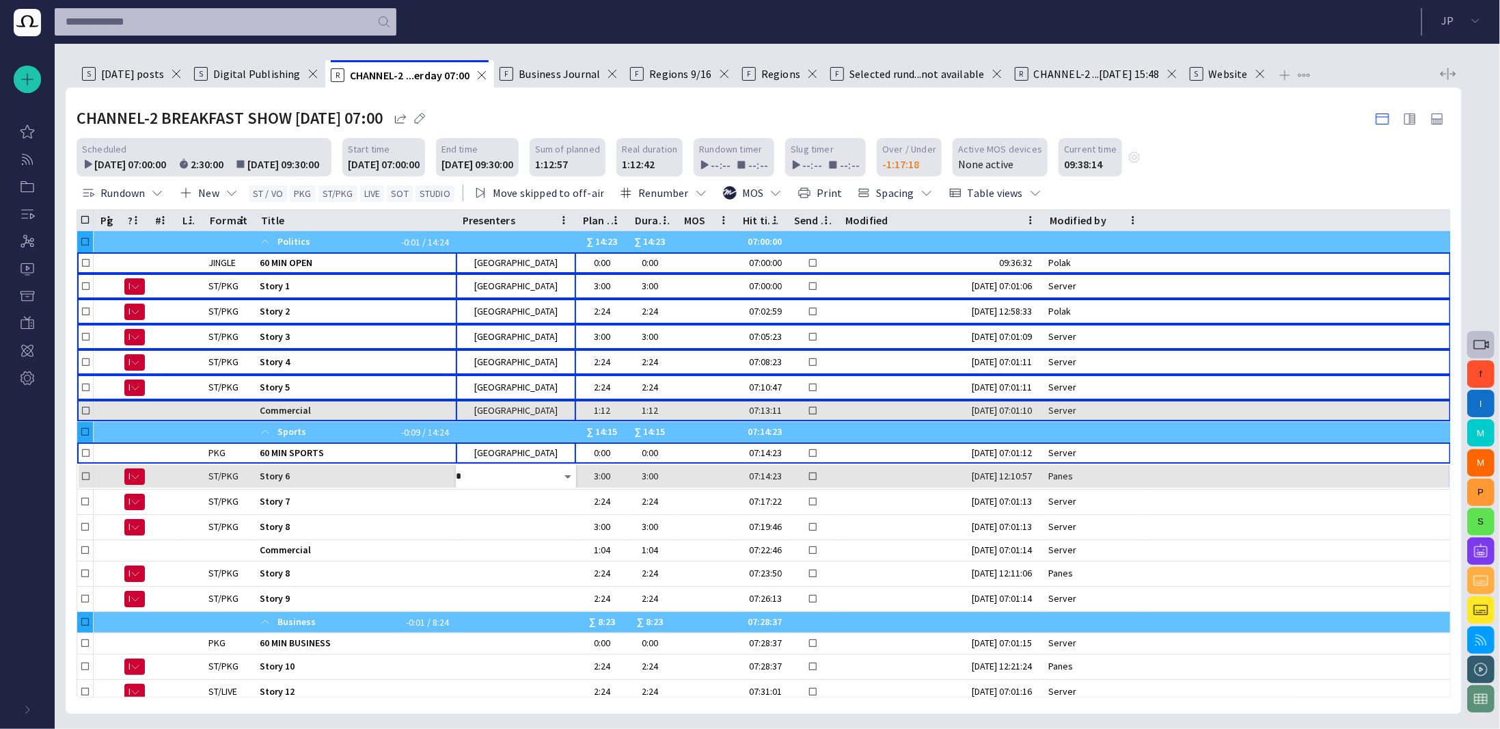
type input "**"
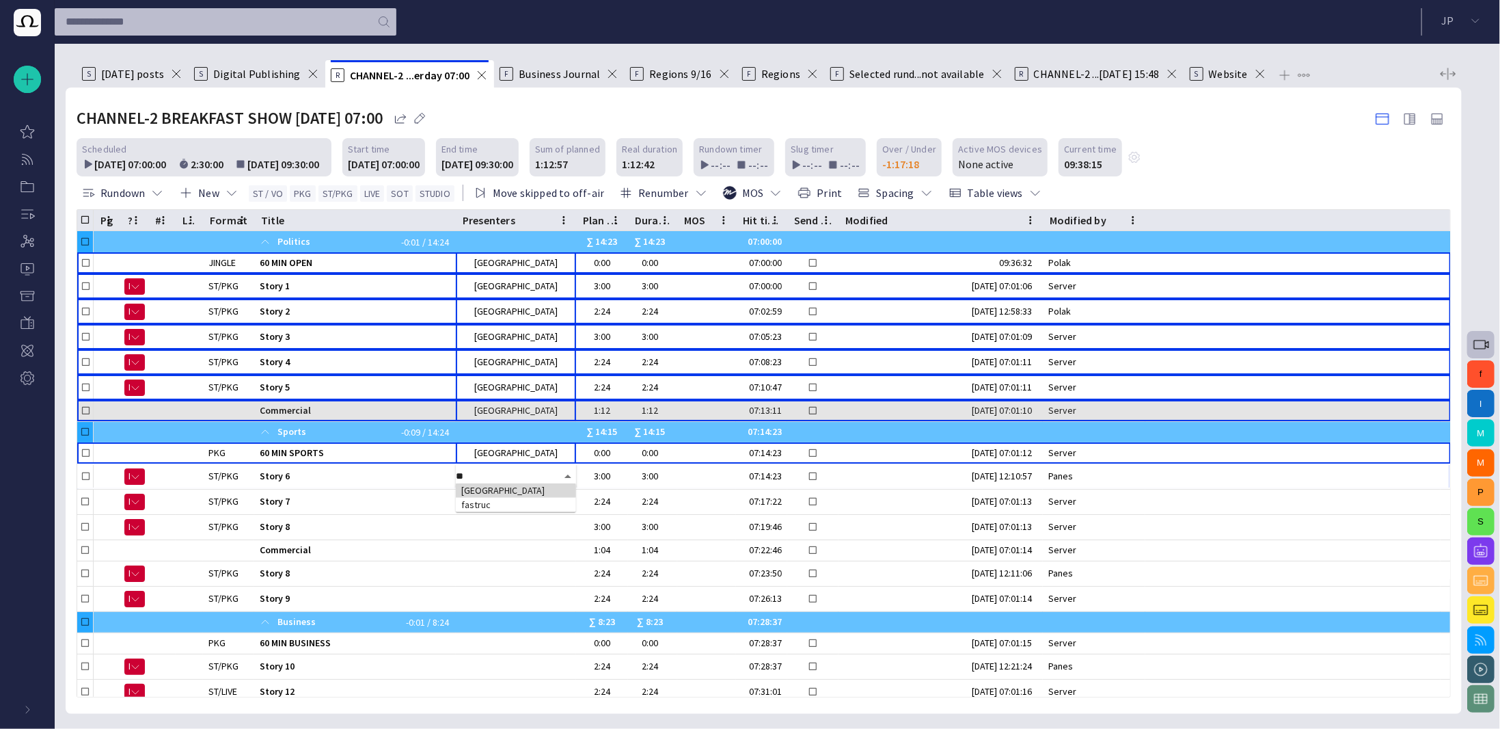
click at [542, 488] on td "[GEOGRAPHIC_DATA]" at bounding box center [516, 490] width 120 height 14
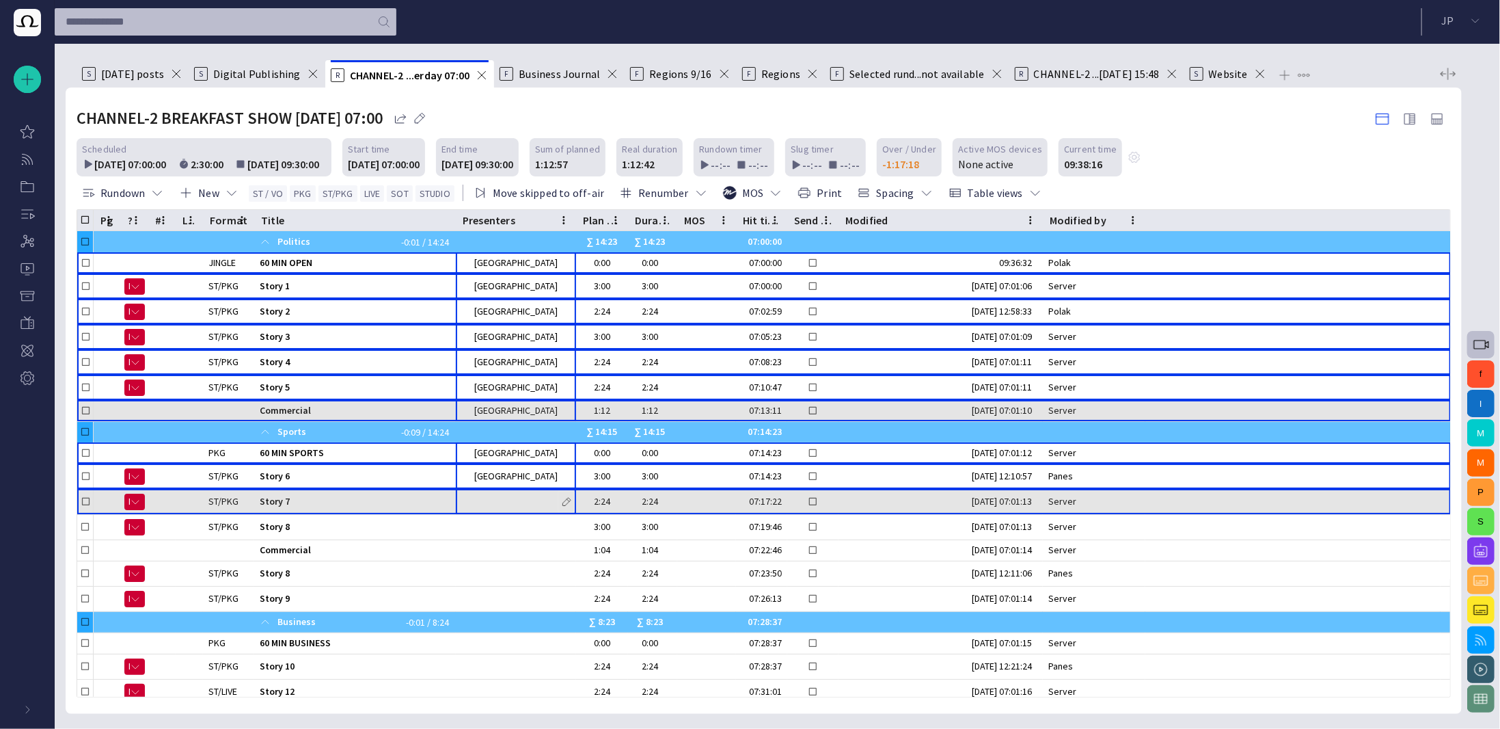
click at [565, 500] on span "button" at bounding box center [566, 501] width 11 height 11
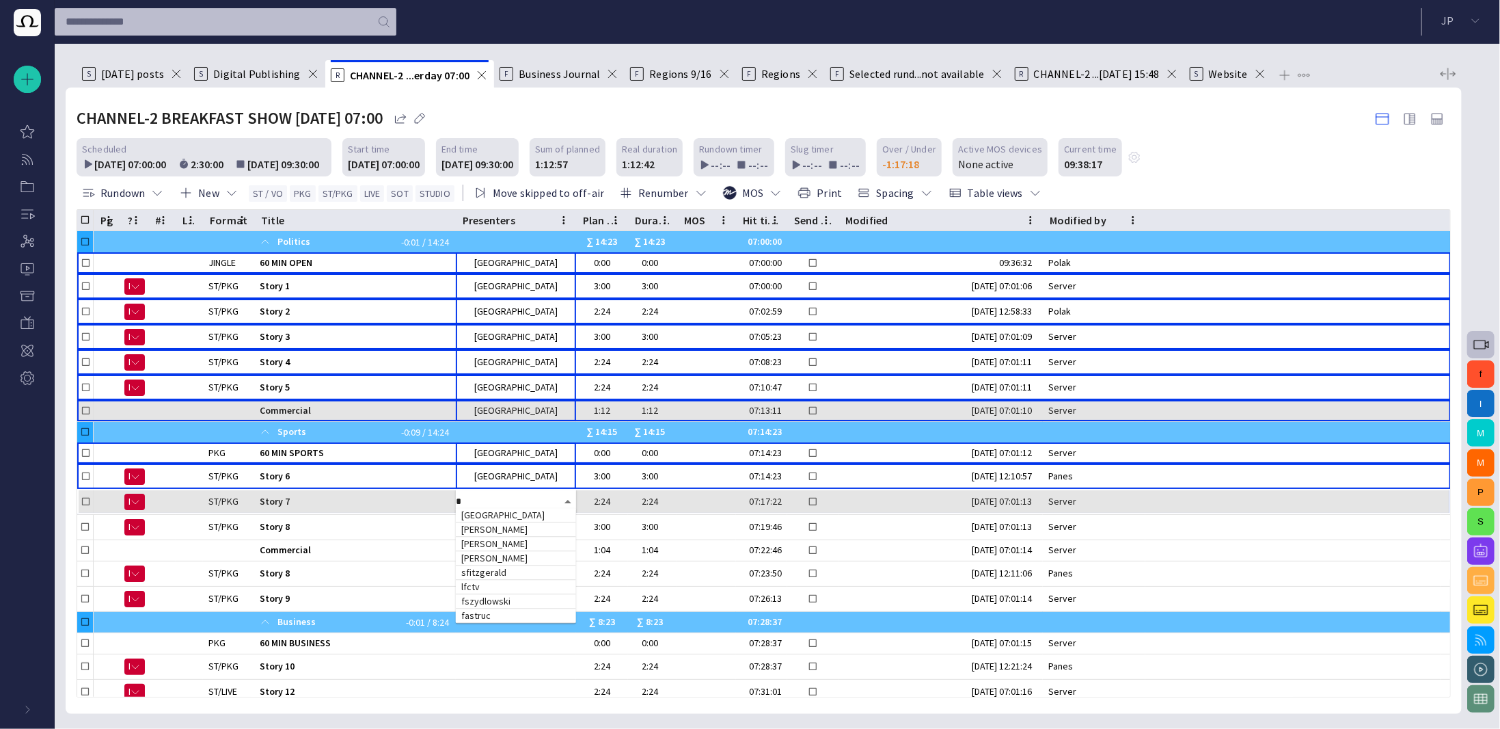
type input "**"
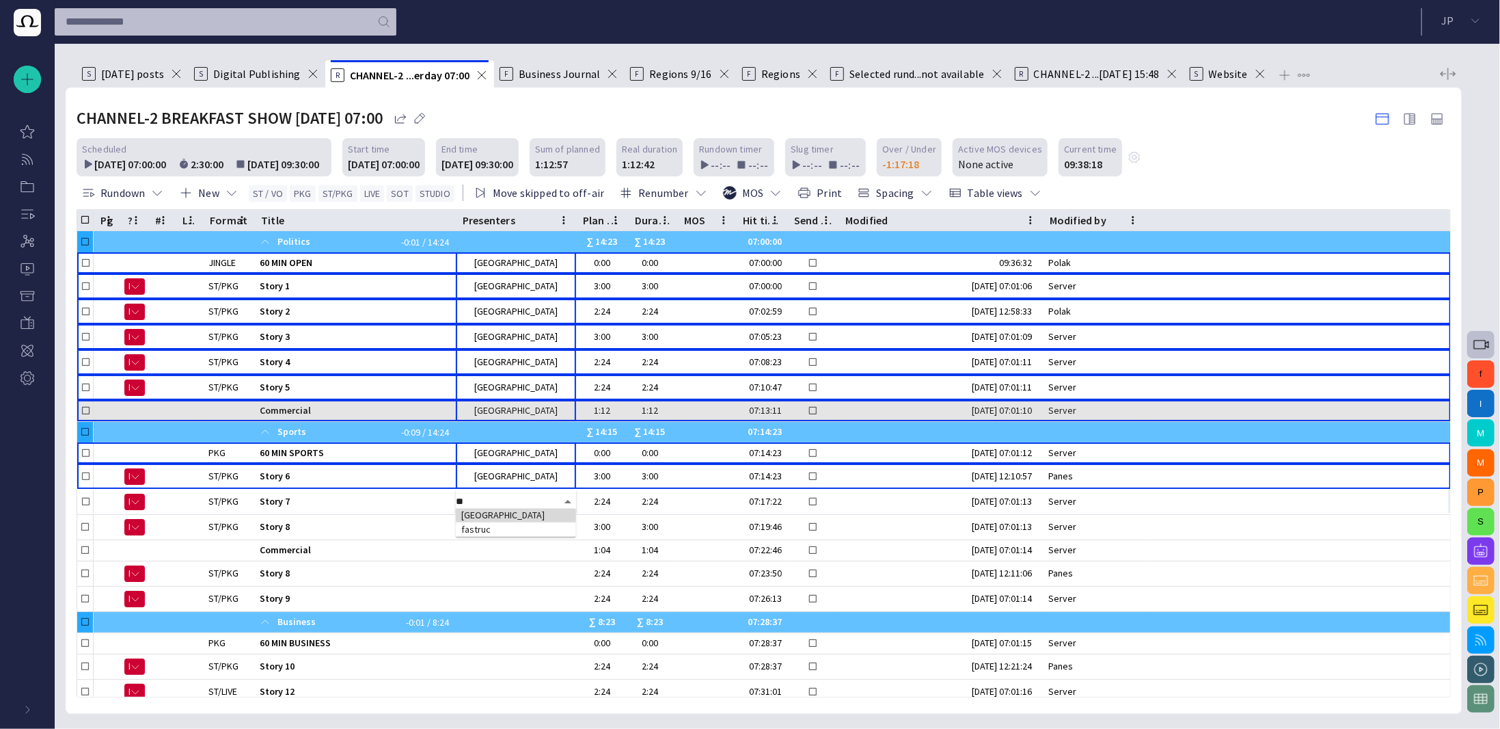
click at [550, 511] on td "[GEOGRAPHIC_DATA]" at bounding box center [516, 515] width 120 height 14
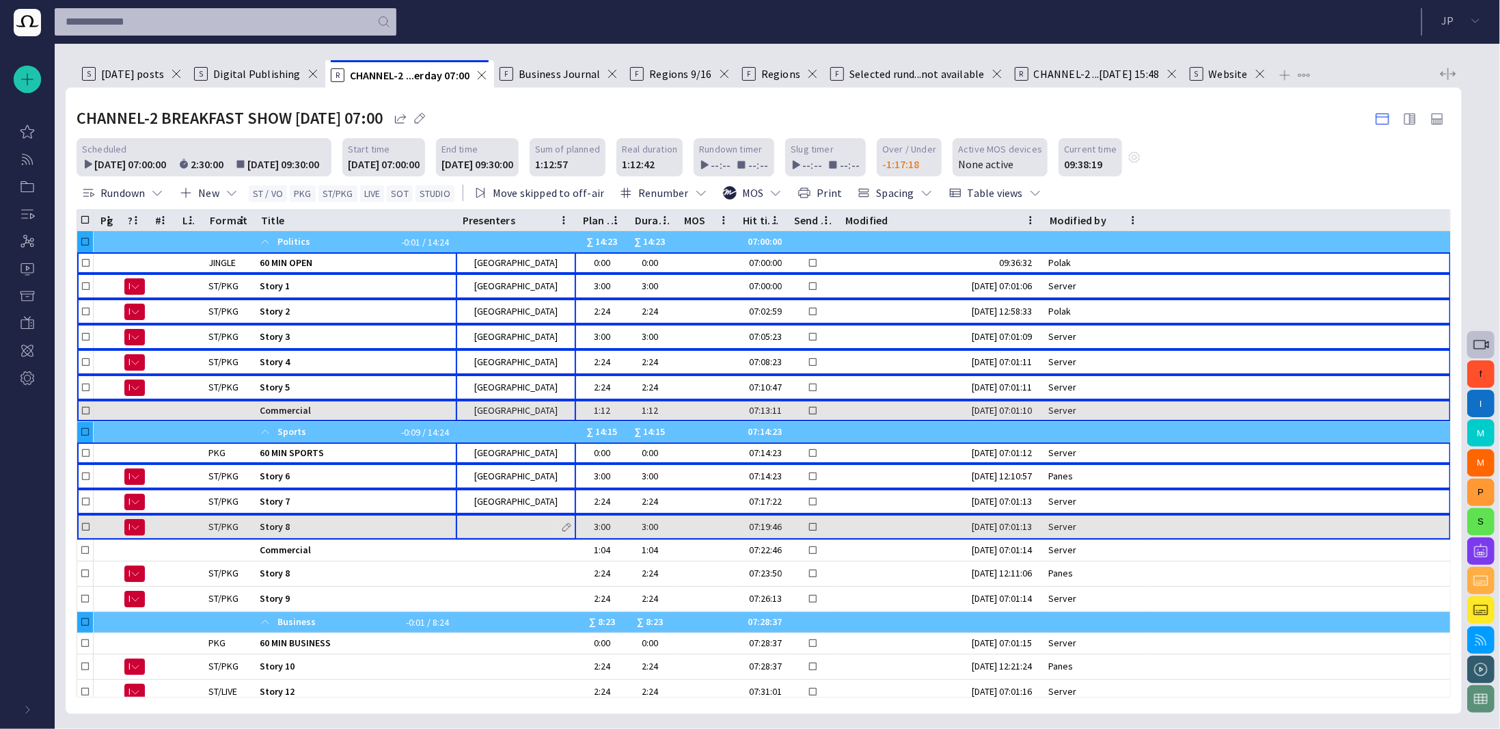
click at [567, 524] on span "button" at bounding box center [566, 527] width 11 height 11
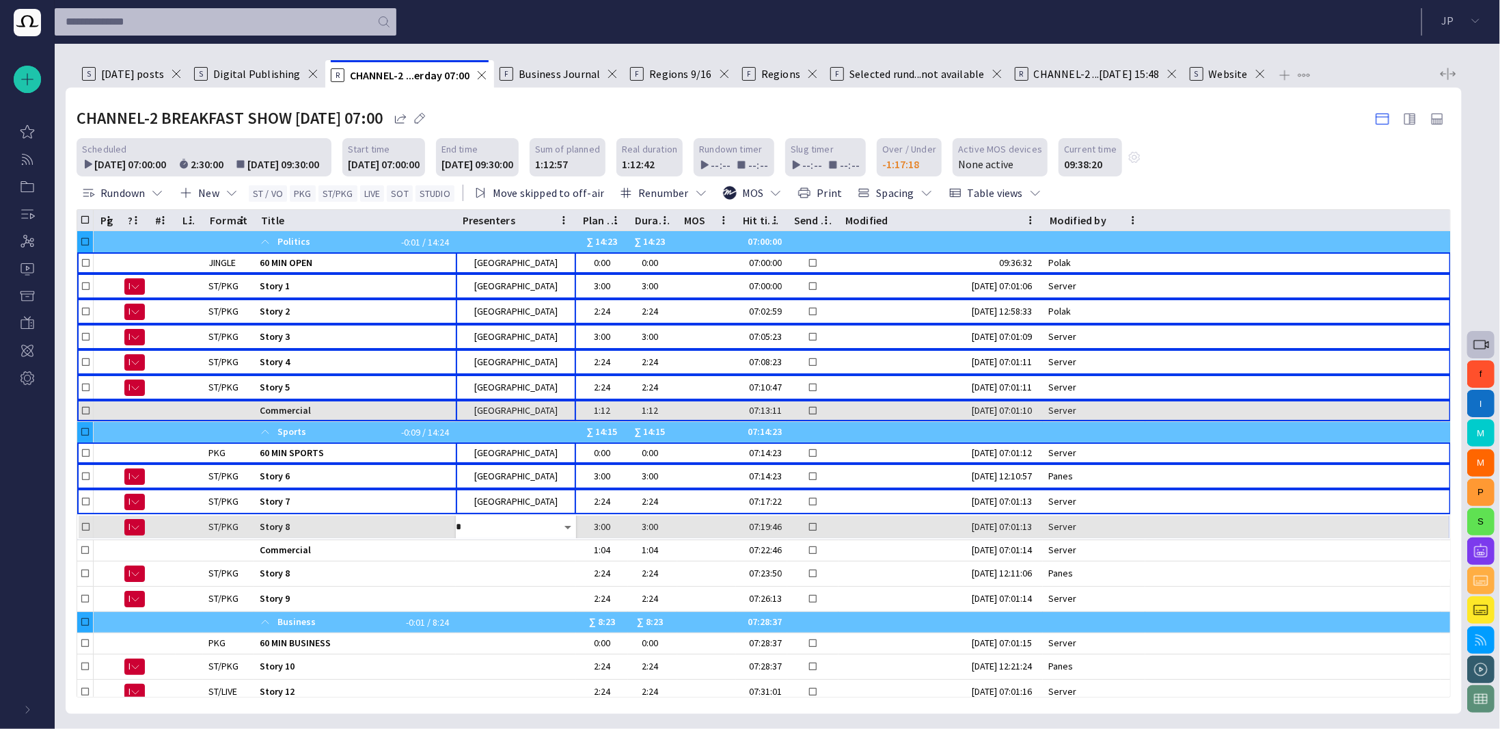
type input "**"
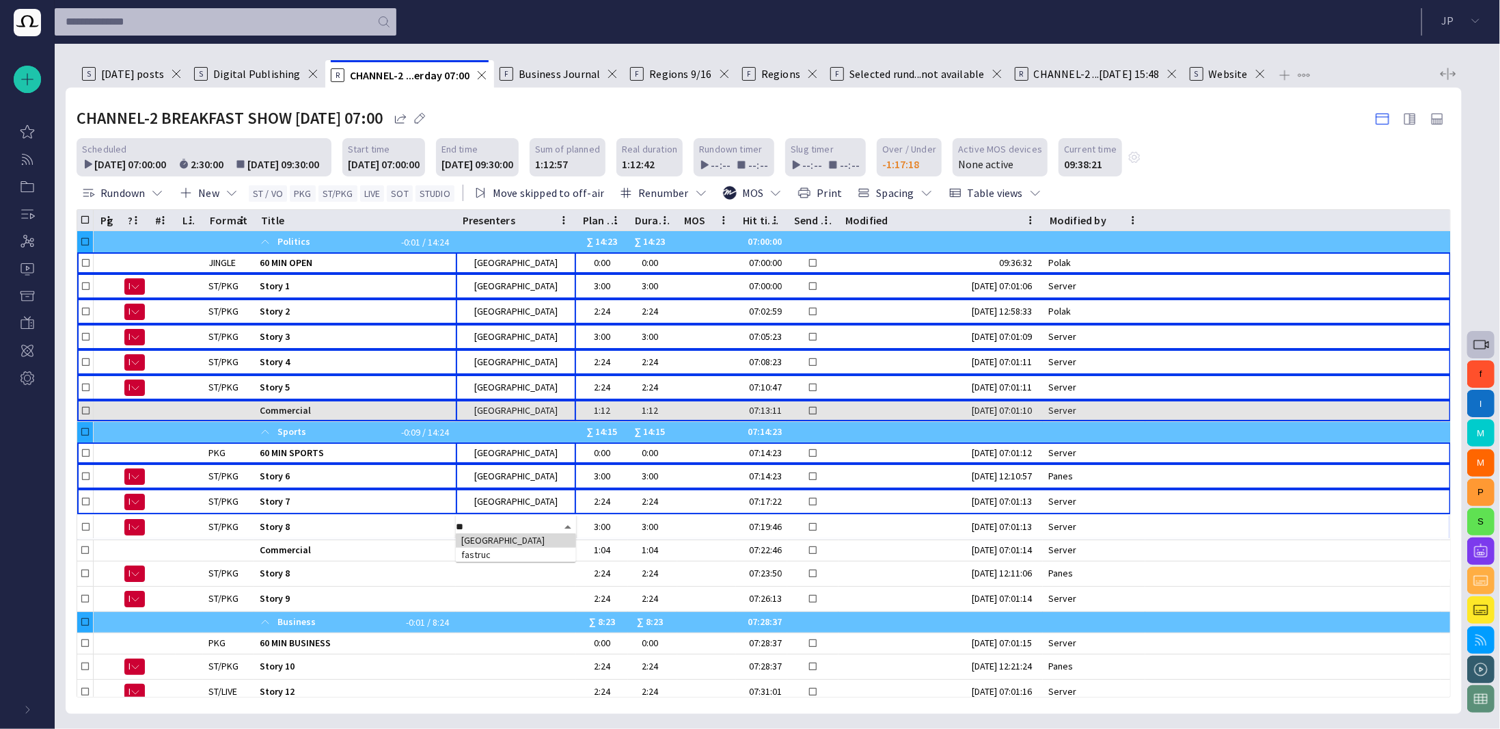
click at [550, 535] on td "[GEOGRAPHIC_DATA]" at bounding box center [516, 540] width 120 height 14
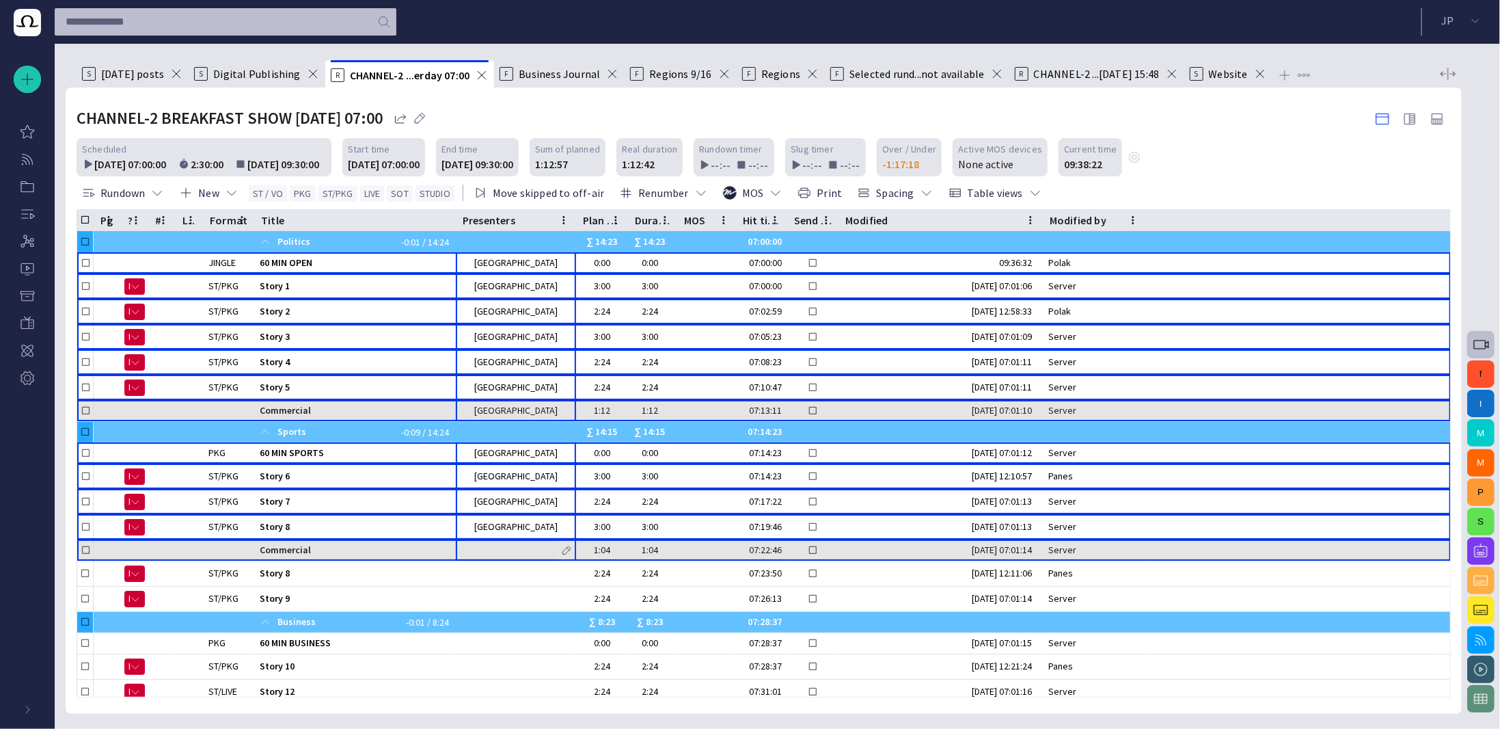
click at [567, 551] on span "button" at bounding box center [566, 550] width 11 height 11
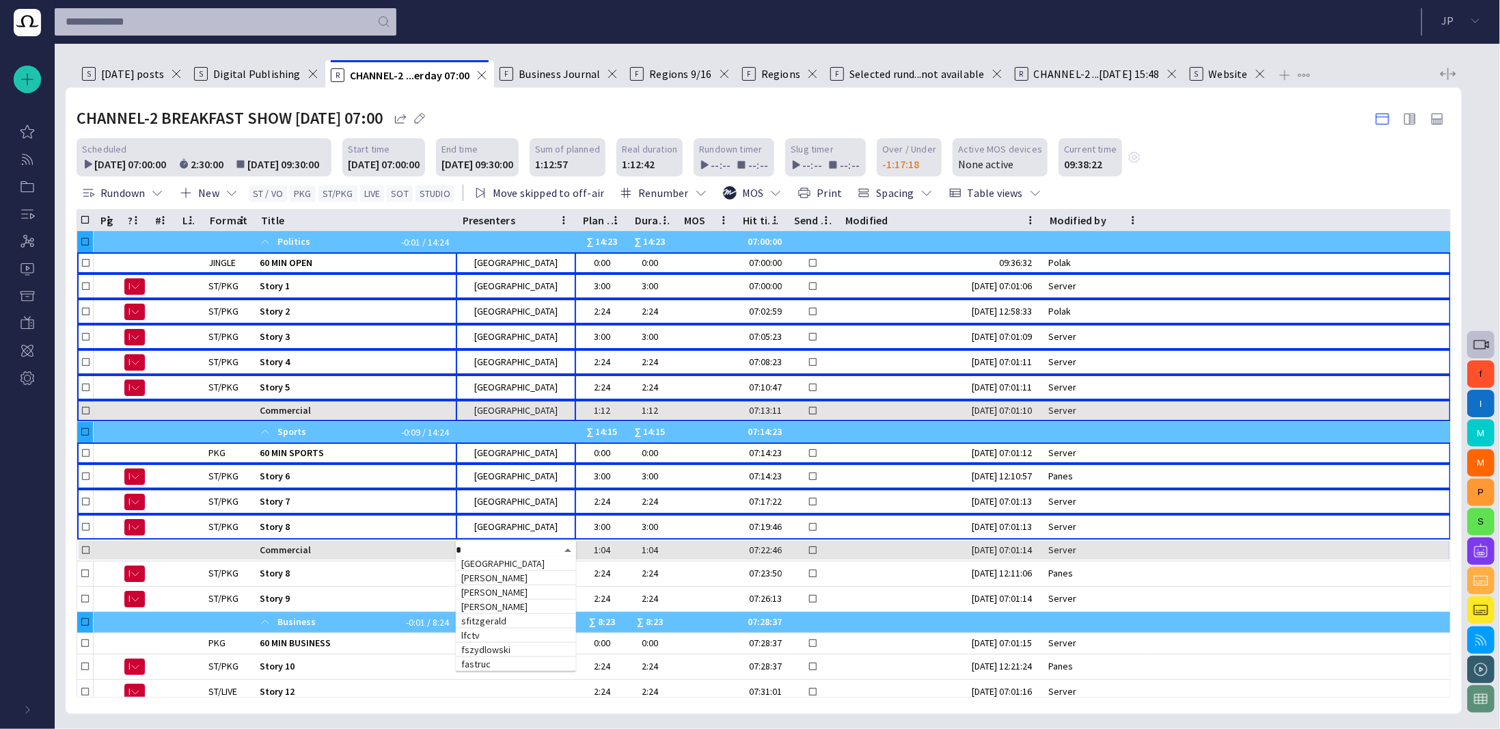
type input "**"
click at [558, 560] on td "[GEOGRAPHIC_DATA]" at bounding box center [516, 563] width 120 height 14
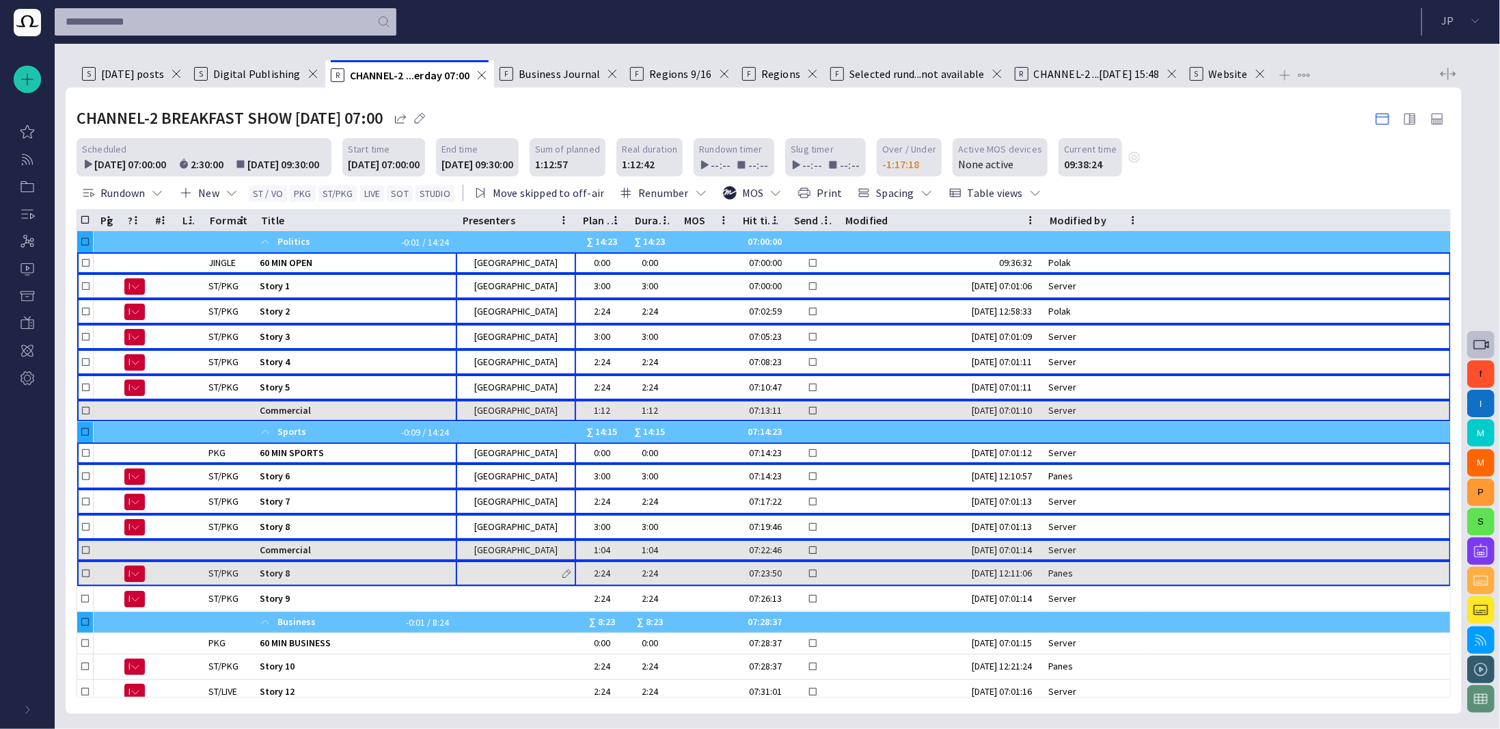
click at [567, 572] on span "button" at bounding box center [566, 573] width 11 height 11
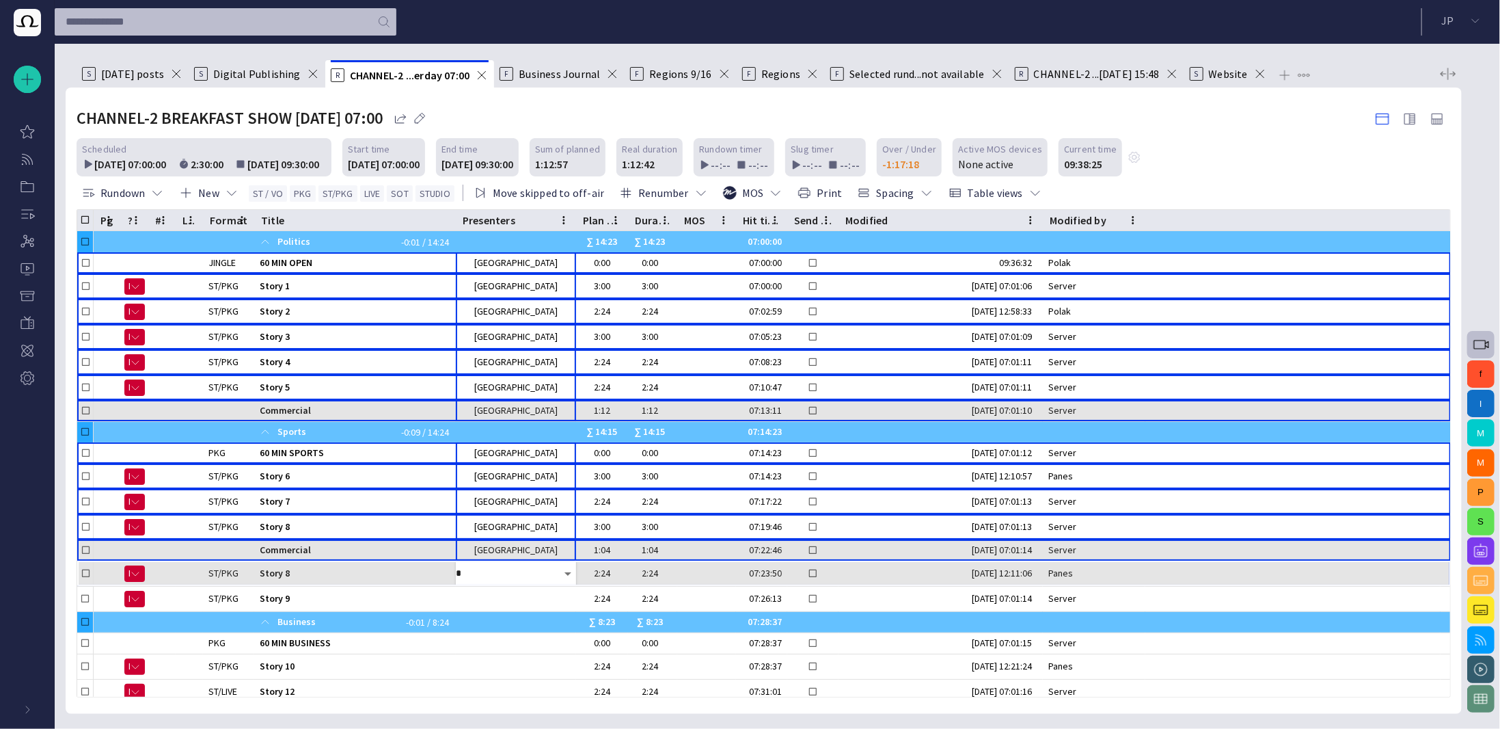
type input "**"
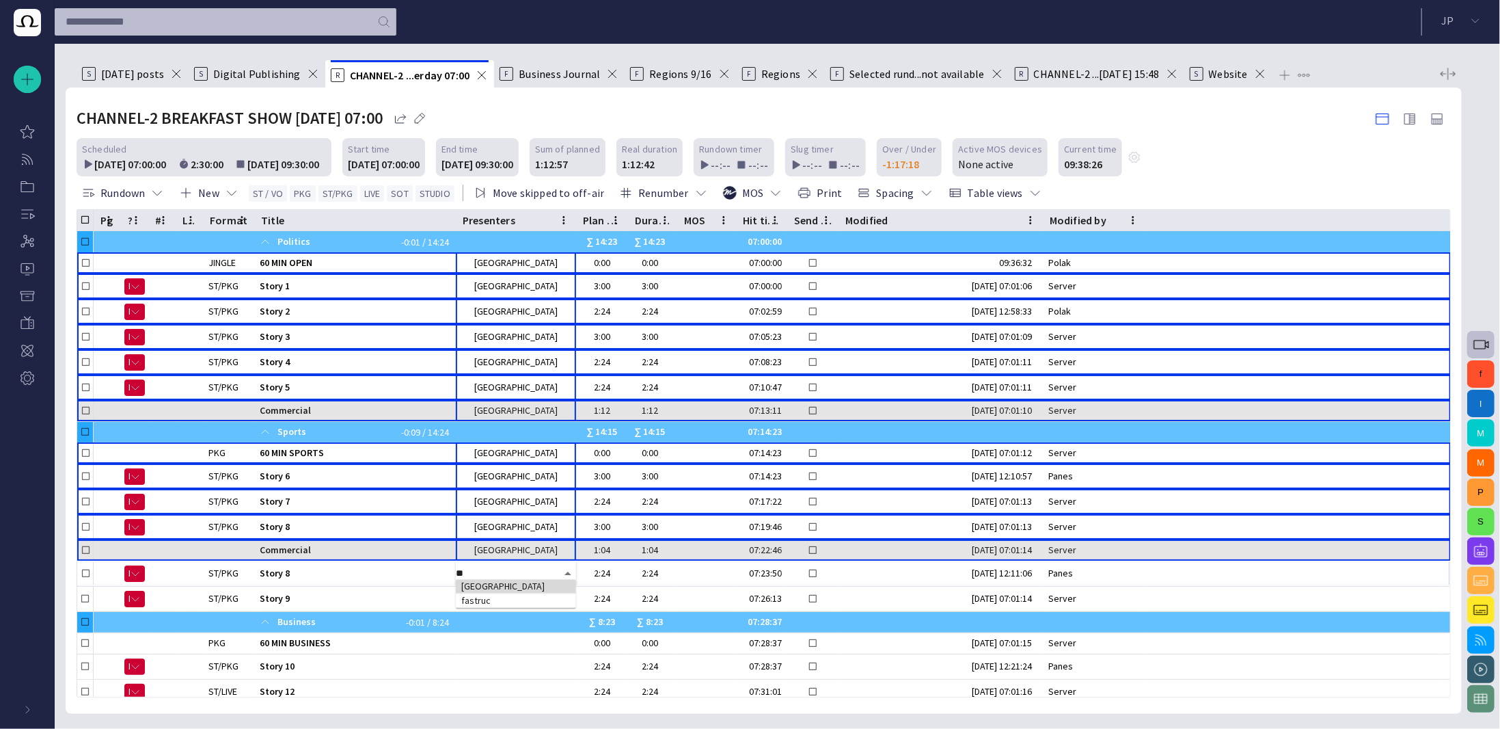
click at [556, 582] on td "[GEOGRAPHIC_DATA]" at bounding box center [516, 586] width 120 height 14
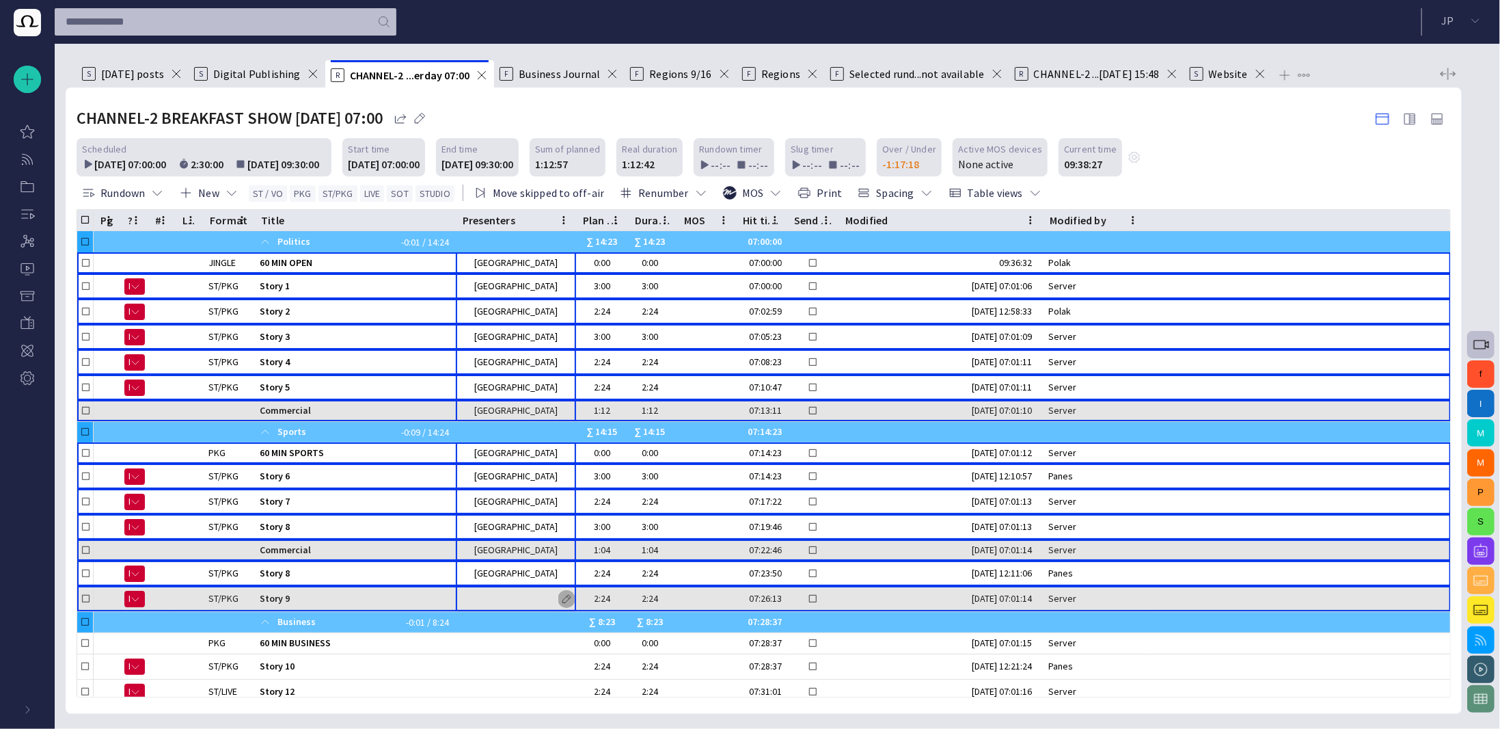
click at [566, 598] on span "button" at bounding box center [566, 598] width 11 height 11
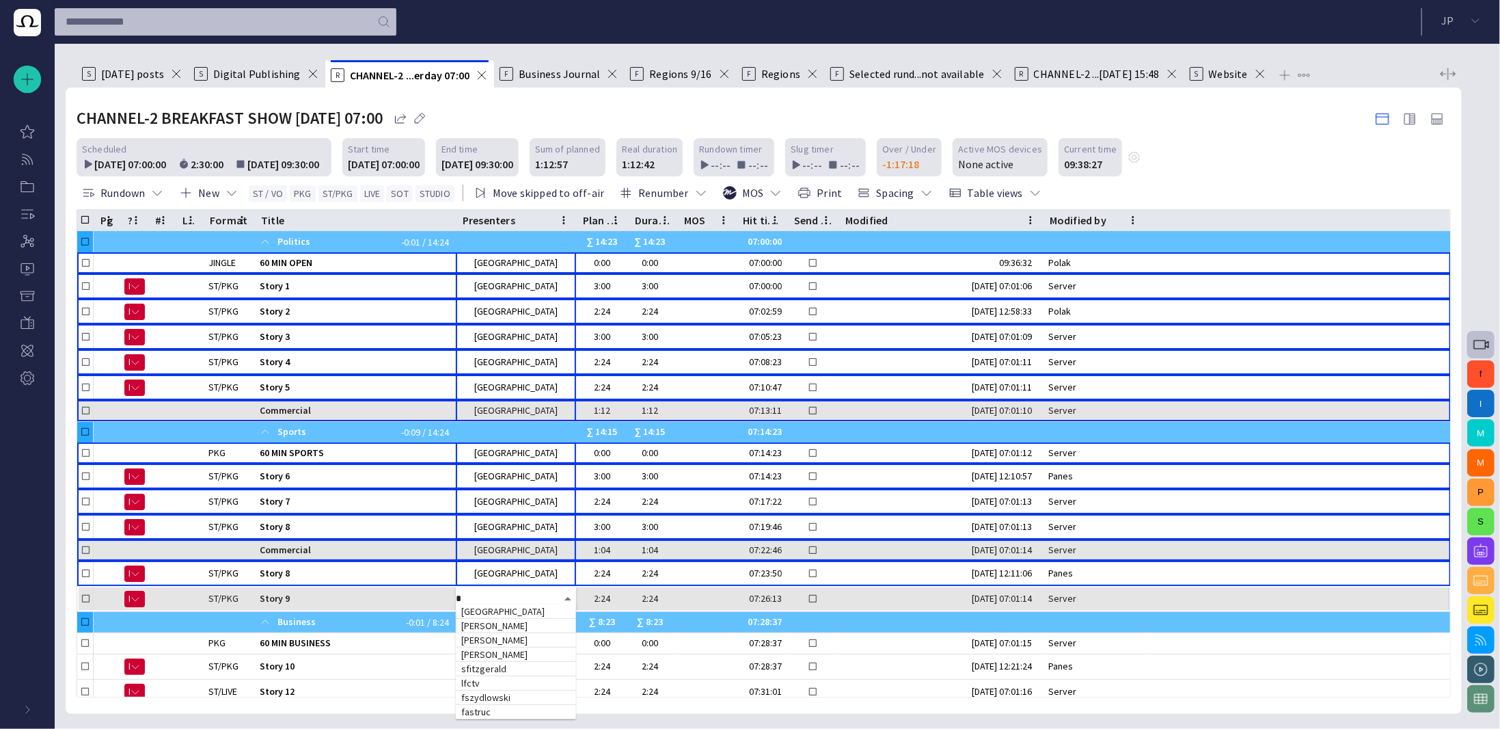
type input "**"
click at [544, 608] on td "[GEOGRAPHIC_DATA]" at bounding box center [516, 611] width 120 height 14
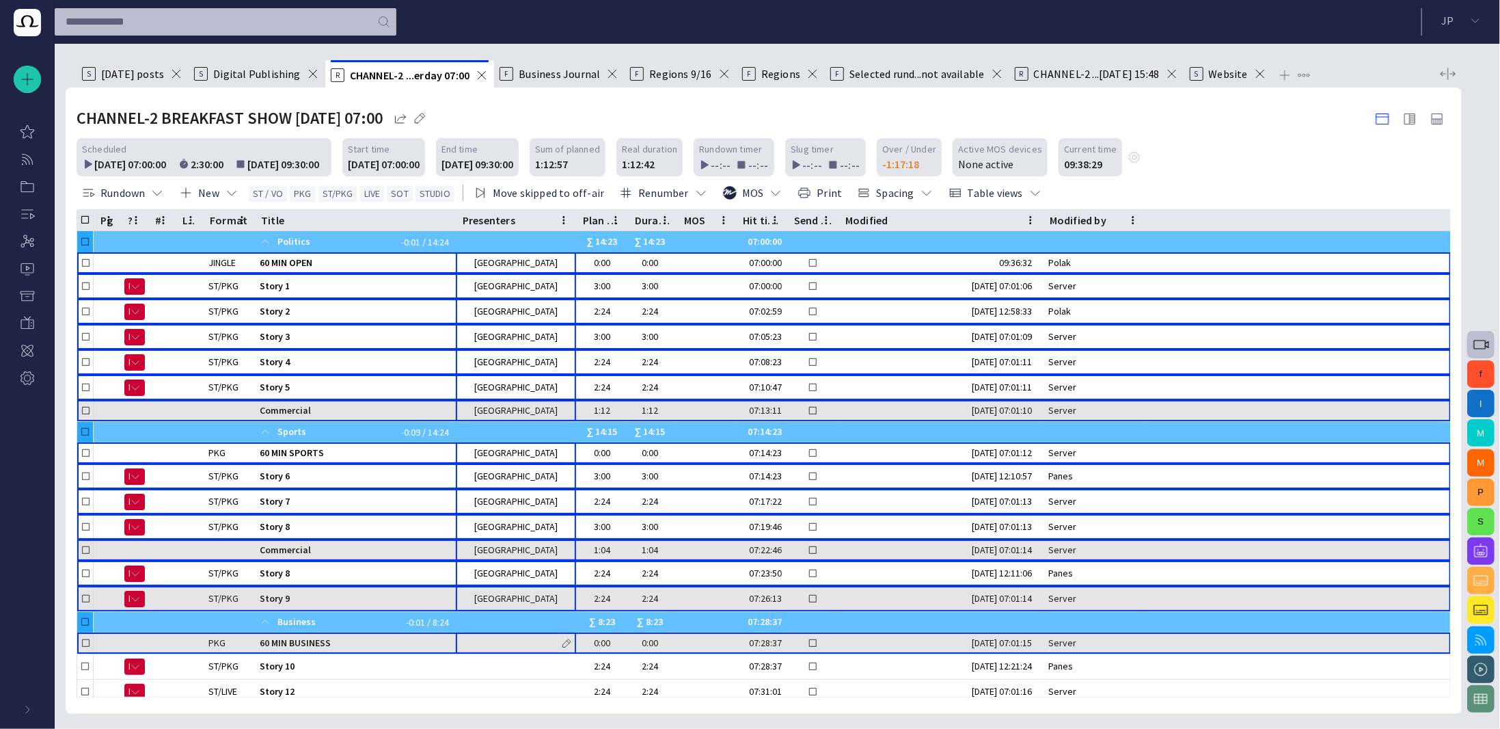
click at [564, 640] on span "button" at bounding box center [566, 643] width 11 height 11
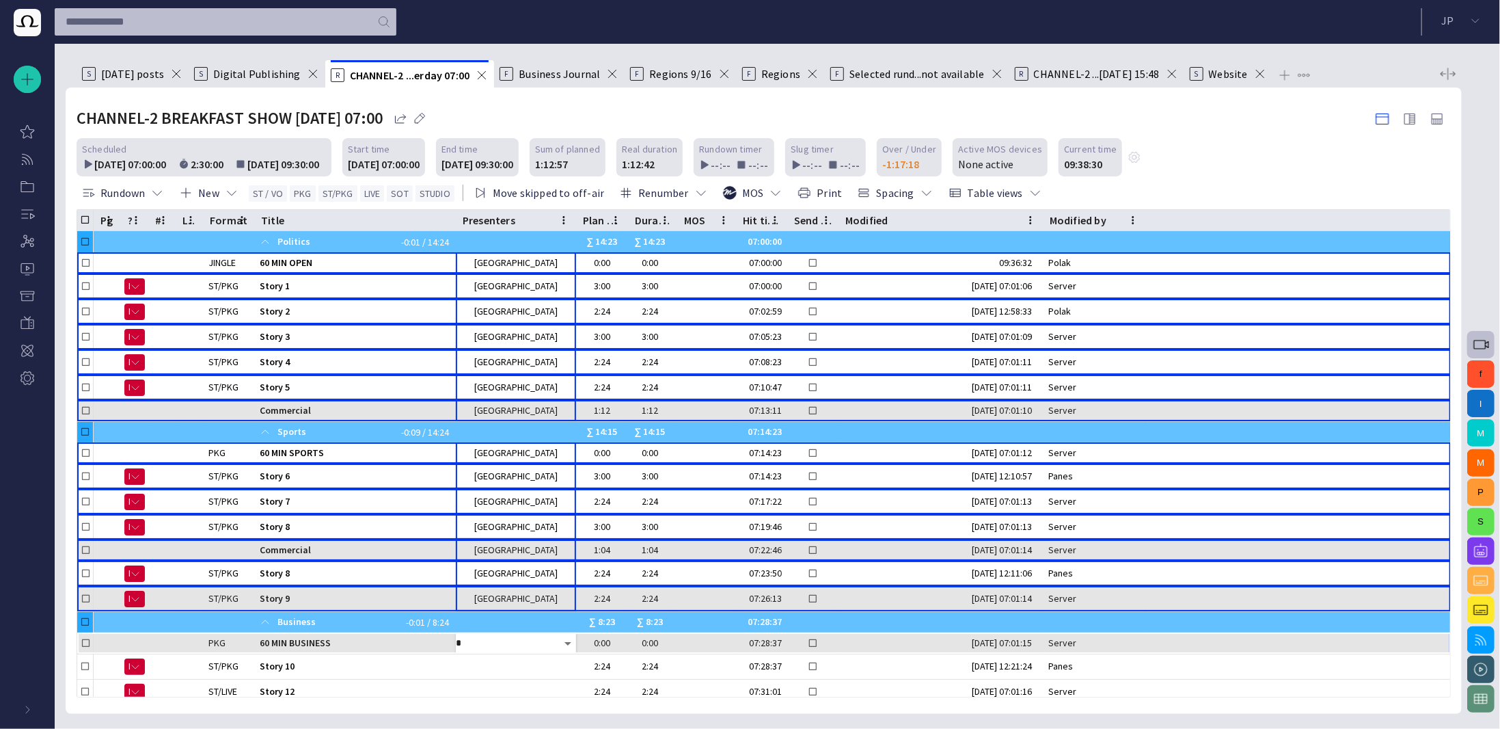
type input "**"
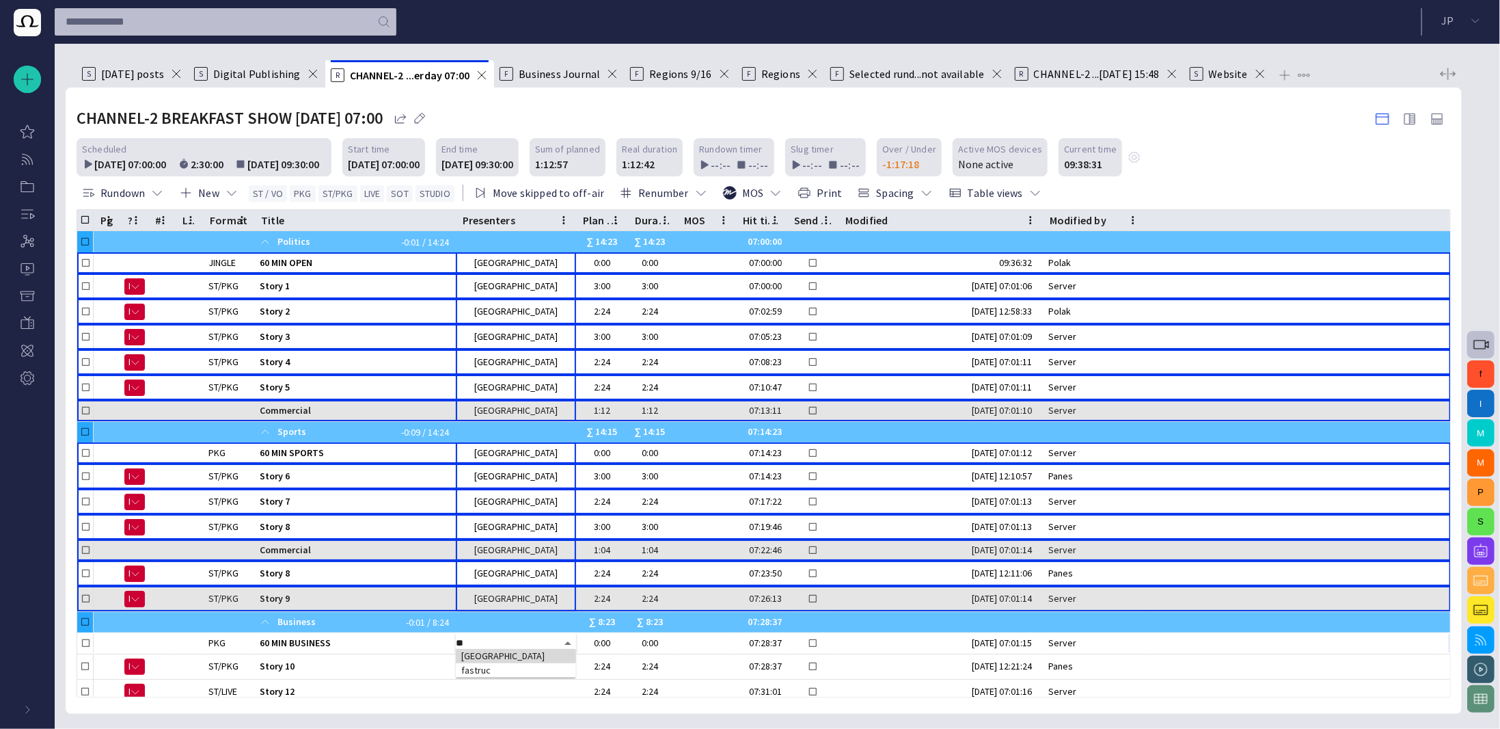
click at [529, 656] on td "[GEOGRAPHIC_DATA]" at bounding box center [516, 656] width 120 height 14
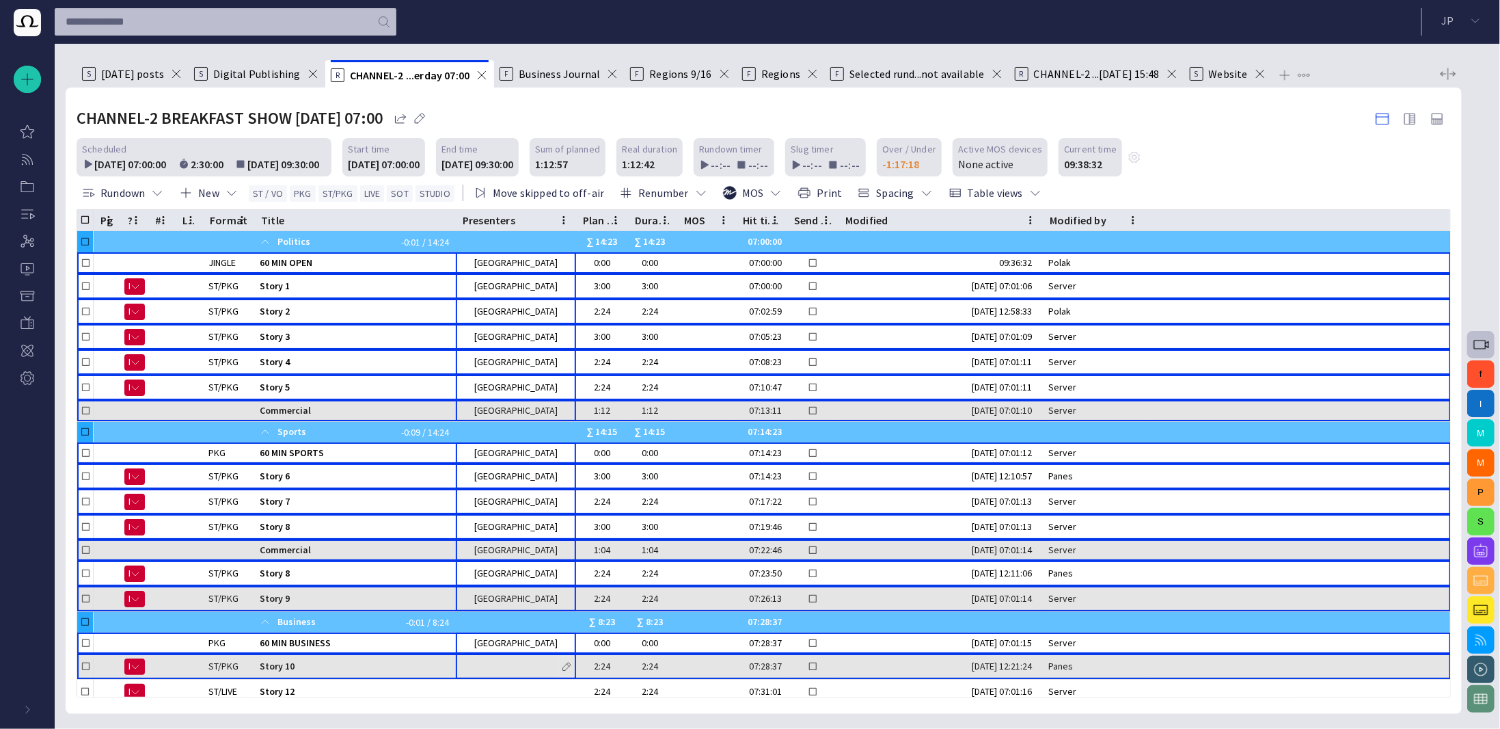
click at [564, 661] on span "button" at bounding box center [566, 666] width 11 height 11
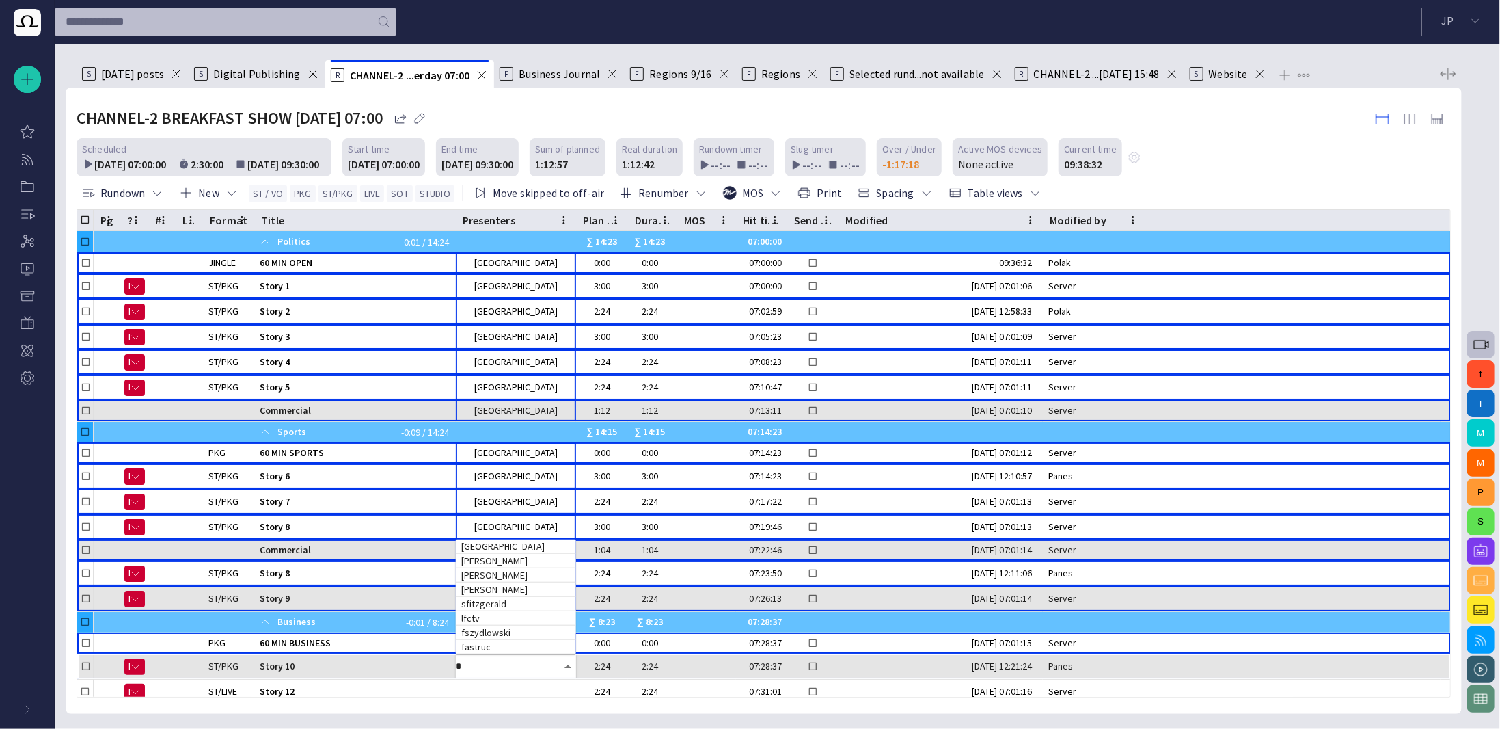
type input "**"
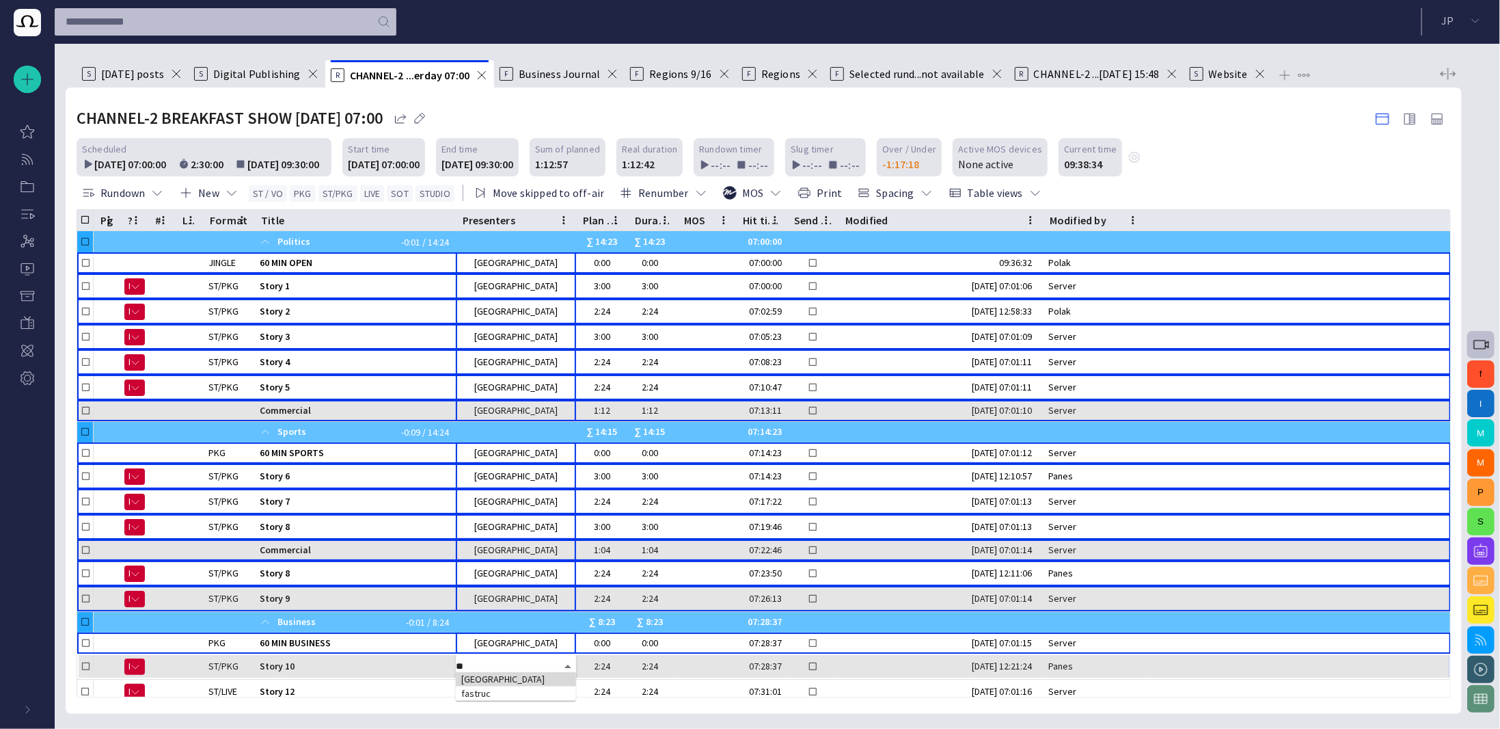
click at [533, 677] on td "[GEOGRAPHIC_DATA]" at bounding box center [516, 679] width 120 height 14
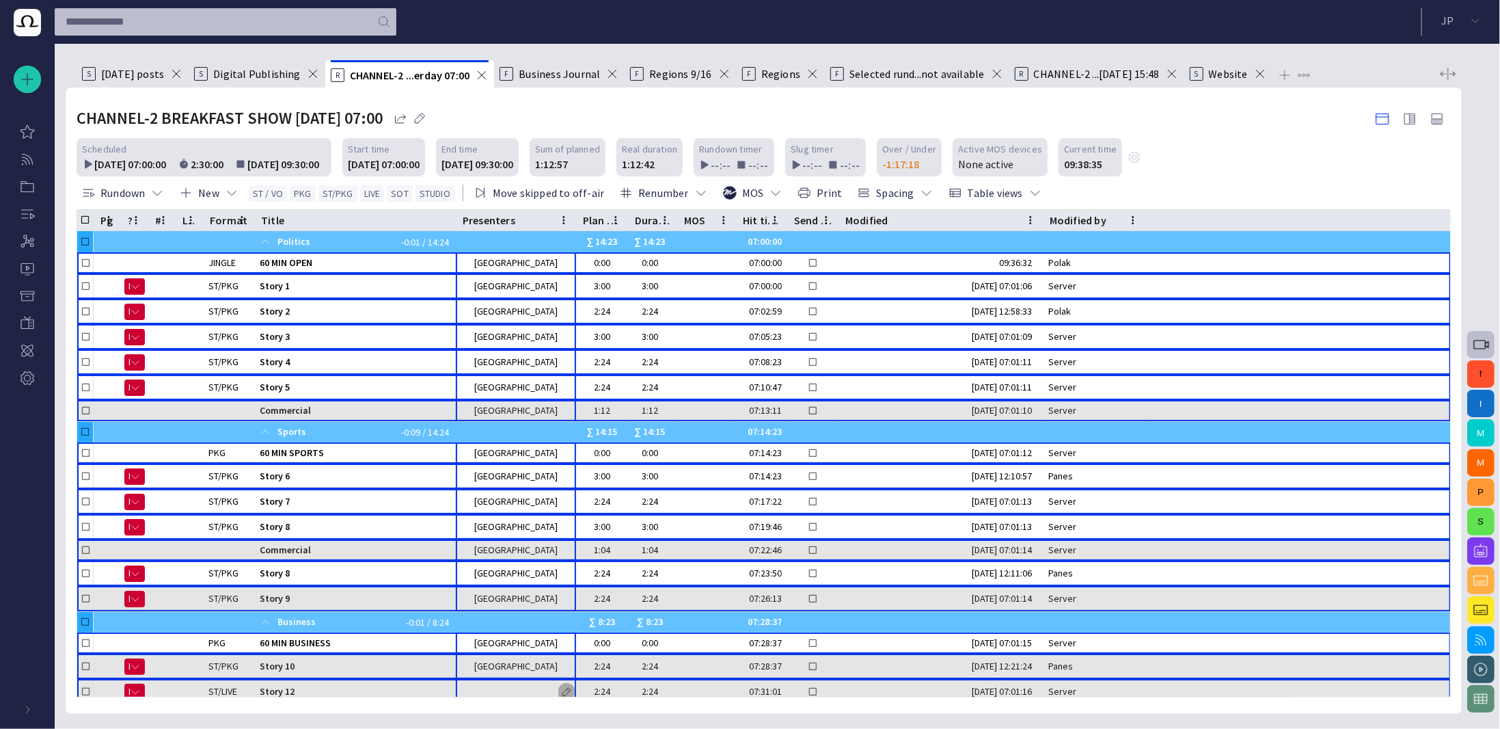
click at [565, 686] on span "button" at bounding box center [566, 691] width 11 height 11
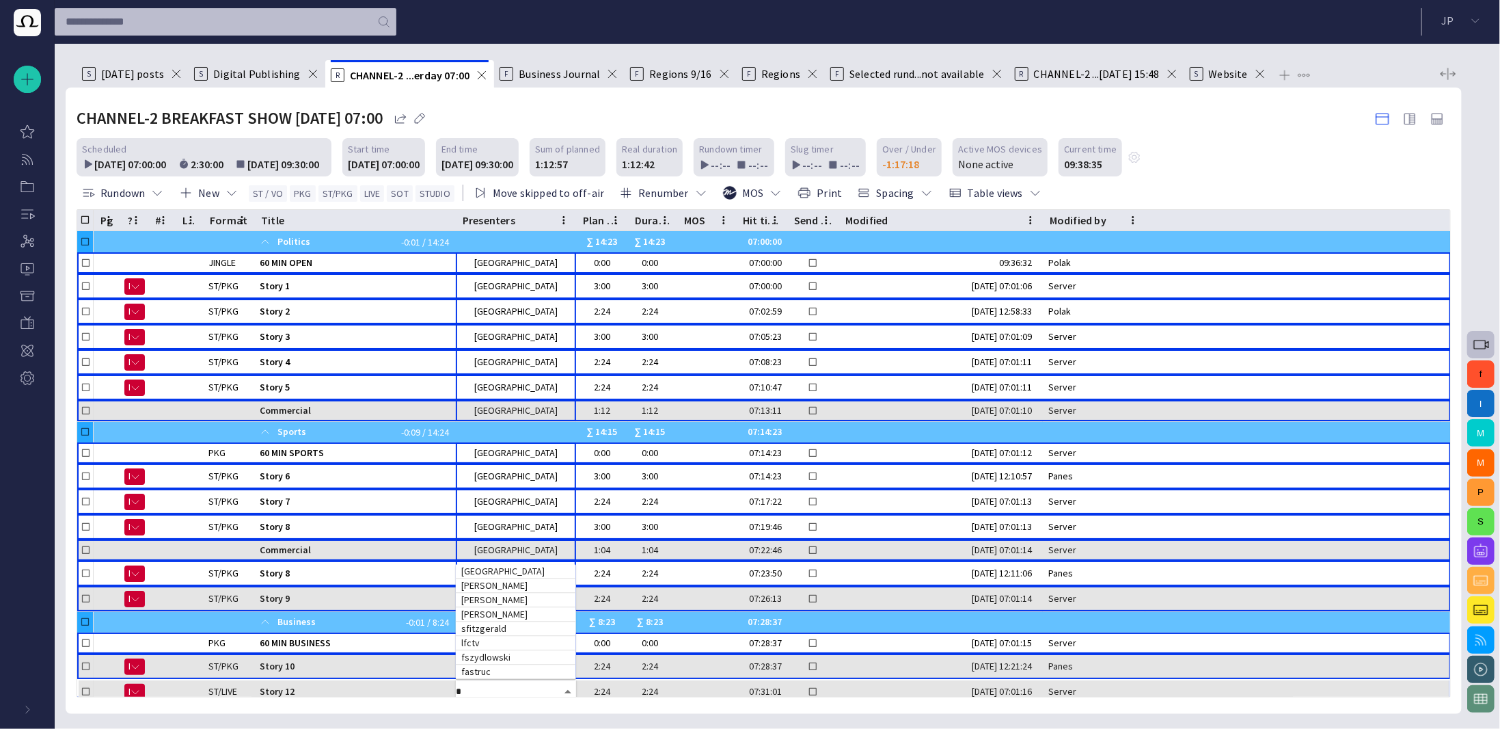
type input "**"
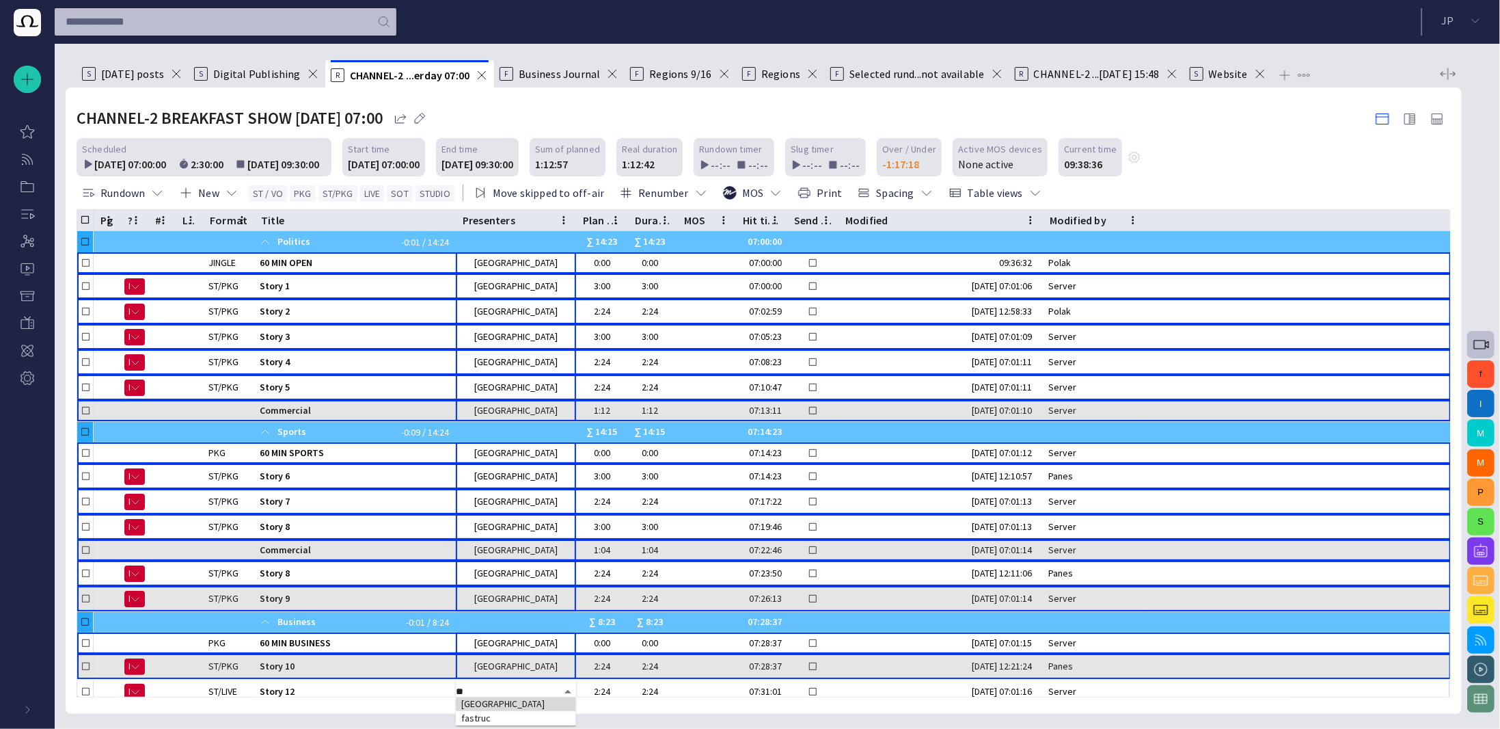
click at [534, 703] on td "[GEOGRAPHIC_DATA]" at bounding box center [516, 704] width 120 height 14
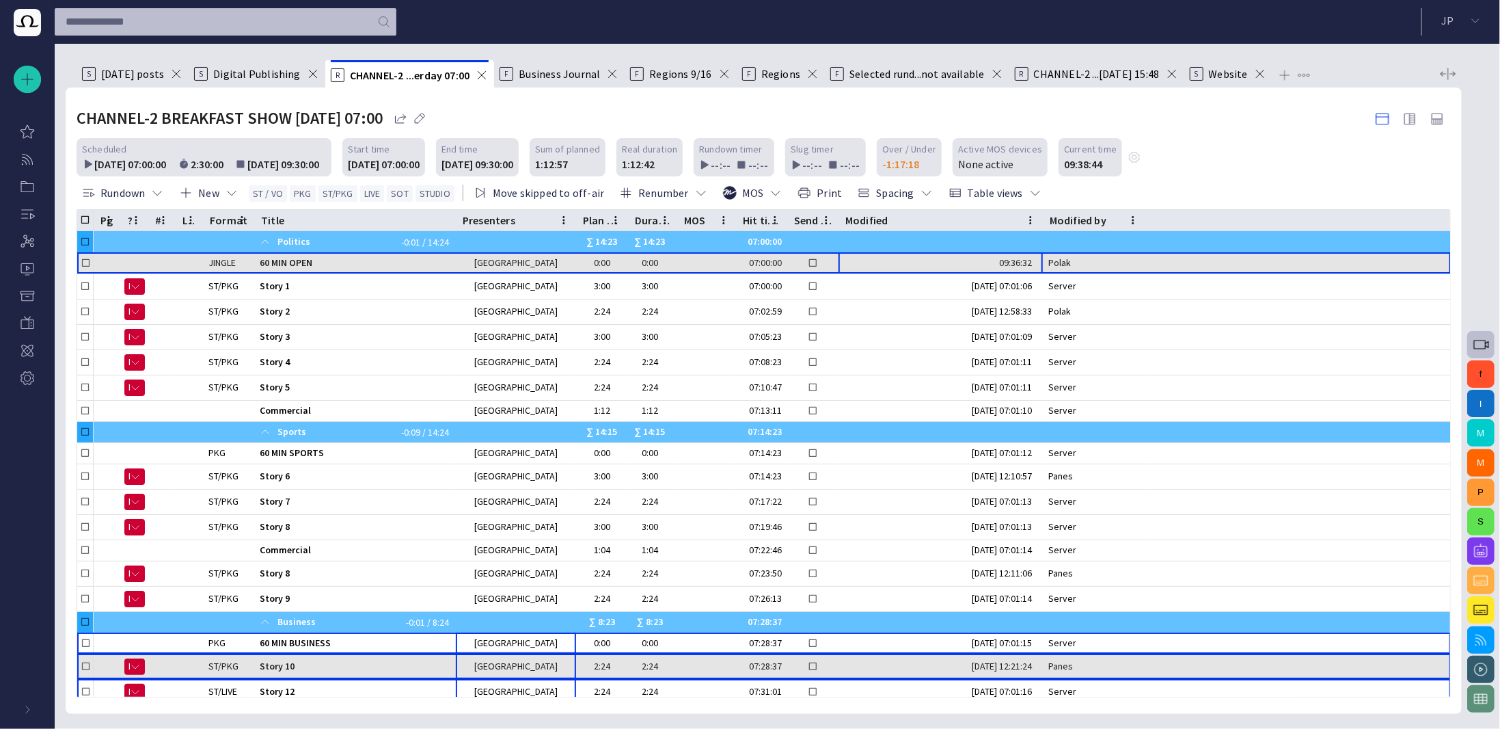
click at [900, 268] on div "09:36:32" at bounding box center [941, 263] width 204 height 21
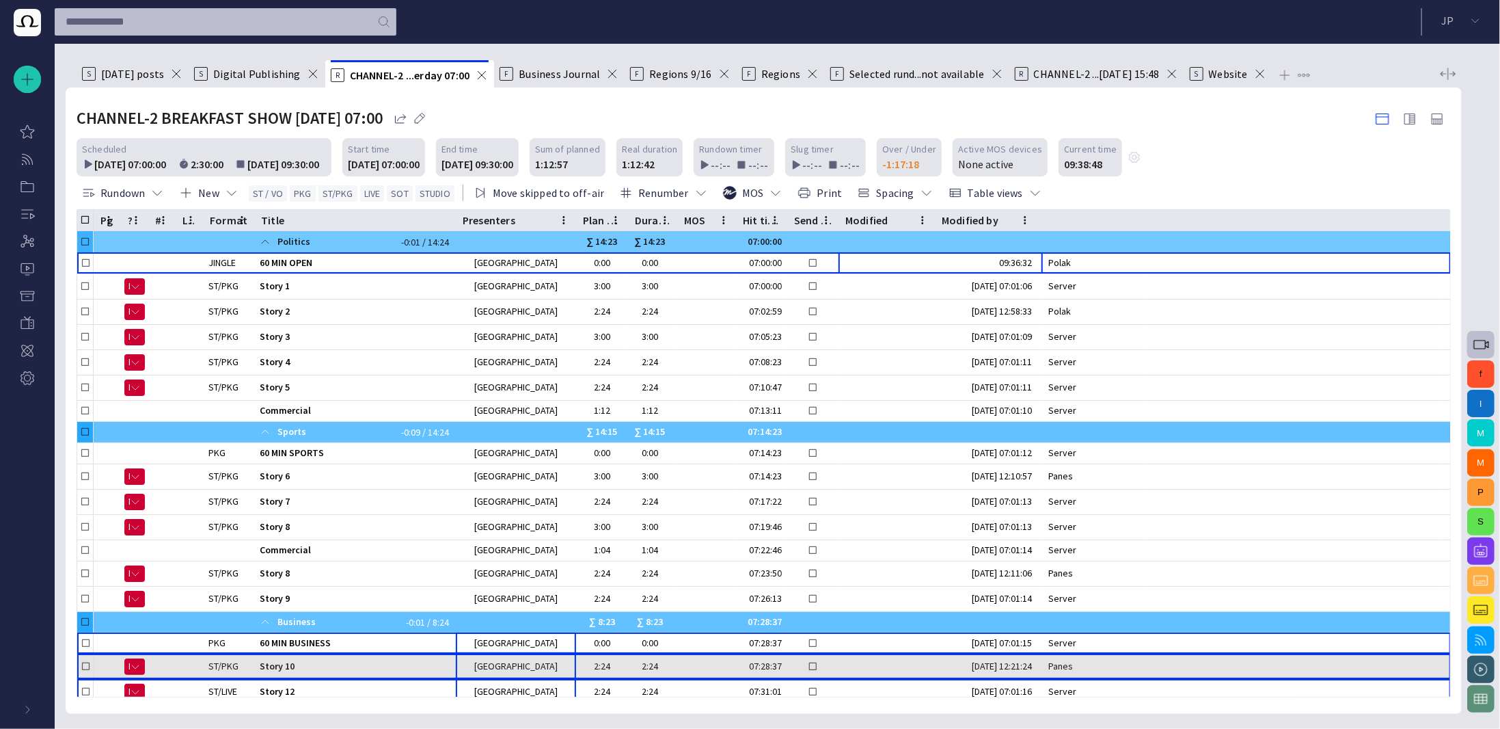
drag, startPoint x: 1043, startPoint y: 220, endPoint x: 933, endPoint y: 236, distance: 111.2
click at [933, 236] on div "Pg ? # Lck Format Title Presenters Plan dur Duration MOS Hit time Send to LiveU…" at bounding box center [763, 453] width 1373 height 487
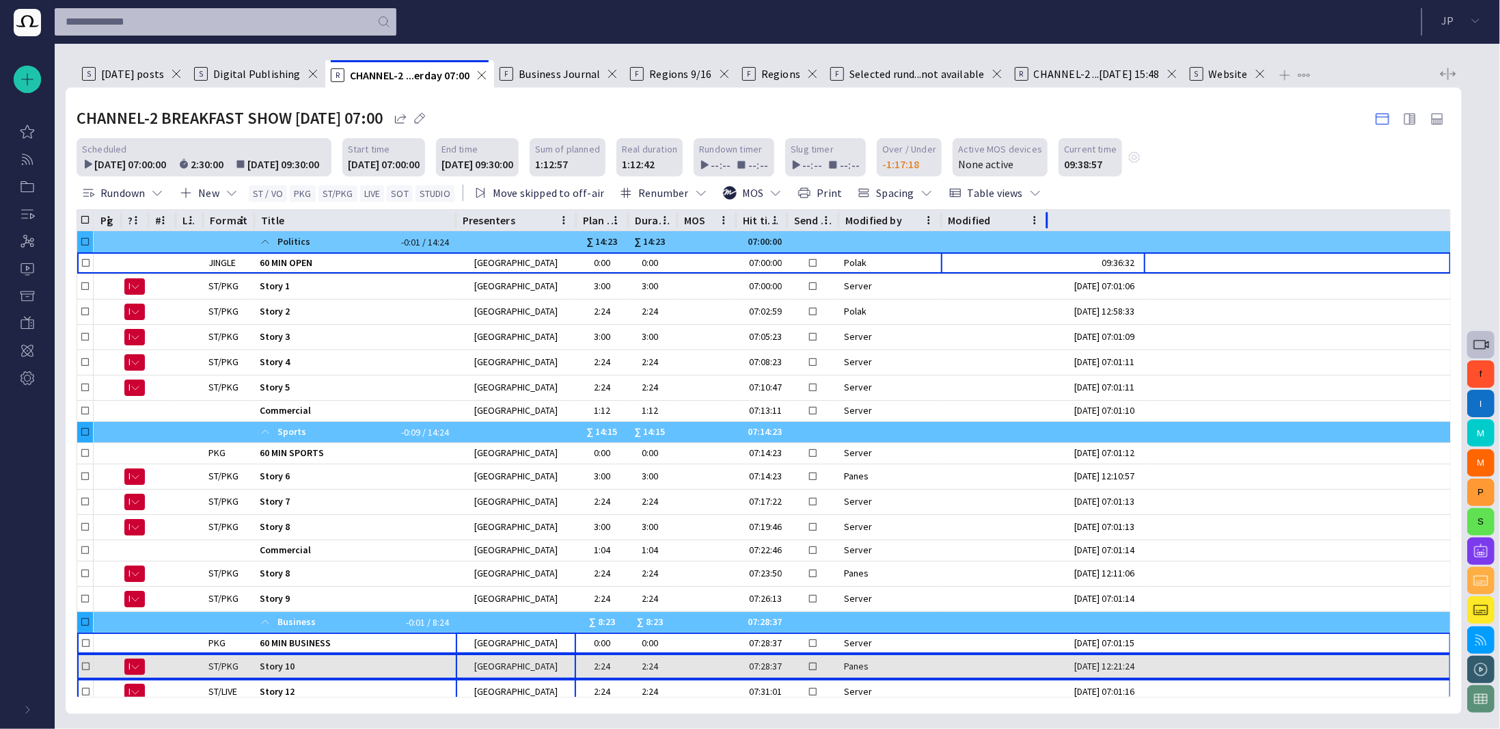
drag, startPoint x: 1143, startPoint y: 215, endPoint x: 1044, endPoint y: 232, distance: 99.9
click at [1044, 232] on div "Pg ? # Lck Format Title Presenters Plan dur Duration MOS Hit time Send to LiveU…" at bounding box center [763, 453] width 1373 height 487
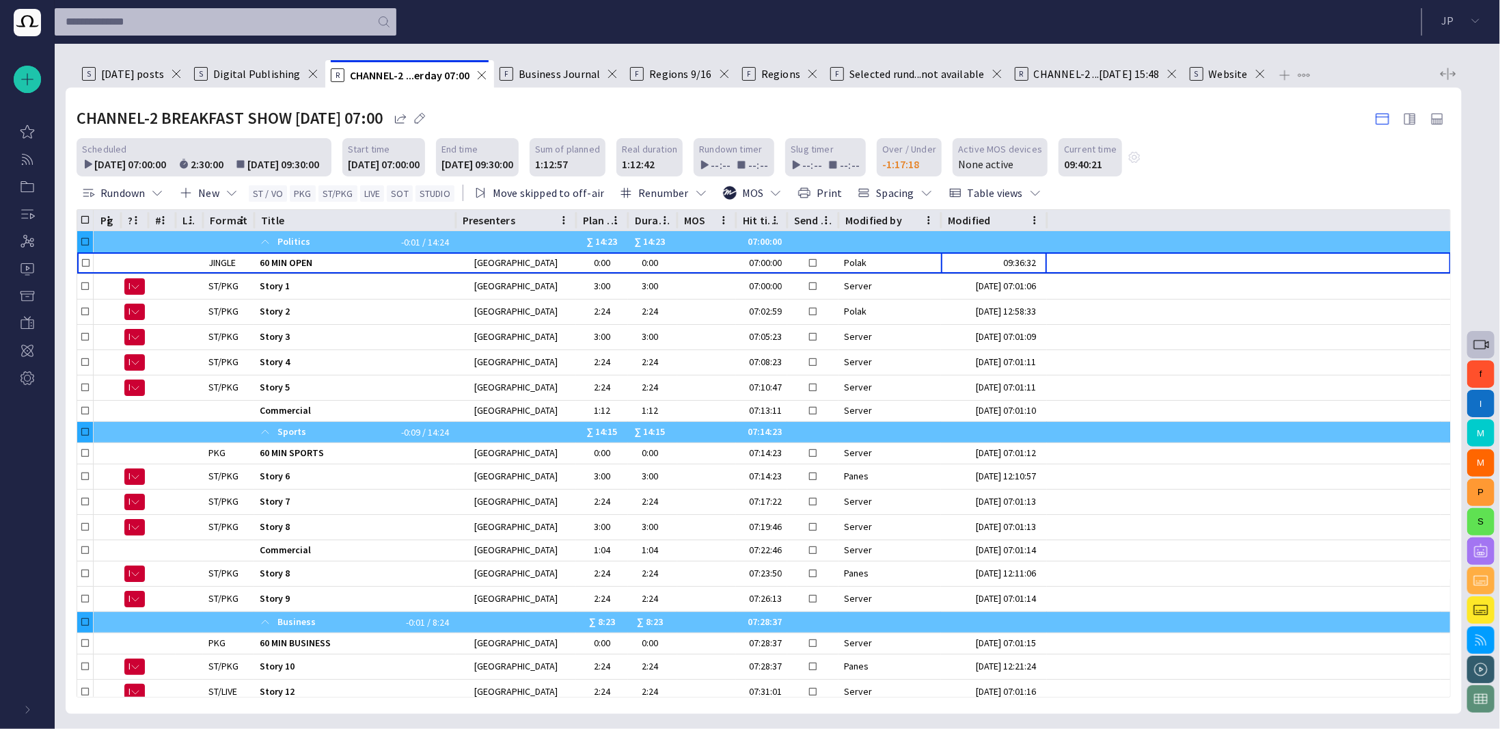
click at [1476, 551] on span "button" at bounding box center [1481, 551] width 16 height 16
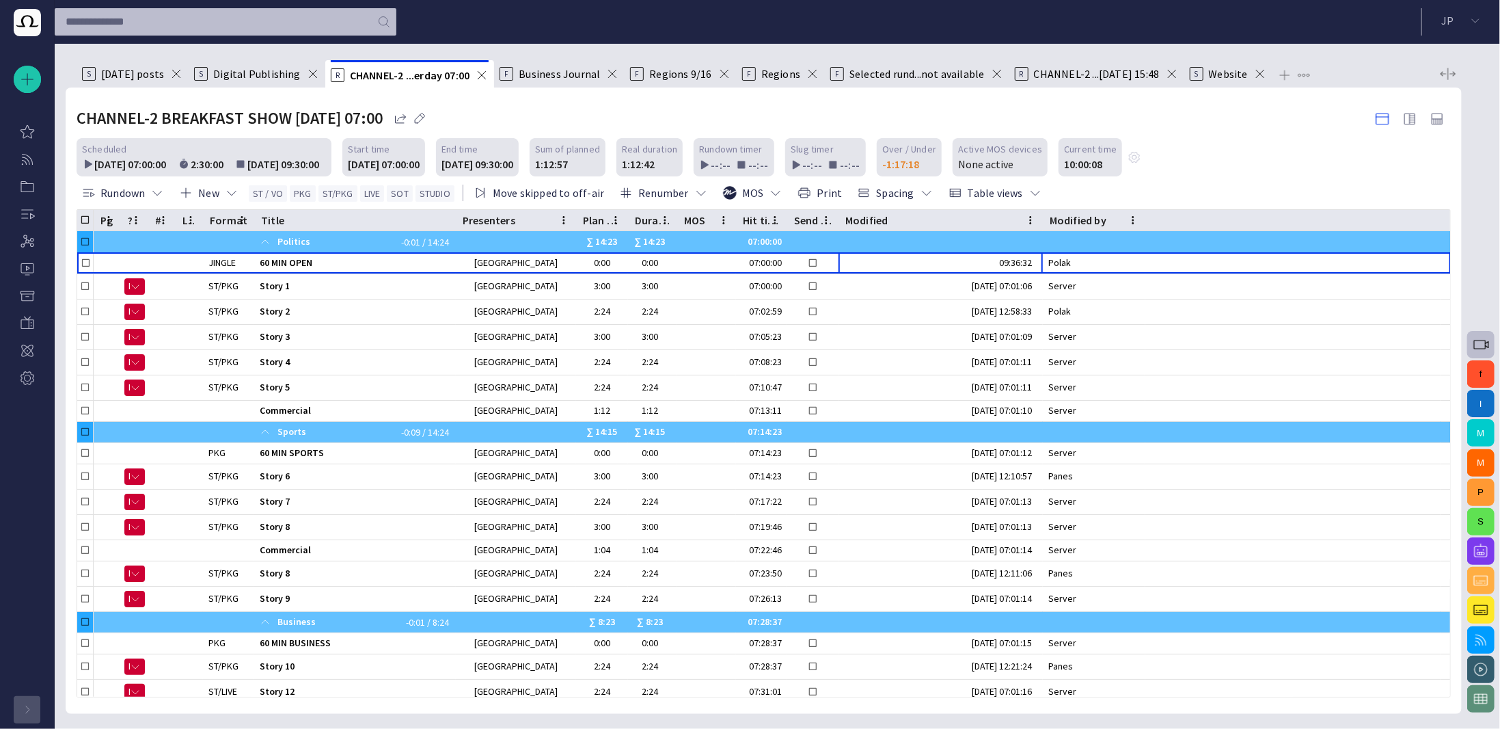
click at [30, 706] on span "button" at bounding box center [27, 709] width 11 height 11
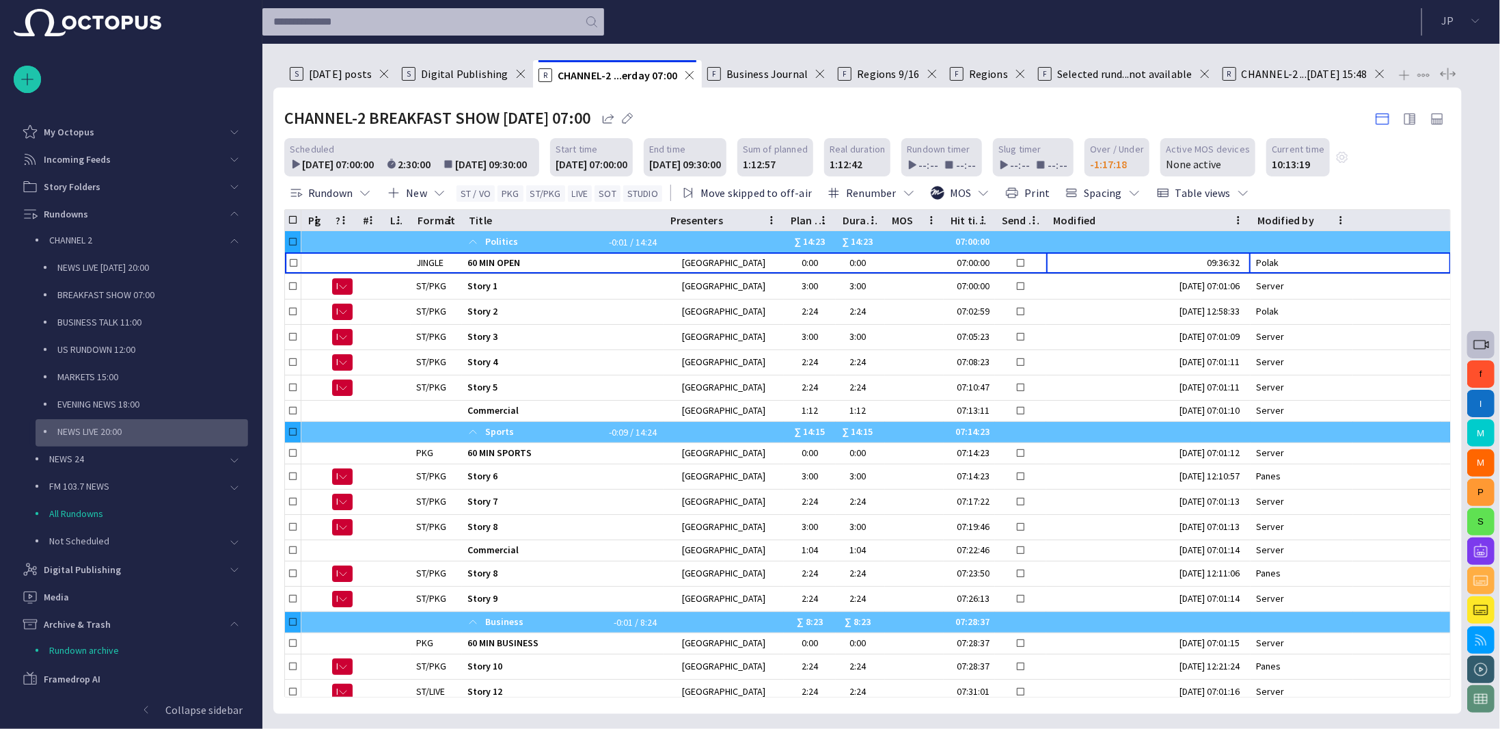
click at [122, 429] on p "NEWS LIVE 20:00" at bounding box center [89, 431] width 64 height 14
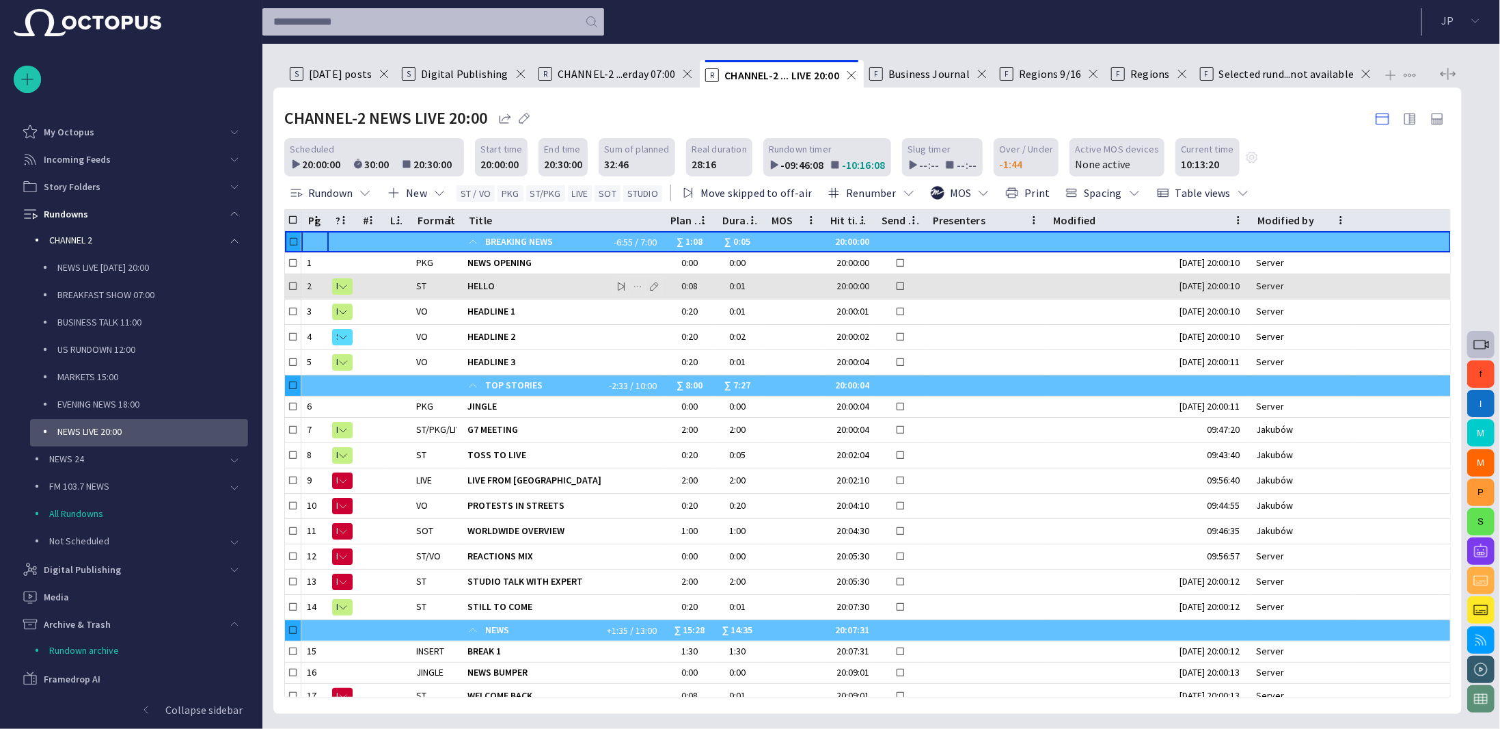
scroll to position [51, 0]
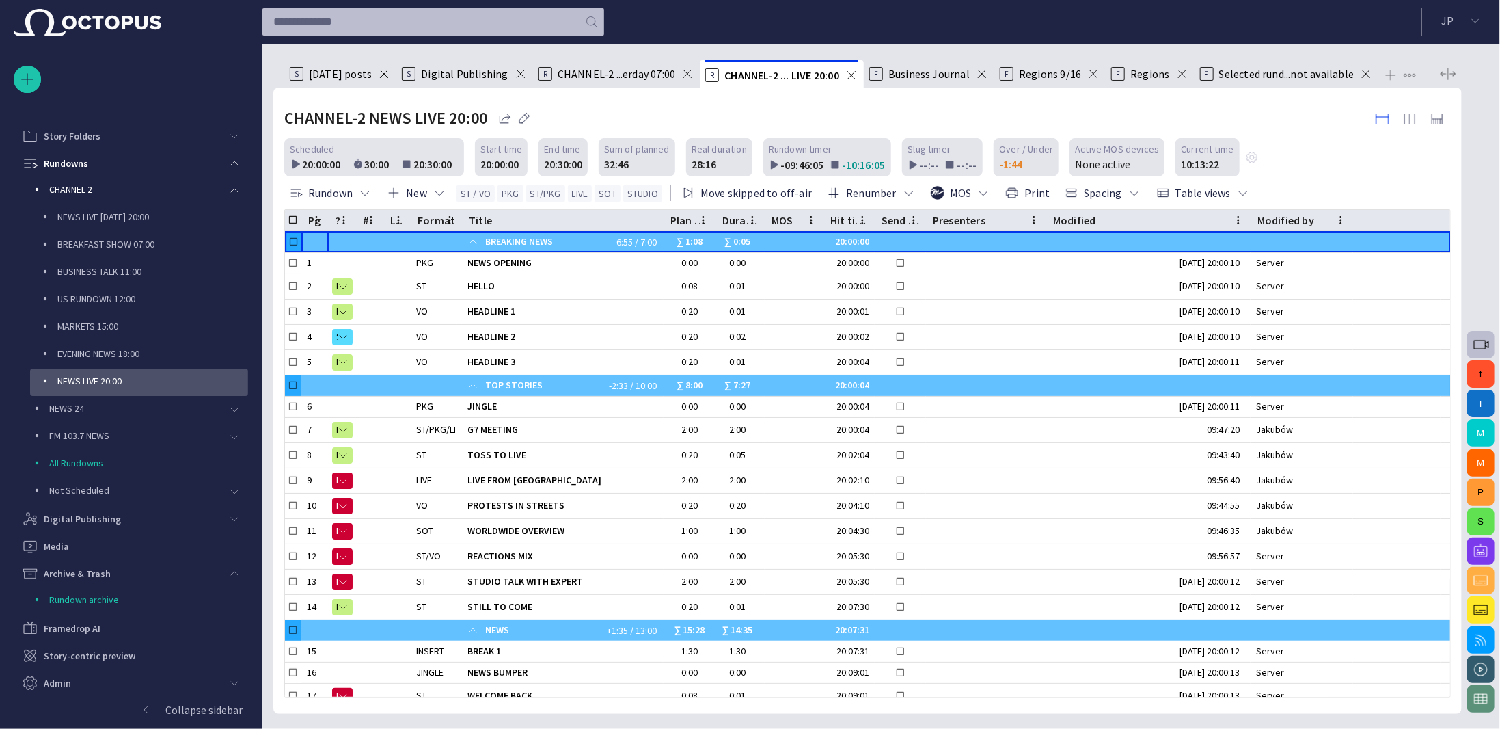
click at [1485, 545] on span "button" at bounding box center [1481, 551] width 16 height 16
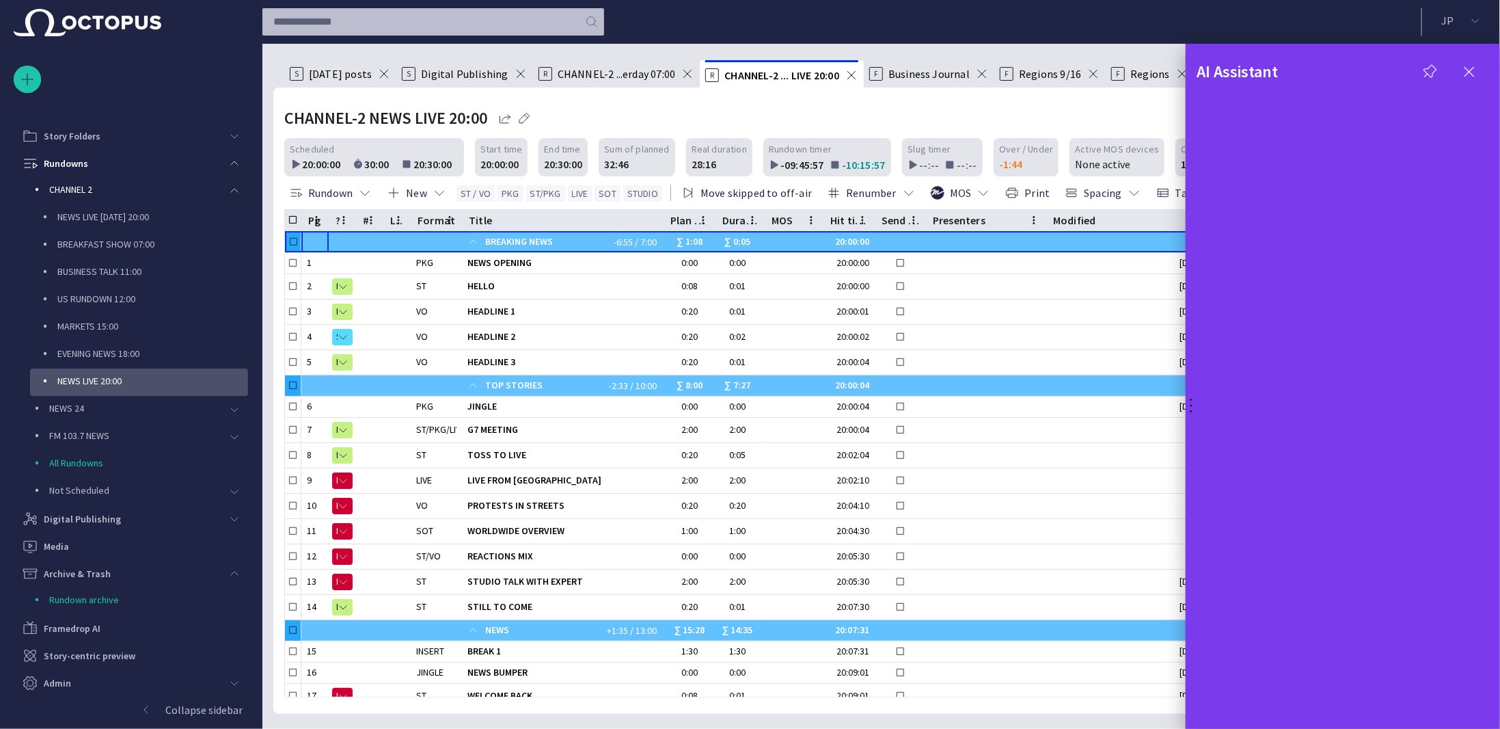
click at [534, 431] on div at bounding box center [750, 364] width 1500 height 729
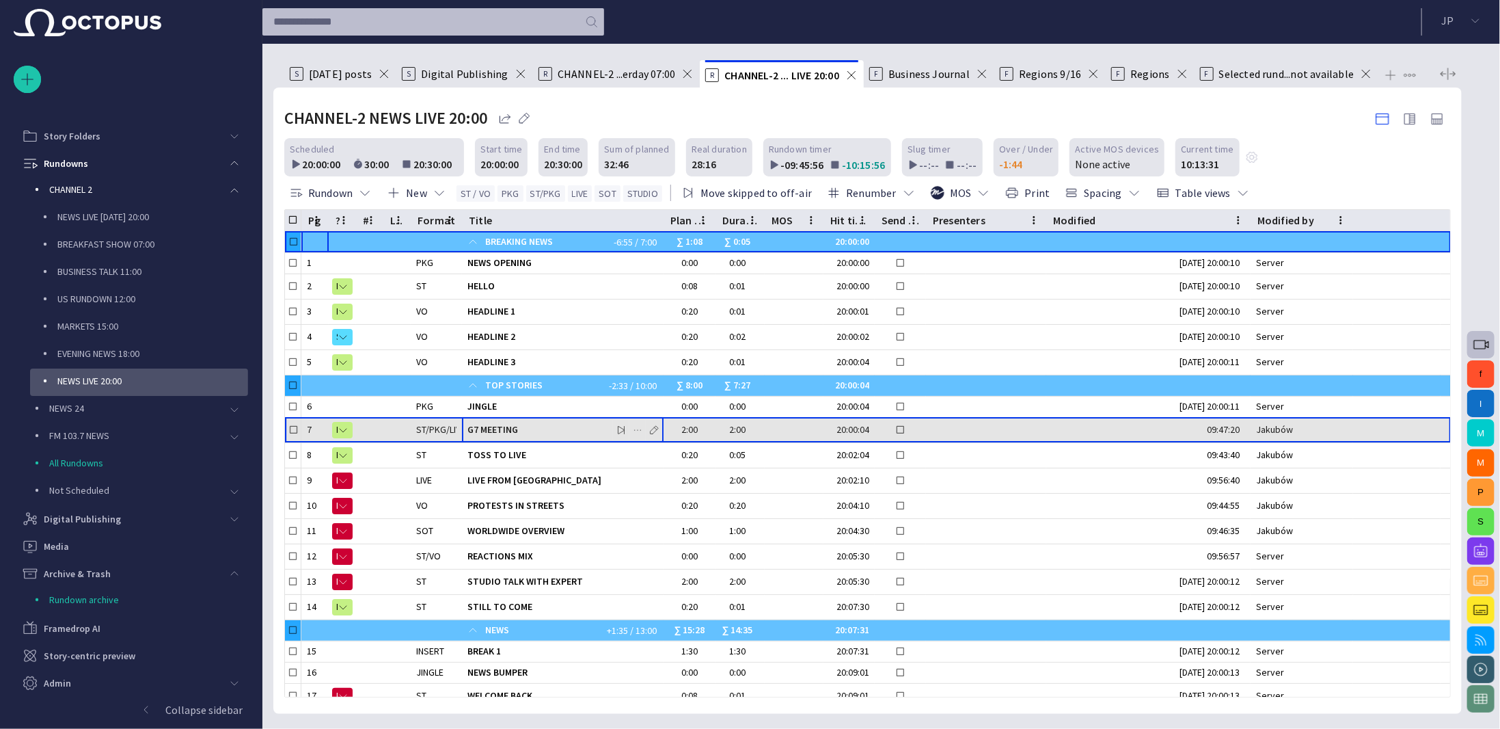
click at [517, 430] on span "G7 MEETING" at bounding box center [563, 429] width 191 height 13
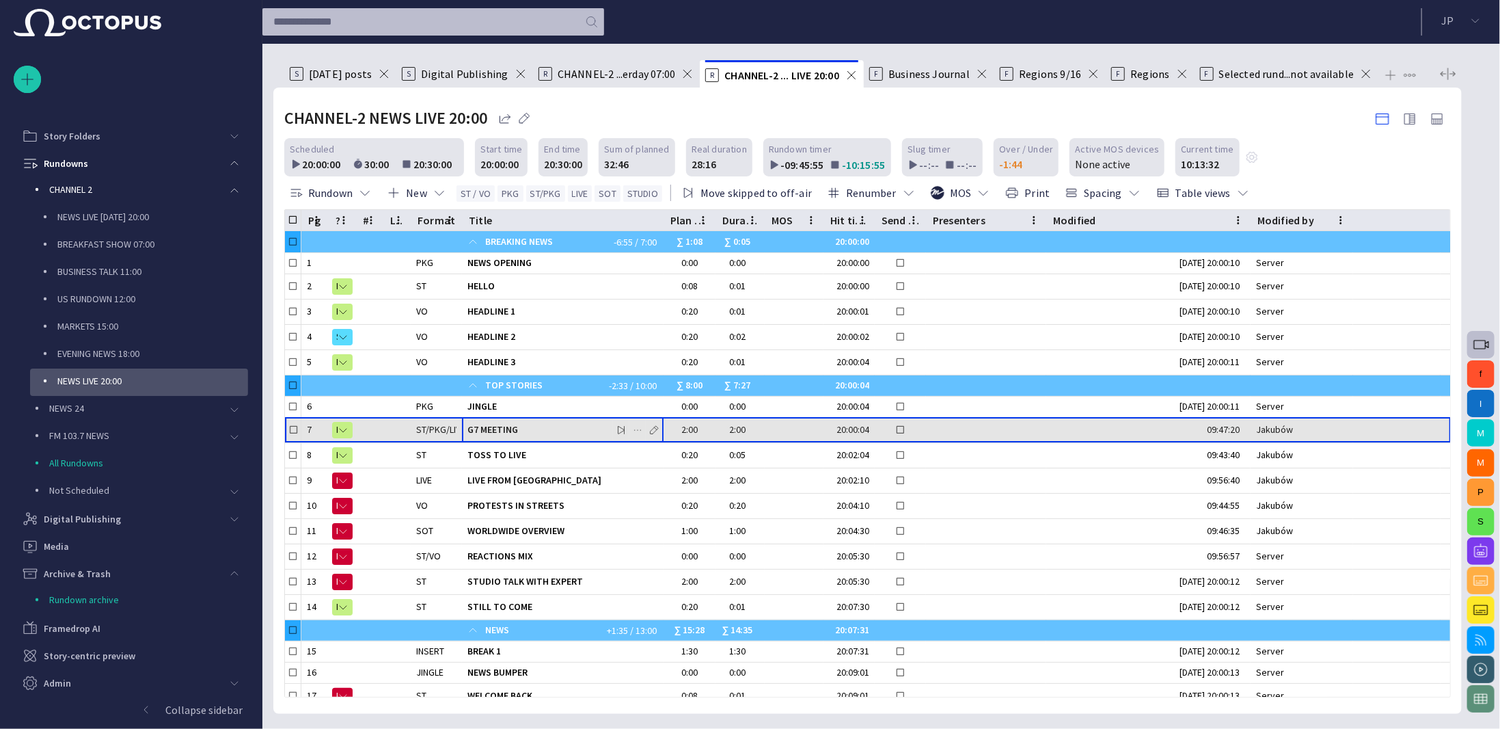
click at [517, 429] on span "G7 MEETING" at bounding box center [563, 429] width 191 height 13
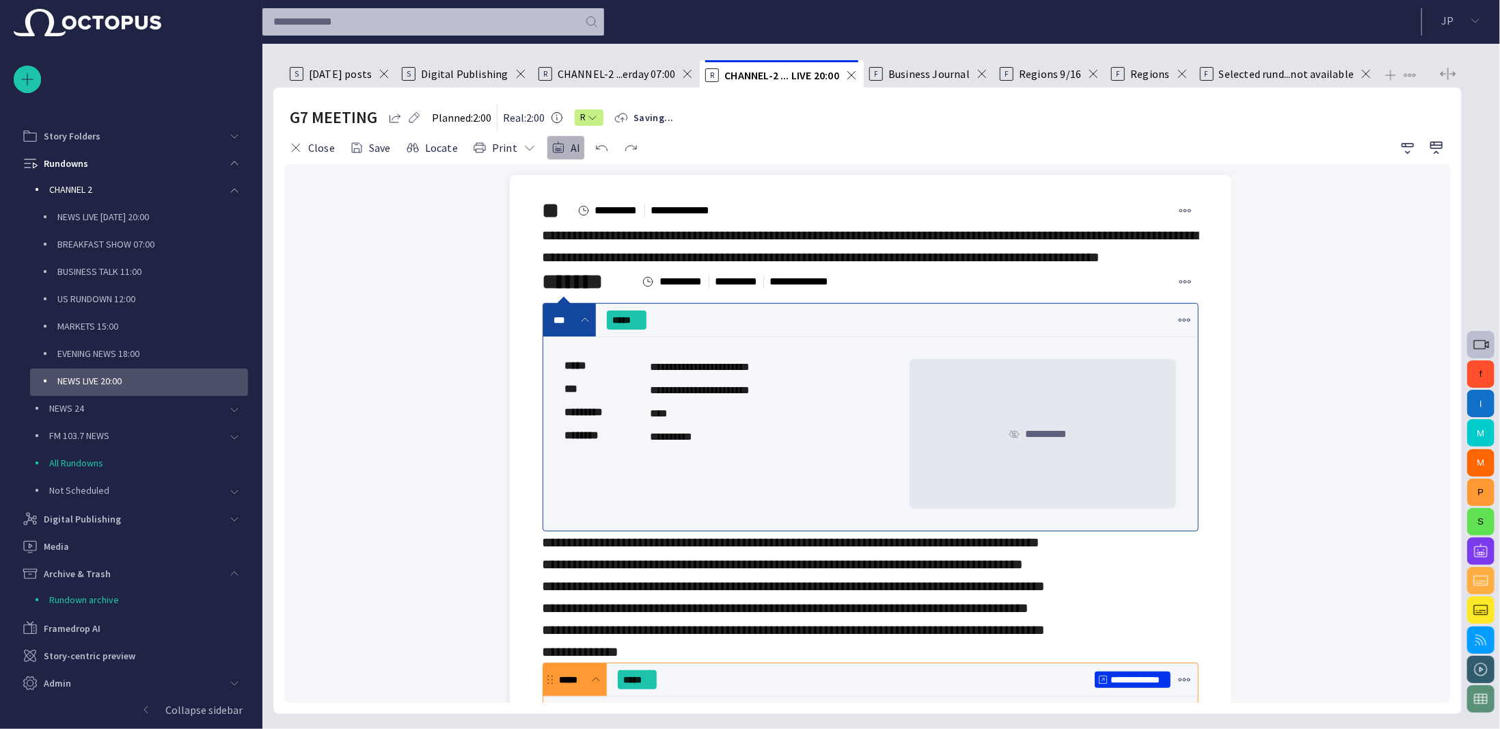
click at [560, 149] on button "AI" at bounding box center [566, 147] width 38 height 25
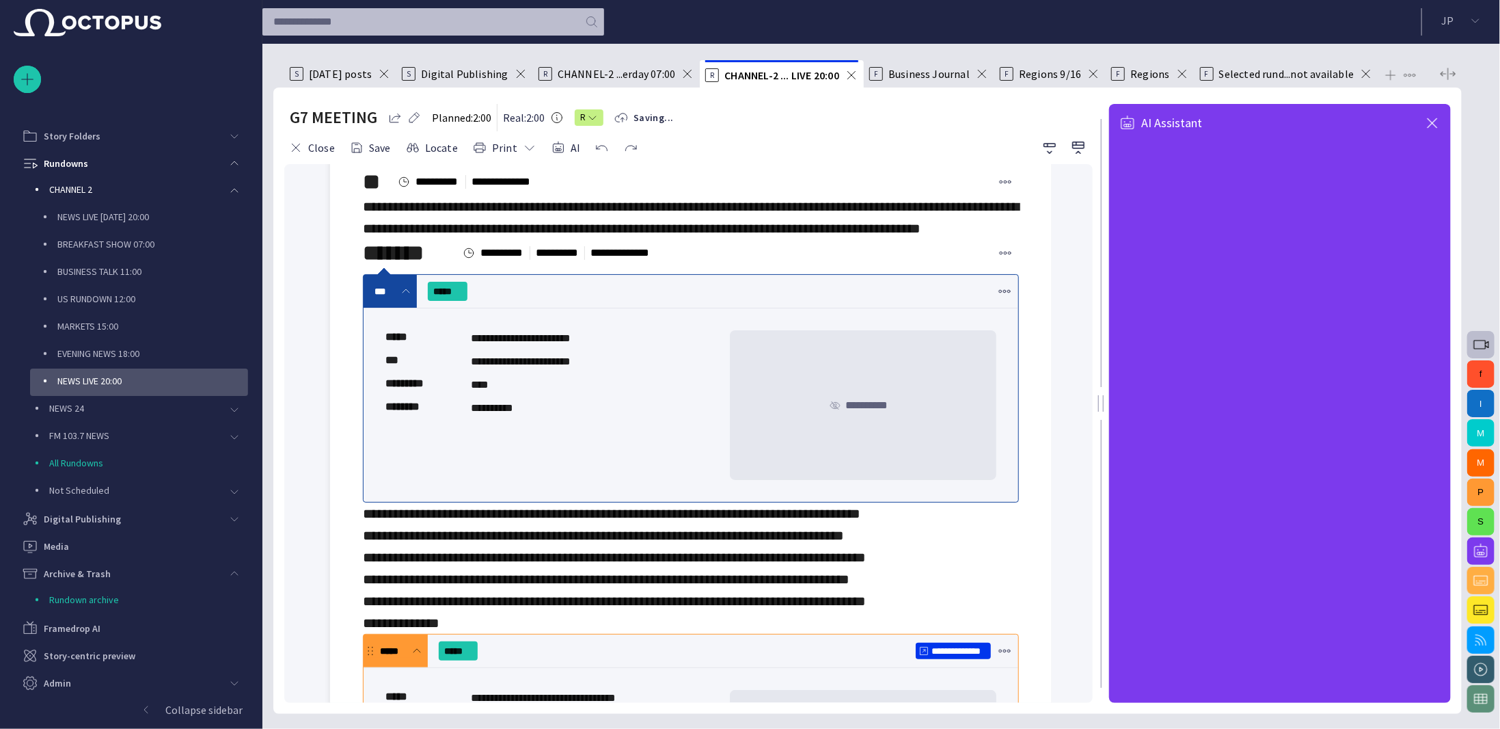
scroll to position [0, 0]
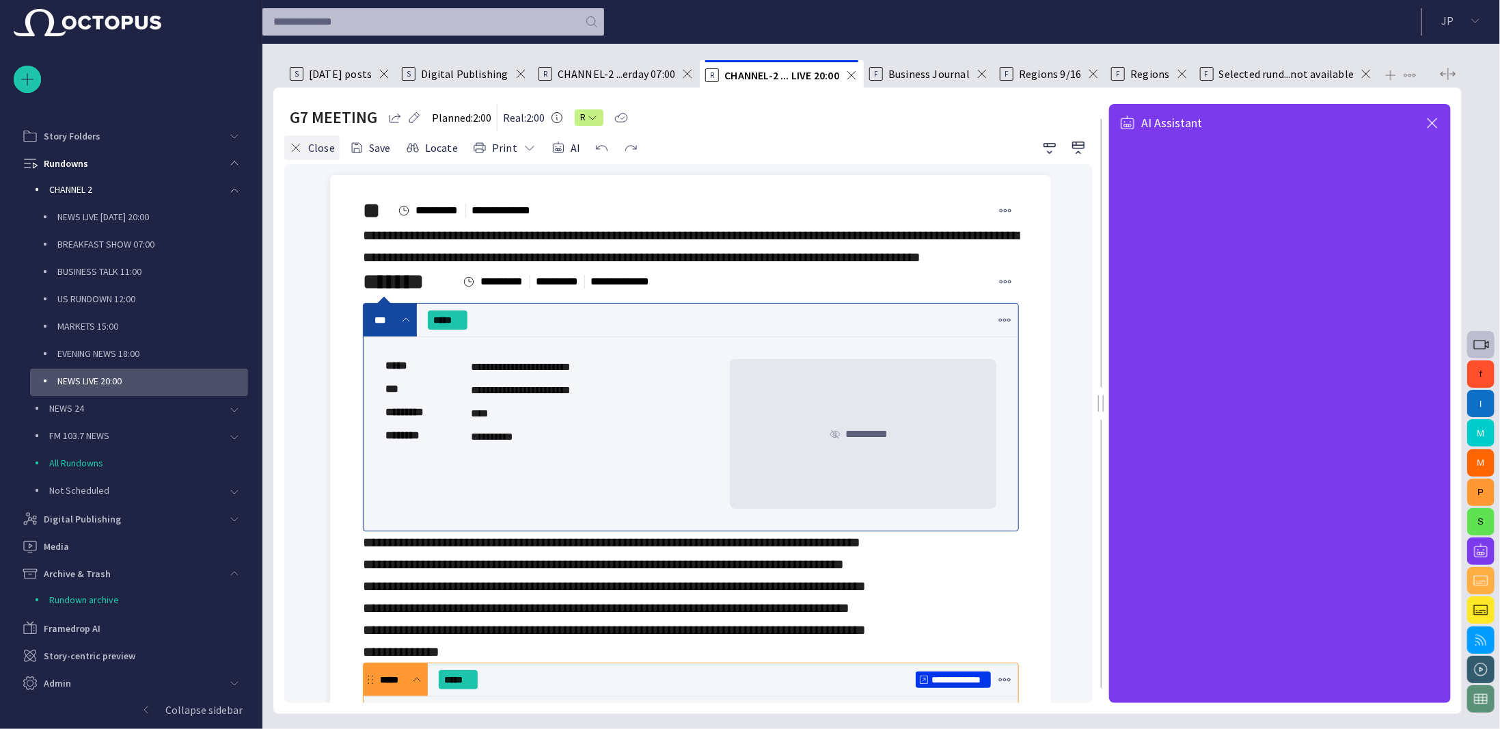
click at [312, 145] on button "Close" at bounding box center [311, 147] width 55 height 25
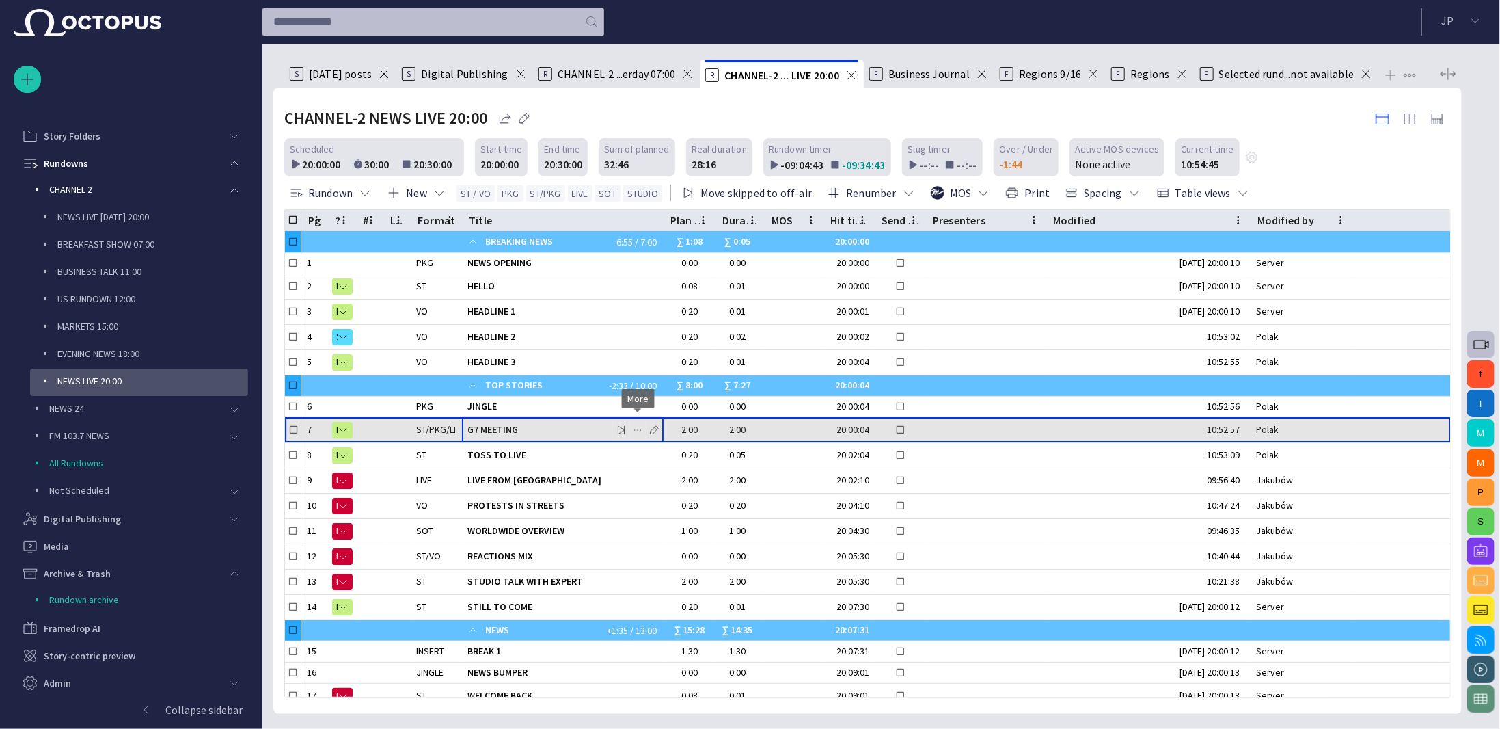
click at [635, 424] on span "button" at bounding box center [637, 429] width 11 height 11
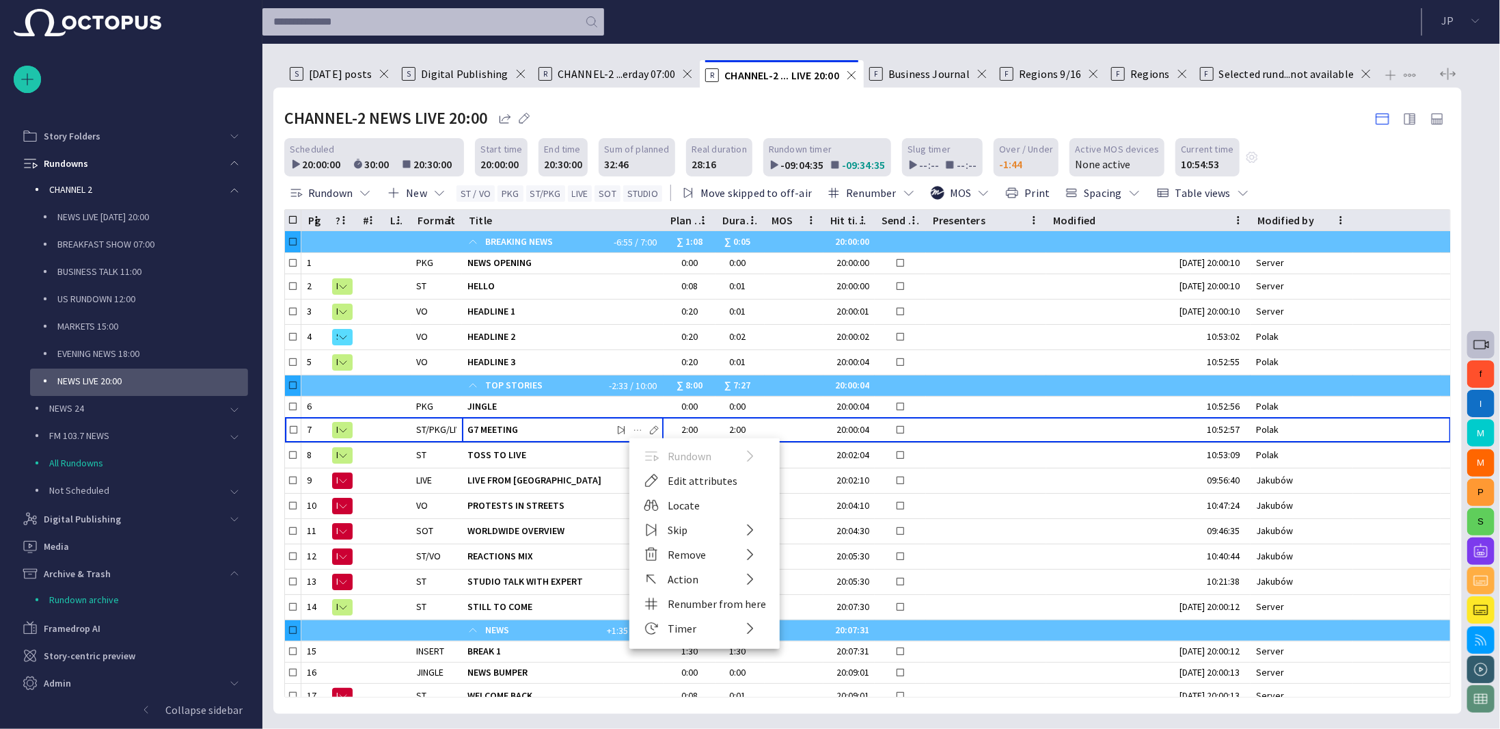
click at [1240, 155] on div at bounding box center [750, 364] width 1500 height 729
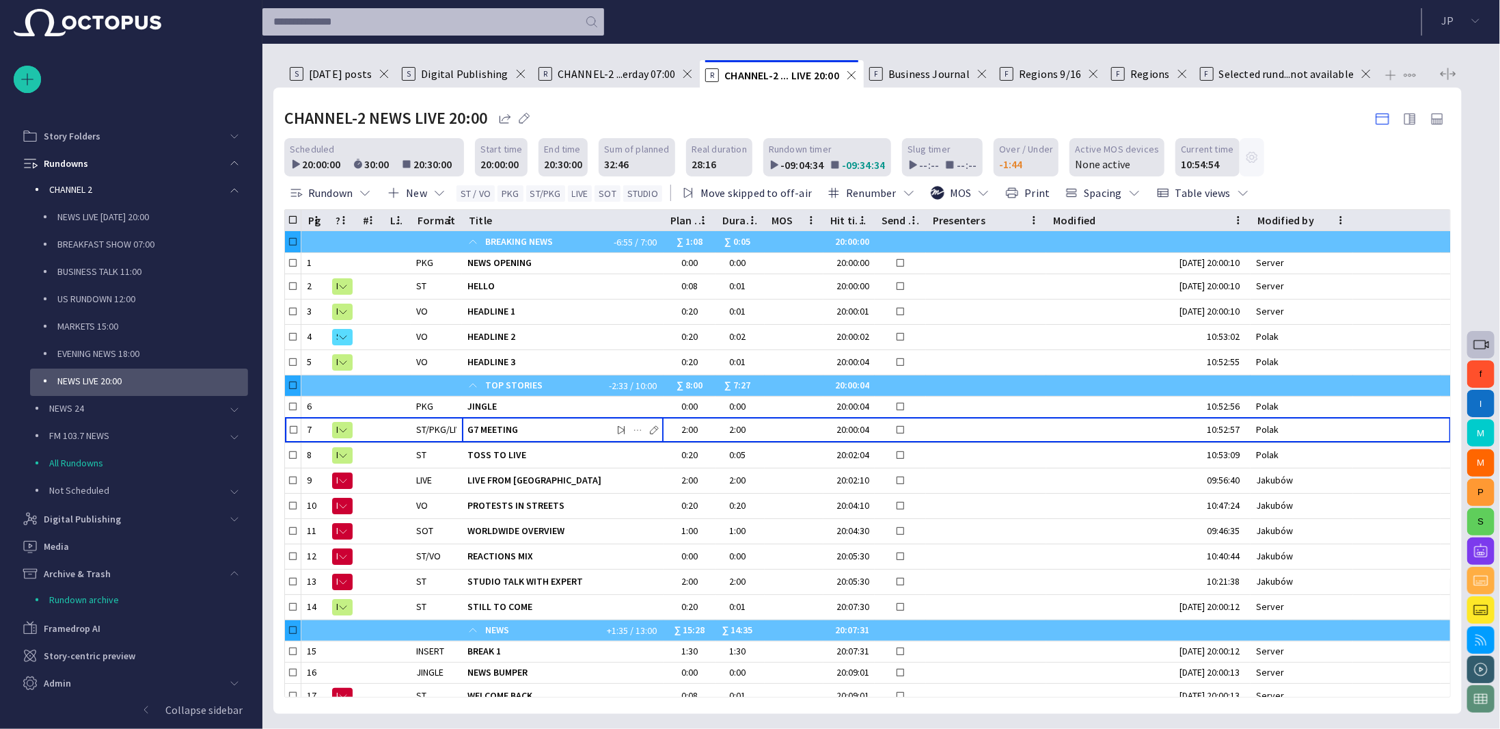
click at [1245, 155] on span "button" at bounding box center [1252, 157] width 14 height 14
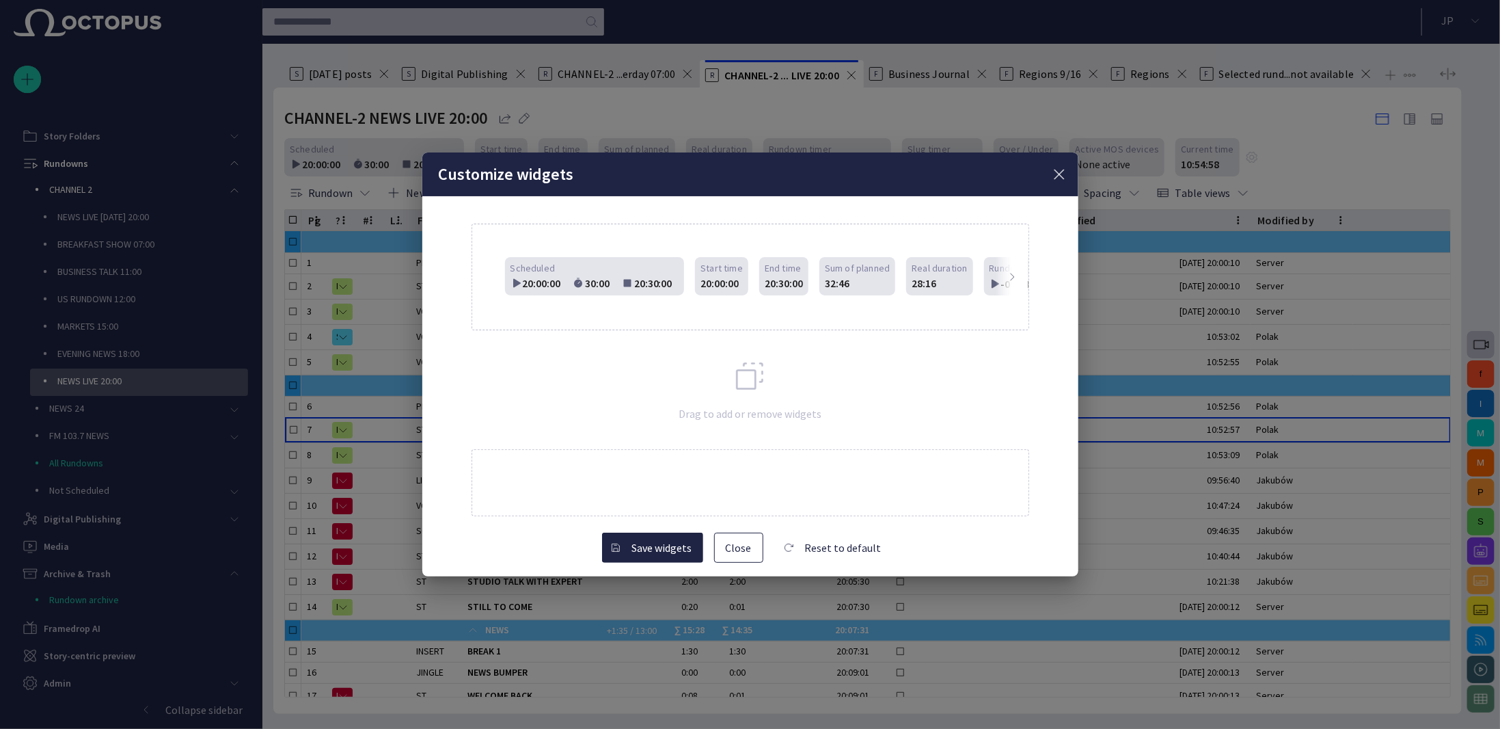
click at [1012, 273] on span at bounding box center [1012, 276] width 11 height 11
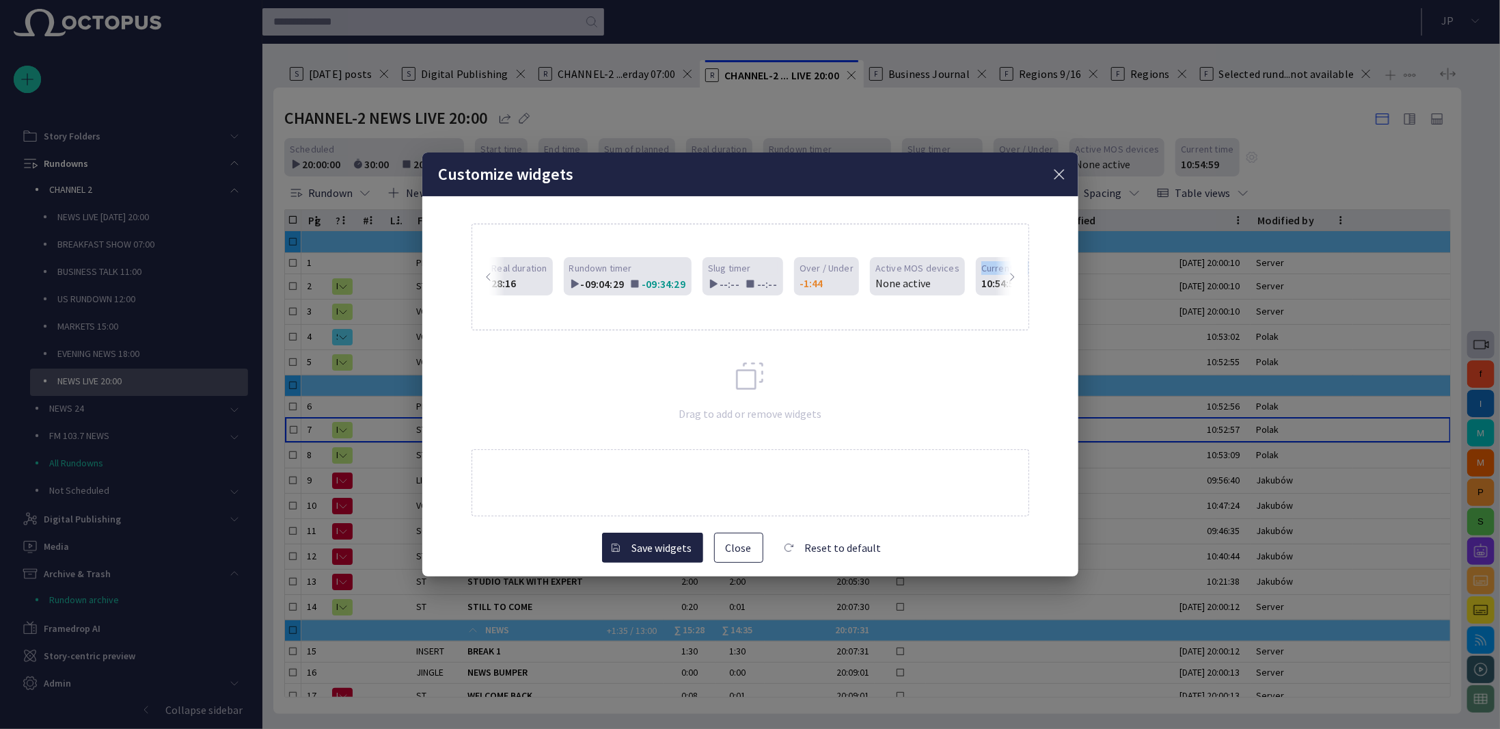
click at [1012, 273] on span "Current time" at bounding box center [1008, 268] width 53 height 14
click at [1059, 174] on span "button" at bounding box center [1059, 174] width 16 height 16
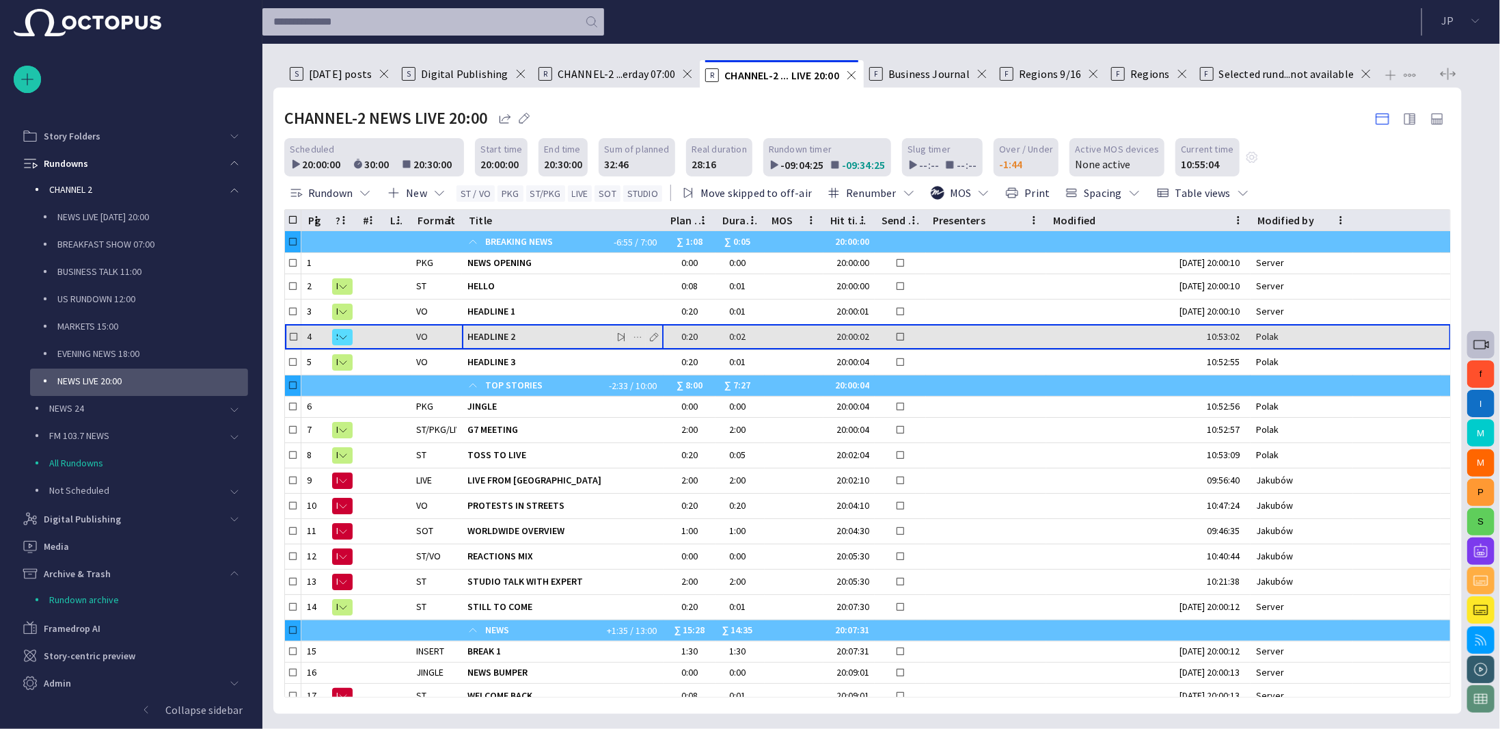
click at [545, 340] on span "HEADLINE 2" at bounding box center [563, 336] width 191 height 13
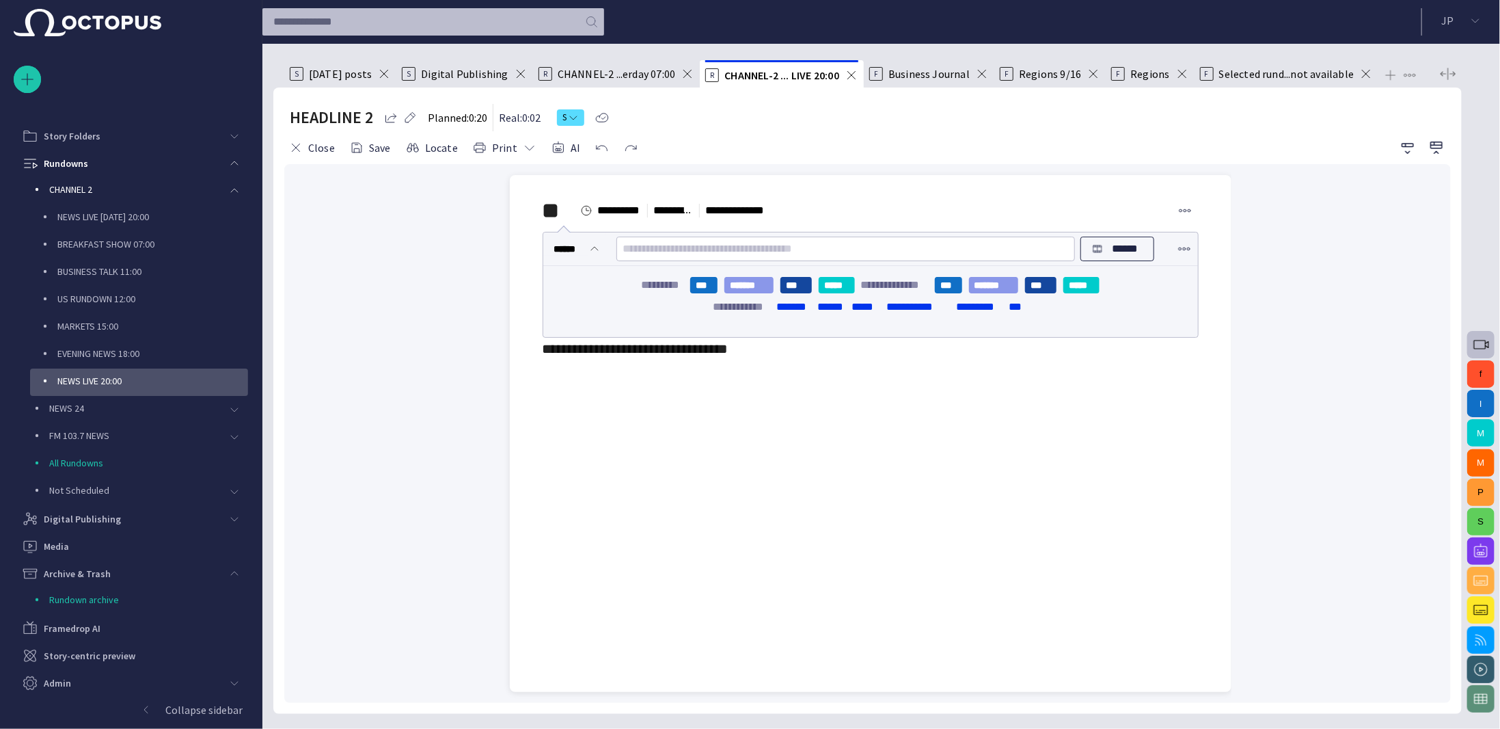
click at [679, 482] on div at bounding box center [871, 536] width 700 height 310
click at [515, 442] on span "button" at bounding box center [510, 442] width 16 height 26
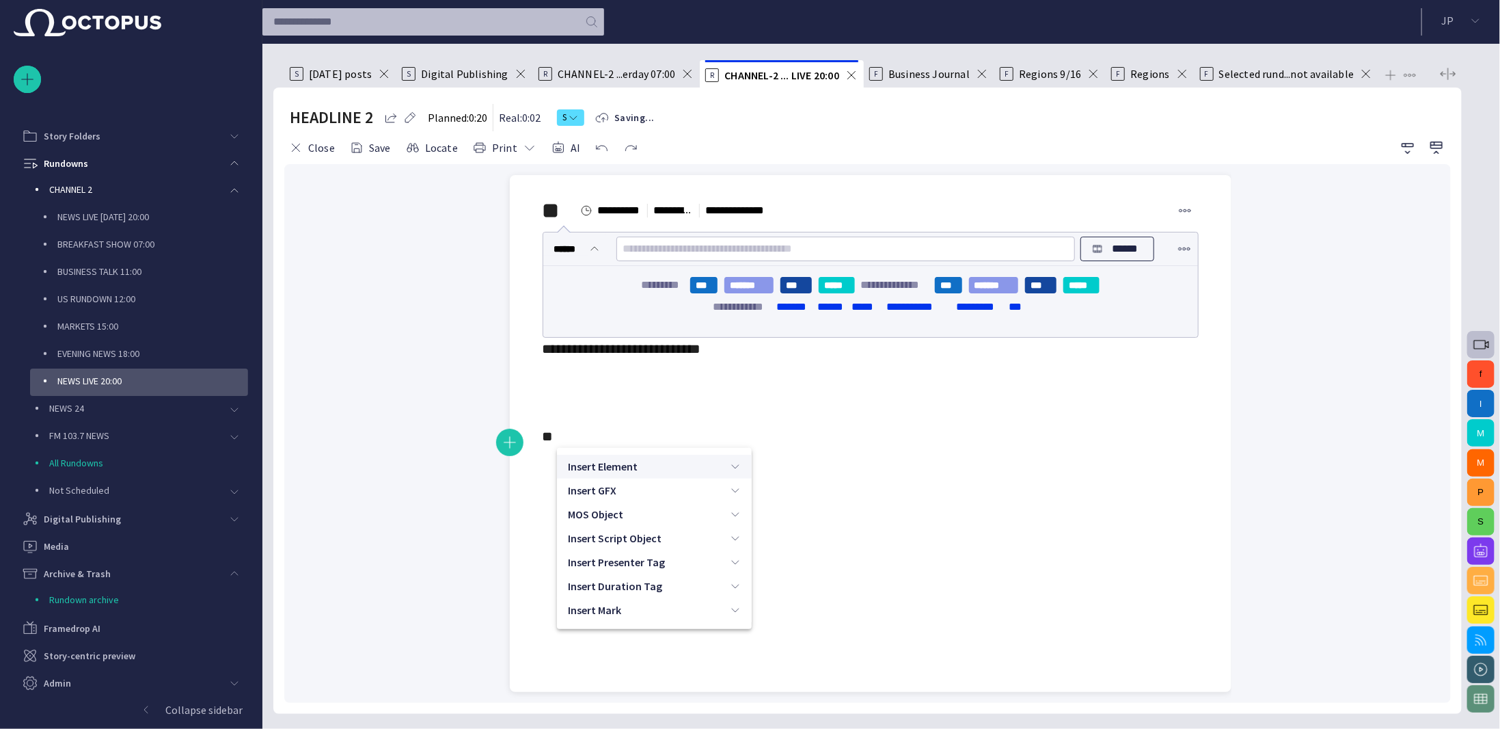
click at [694, 430] on div "**********" at bounding box center [871, 392] width 656 height 109
click at [930, 386] on div "**********" at bounding box center [871, 392] width 656 height 109
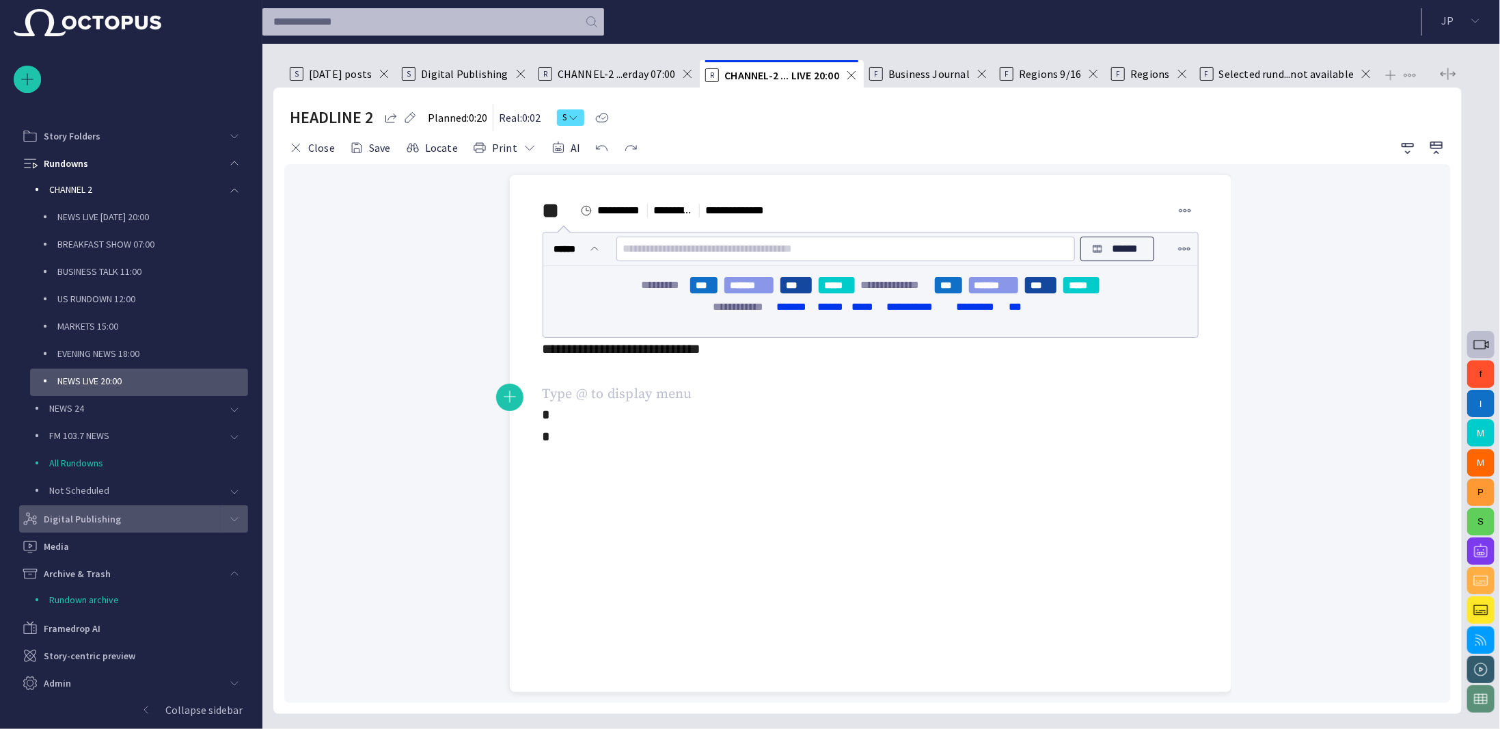
click at [79, 517] on p "Digital Publishing" at bounding box center [82, 519] width 77 height 14
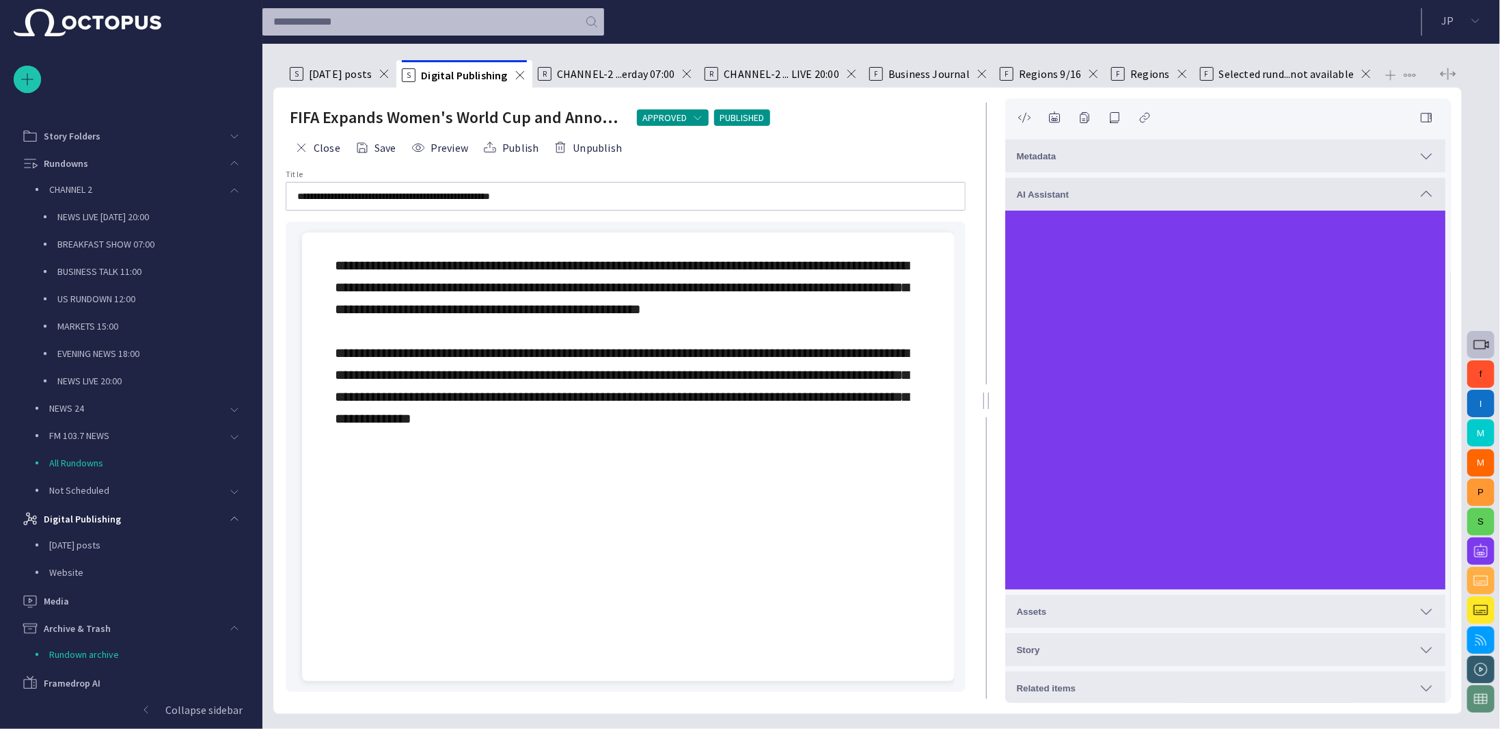
click at [432, 400] on span "**********" at bounding box center [622, 341] width 574 height 167
